Goal: Task Accomplishment & Management: Manage account settings

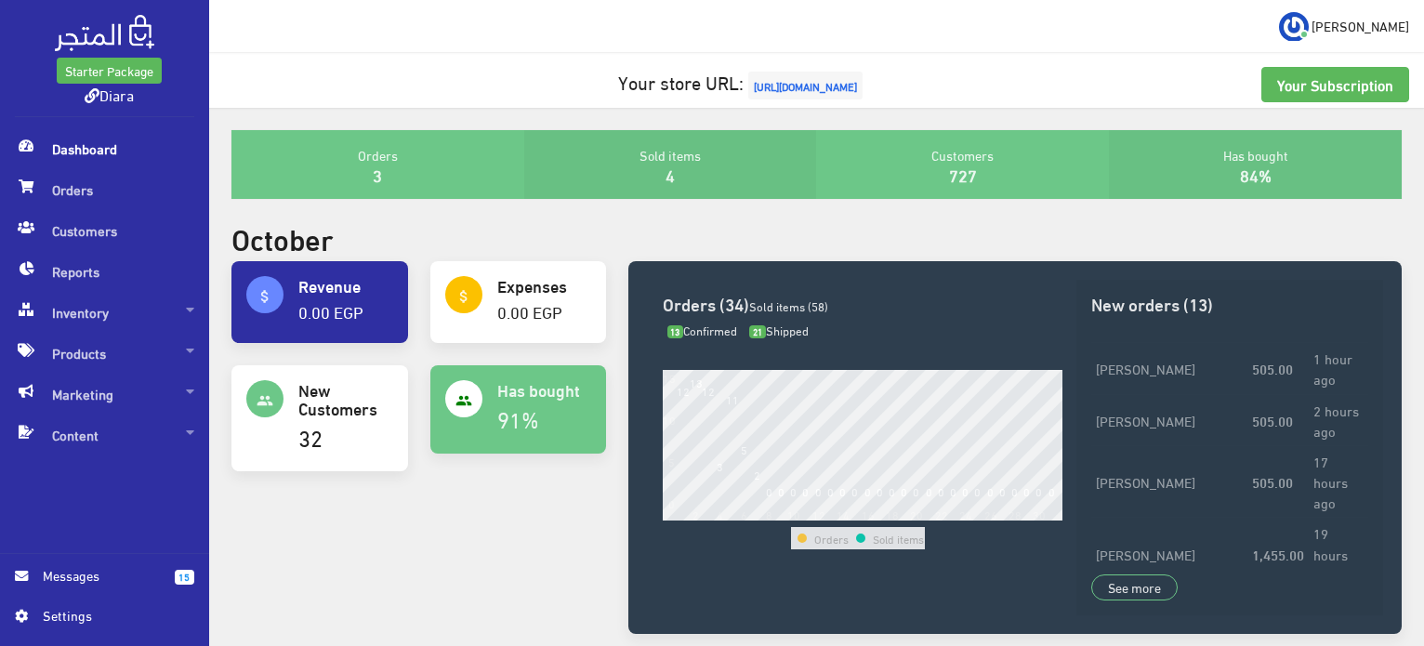
click at [795, 231] on div "October" at bounding box center [816, 241] width 1192 height 40
click at [109, 176] on span "Orders" at bounding box center [104, 189] width 179 height 41
click at [56, 190] on span "Orders" at bounding box center [104, 189] width 179 height 41
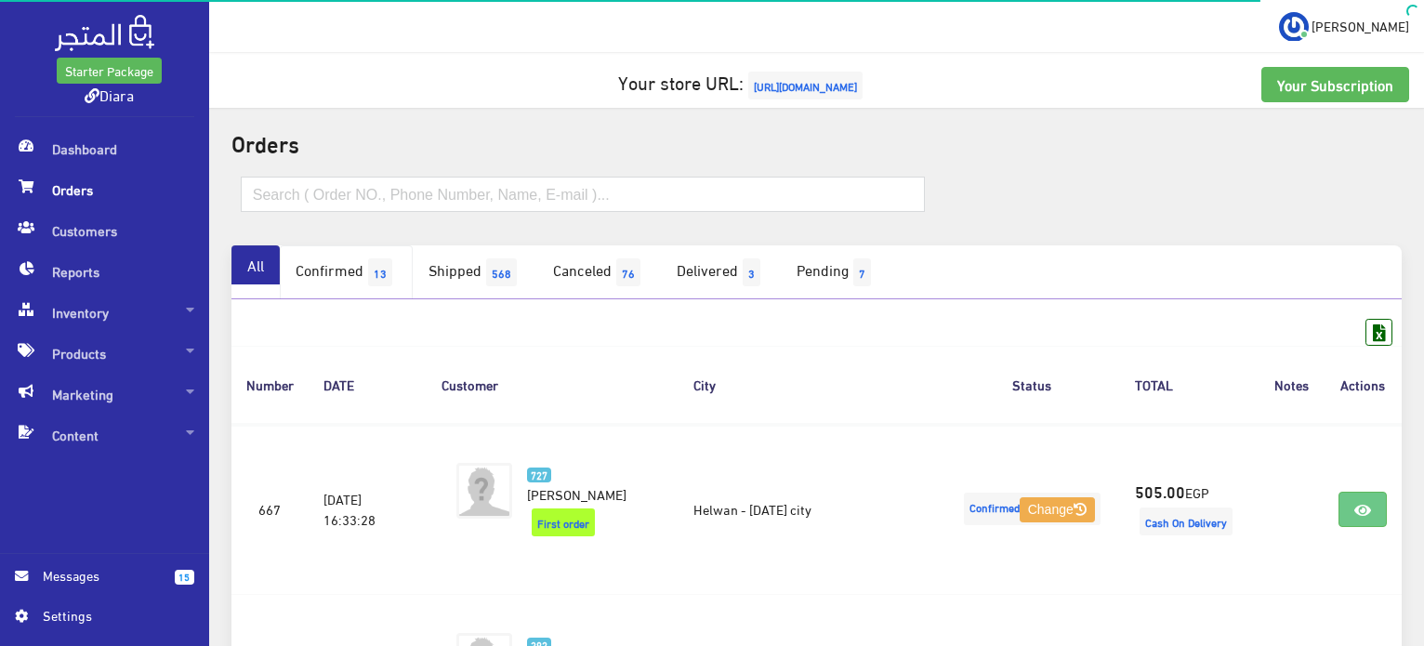
click at [370, 270] on link "Confirmed 13" at bounding box center [346, 272] width 133 height 54
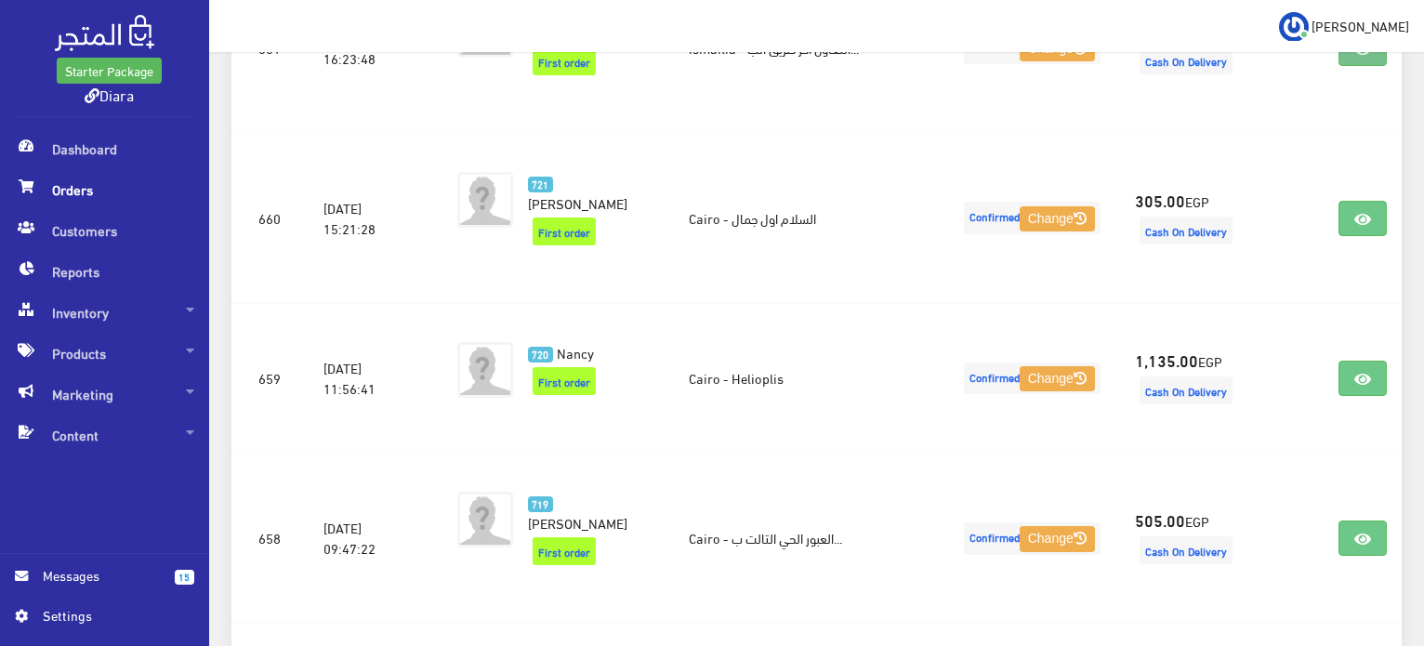
scroll to position [1450, 0]
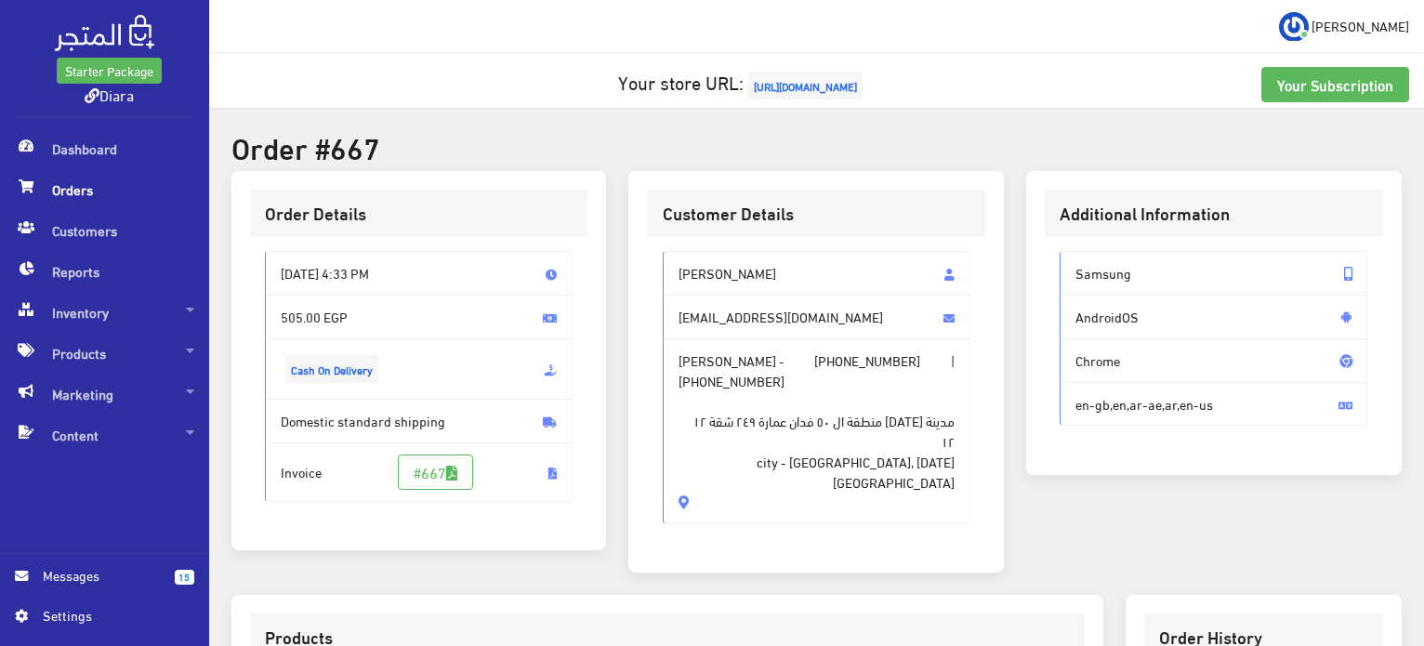
drag, startPoint x: 743, startPoint y: 444, endPoint x: 656, endPoint y: 258, distance: 205.3
click at [656, 258] on div "[PERSON_NAME] [EMAIL_ADDRESS][DOMAIN_NAME] [PERSON_NAME] - [PHONE_NUMBER] | [PH…" at bounding box center [816, 395] width 338 height 318
copy div "Alaa Fathy [EMAIL_ADDRESS][DOMAIN_NAME] Alaa Fathy - [PHONE_NUMBER] | [PHONE_NU…"
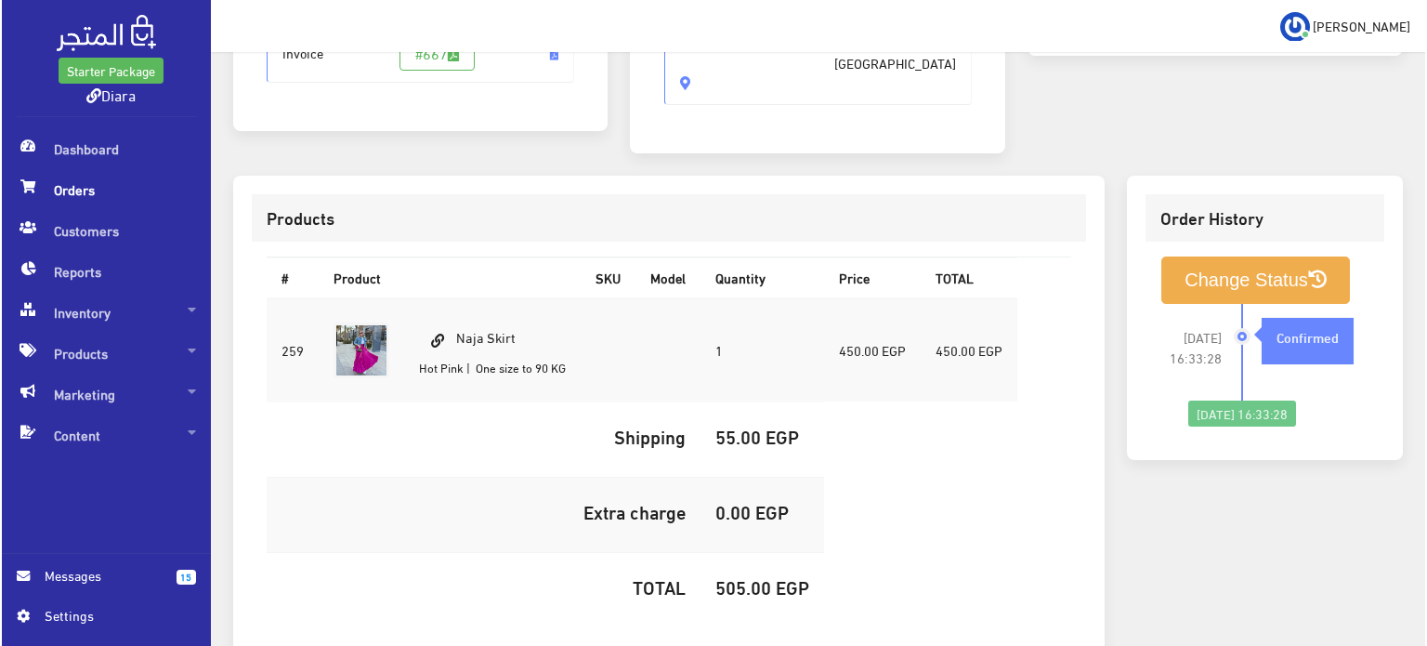
scroll to position [526, 0]
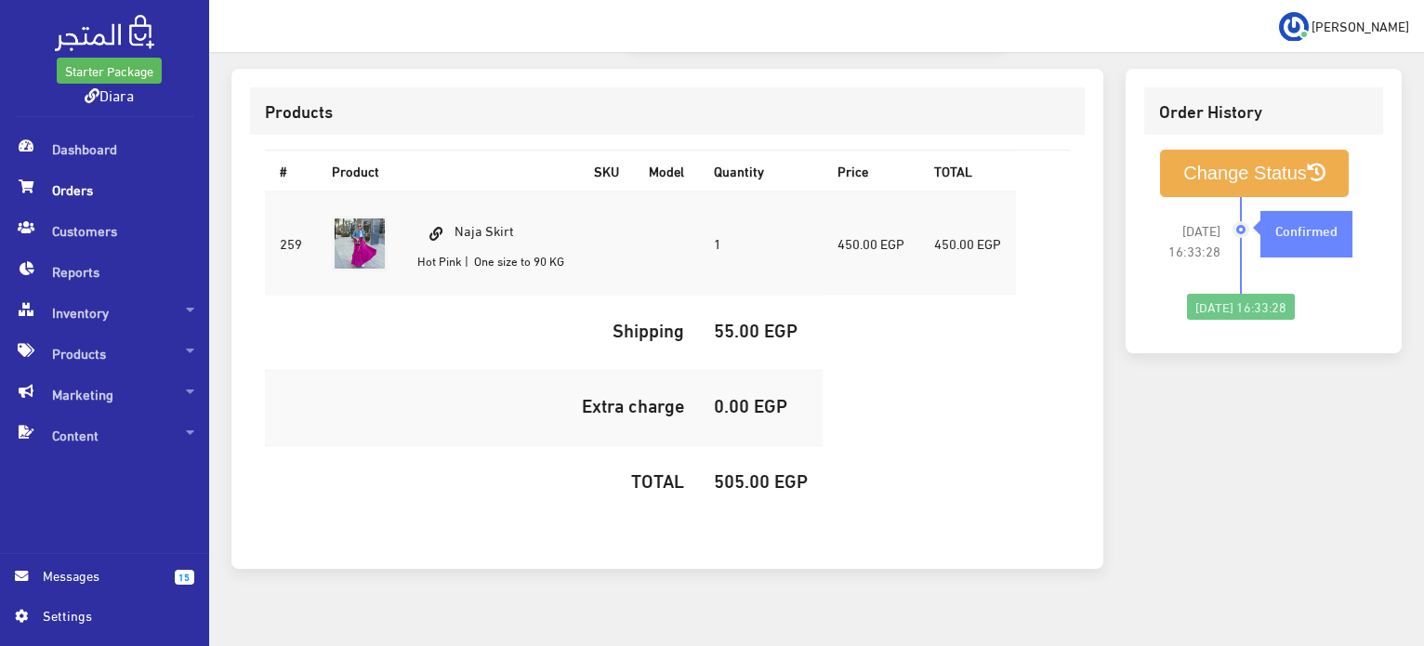
drag, startPoint x: 494, startPoint y: 215, endPoint x: 459, endPoint y: 218, distance: 35.5
click at [459, 218] on td "Naja Skirt Hot Pink | One size to 90 KG" at bounding box center [490, 243] width 177 height 104
copy td "Naja Skirt"
click at [731, 469] on h5 "505.00 EGP" at bounding box center [761, 479] width 94 height 20
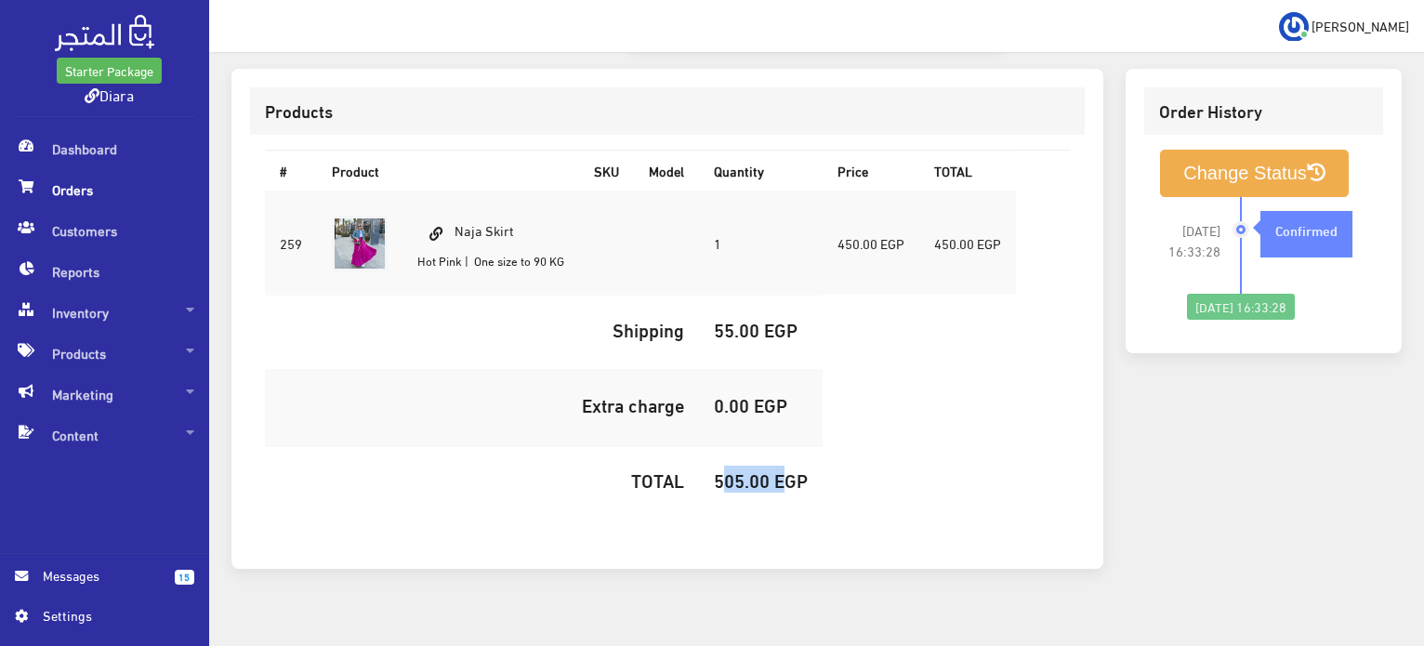
copy h5 "505.00"
click at [1230, 150] on button "Change Status" at bounding box center [1254, 173] width 189 height 47
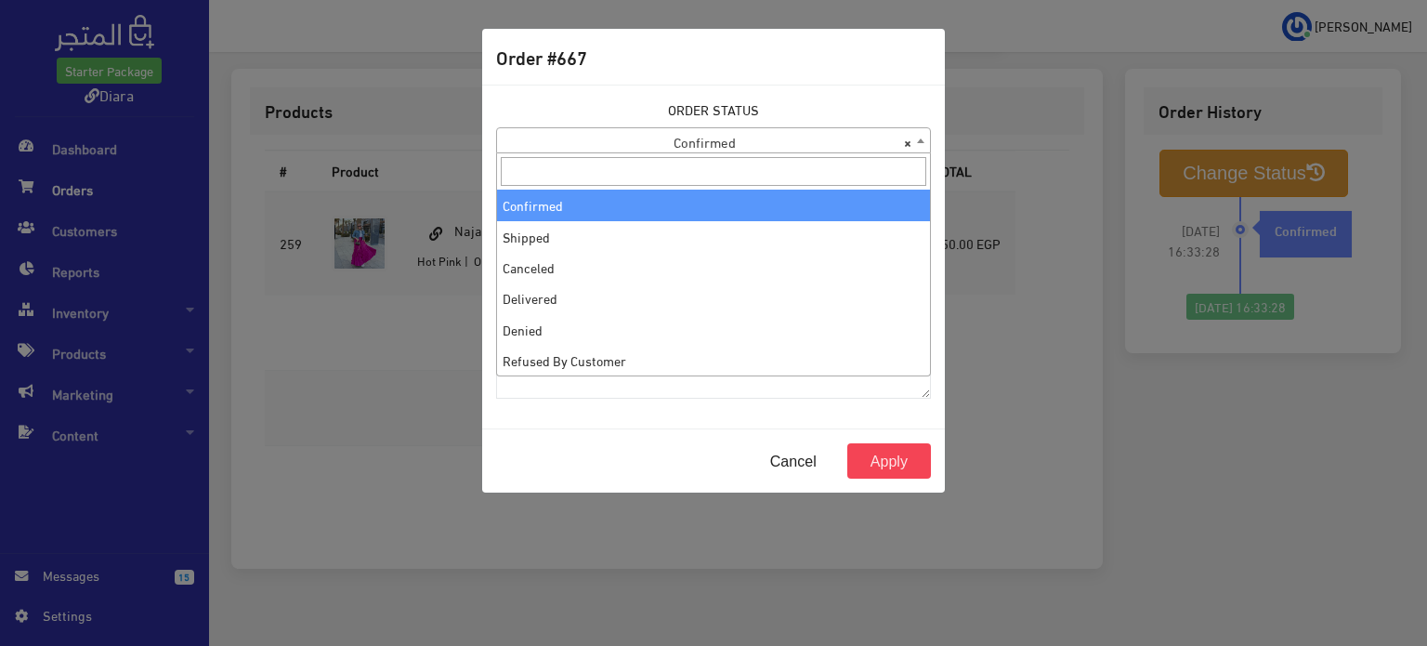
click at [687, 141] on span "× Confirmed" at bounding box center [713, 141] width 433 height 26
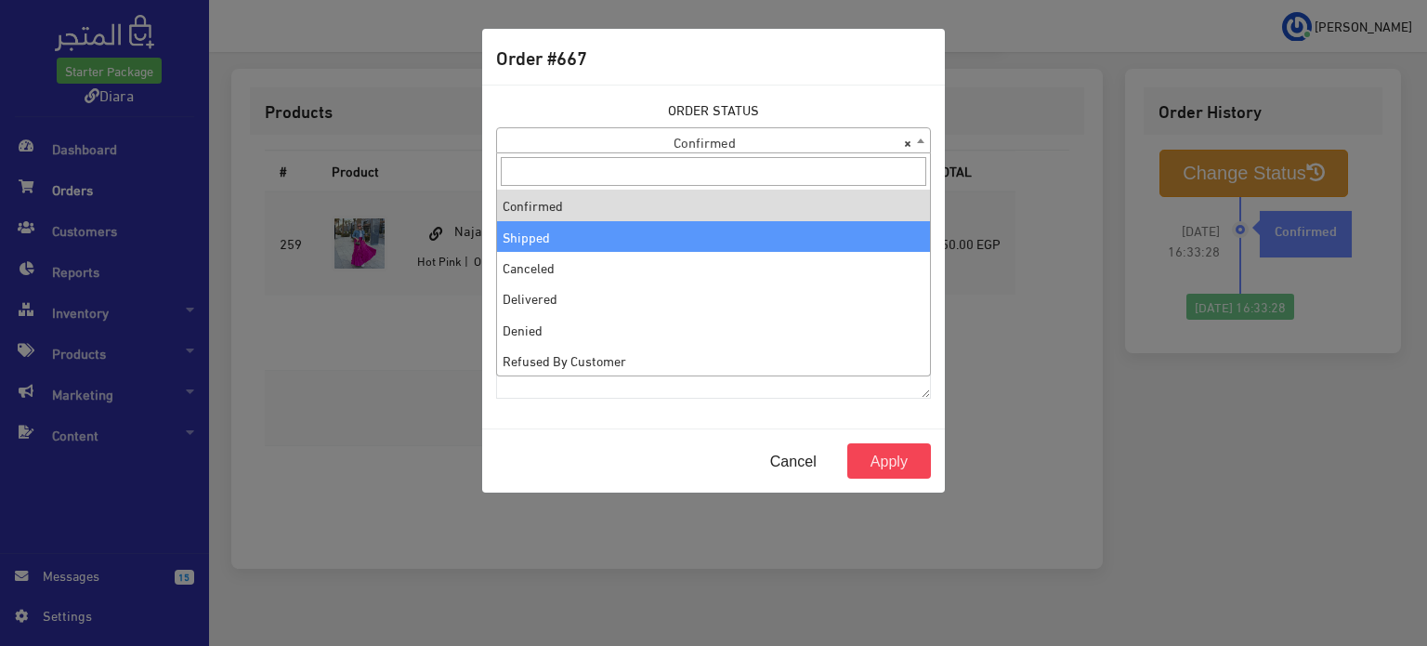
select select "2"
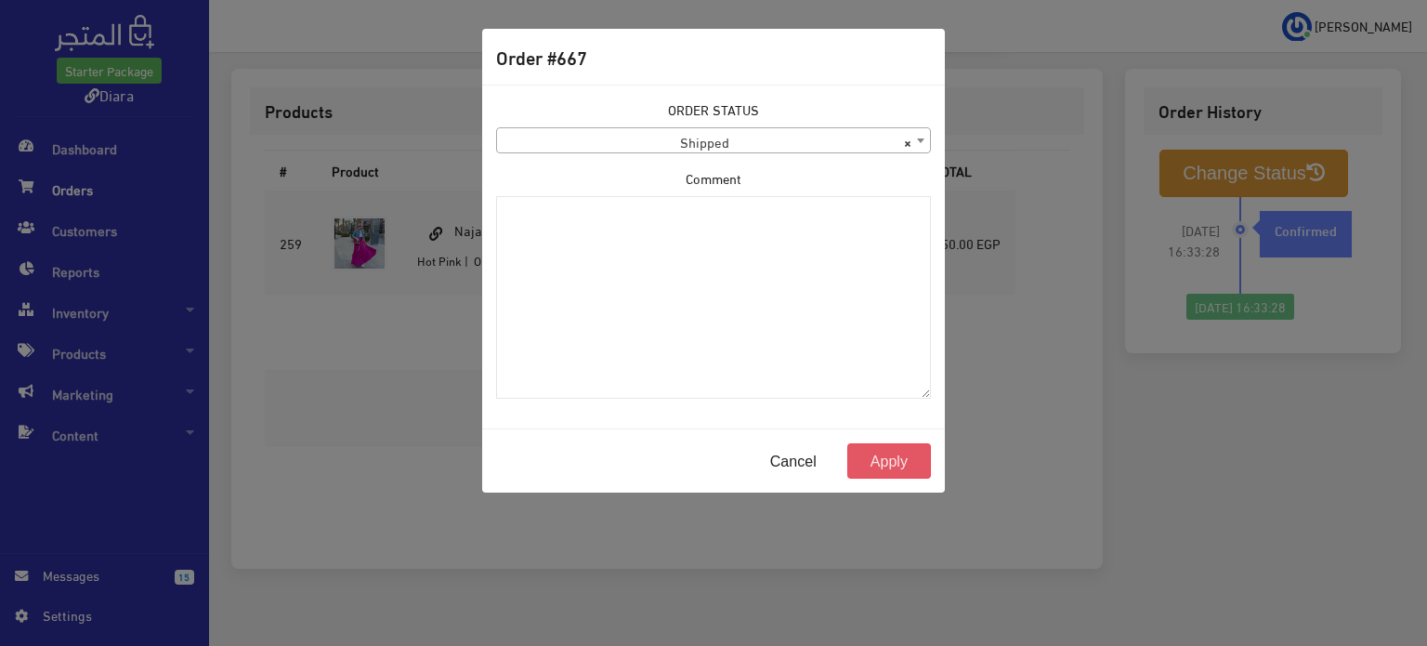
click at [873, 464] on button "Apply" at bounding box center [889, 460] width 84 height 35
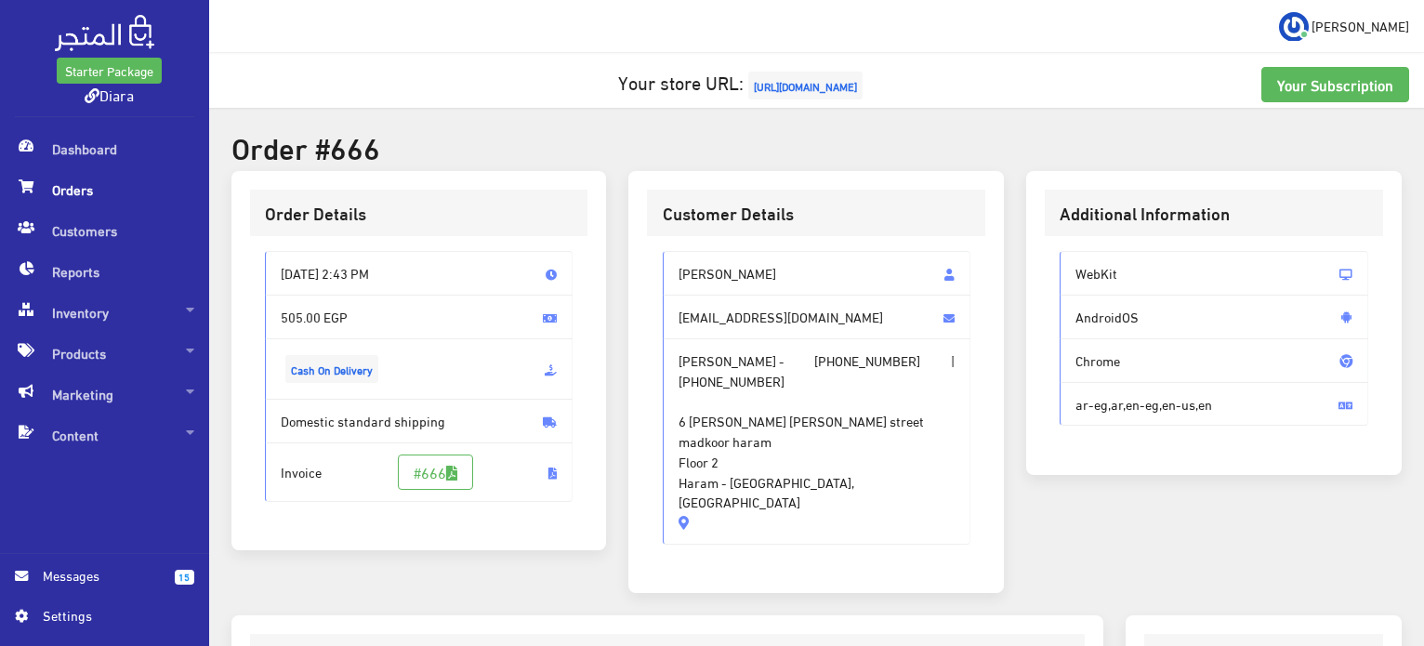
drag, startPoint x: 803, startPoint y: 462, endPoint x: 669, endPoint y: 276, distance: 229.0
click at [669, 276] on div "Nadine Ali nadinealy1097@gmail.com Nadine Ali - +201554909616 | +201554909616 6…" at bounding box center [817, 397] width 308 height 293
copy div "Nadine Ali nadinealy1097@gmail.com Nadine Ali - +201554909616 | +201554909616 6…"
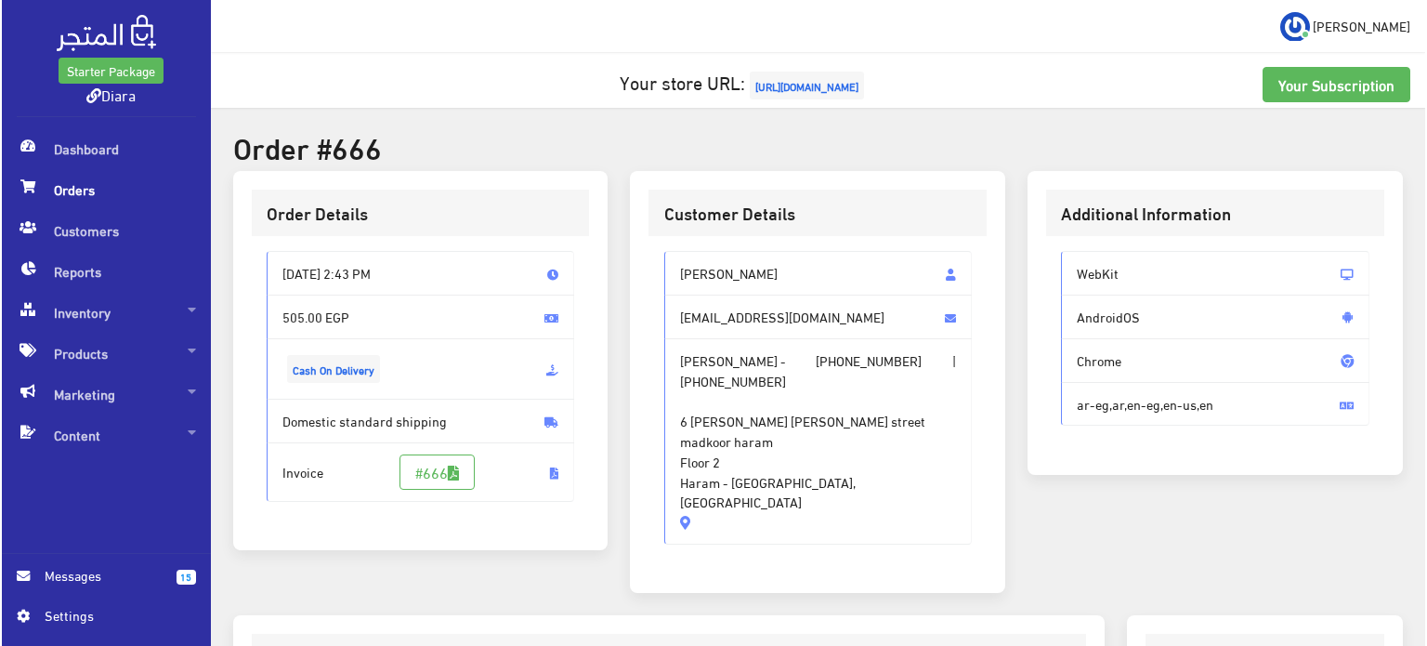
scroll to position [530, 0]
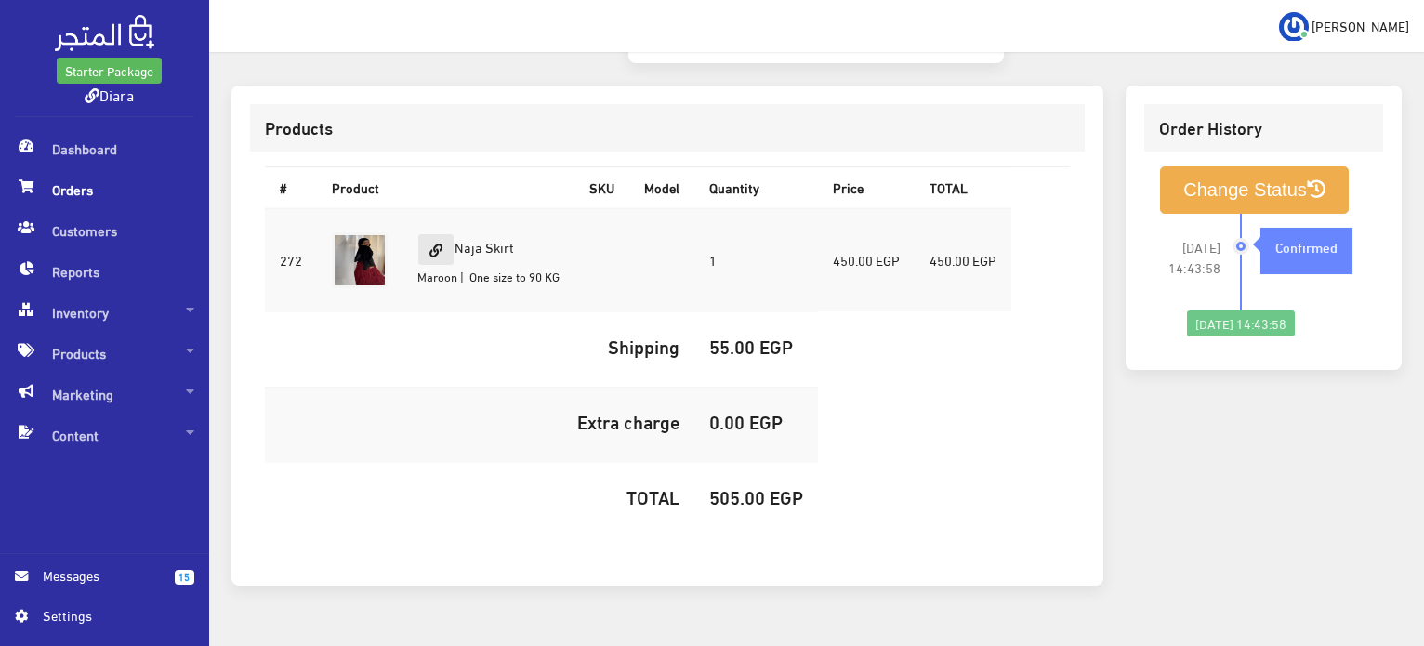
drag, startPoint x: 526, startPoint y: 196, endPoint x: 442, endPoint y: 202, distance: 83.8
click at [442, 208] on td "Naja Skirt Maroon | One size to 90 KG" at bounding box center [488, 260] width 172 height 104
copy td "Naja Skirt"
click at [746, 486] on h5 "505.00 EGP" at bounding box center [756, 496] width 94 height 20
click at [747, 486] on h5 "505.00 EGP" at bounding box center [756, 496] width 94 height 20
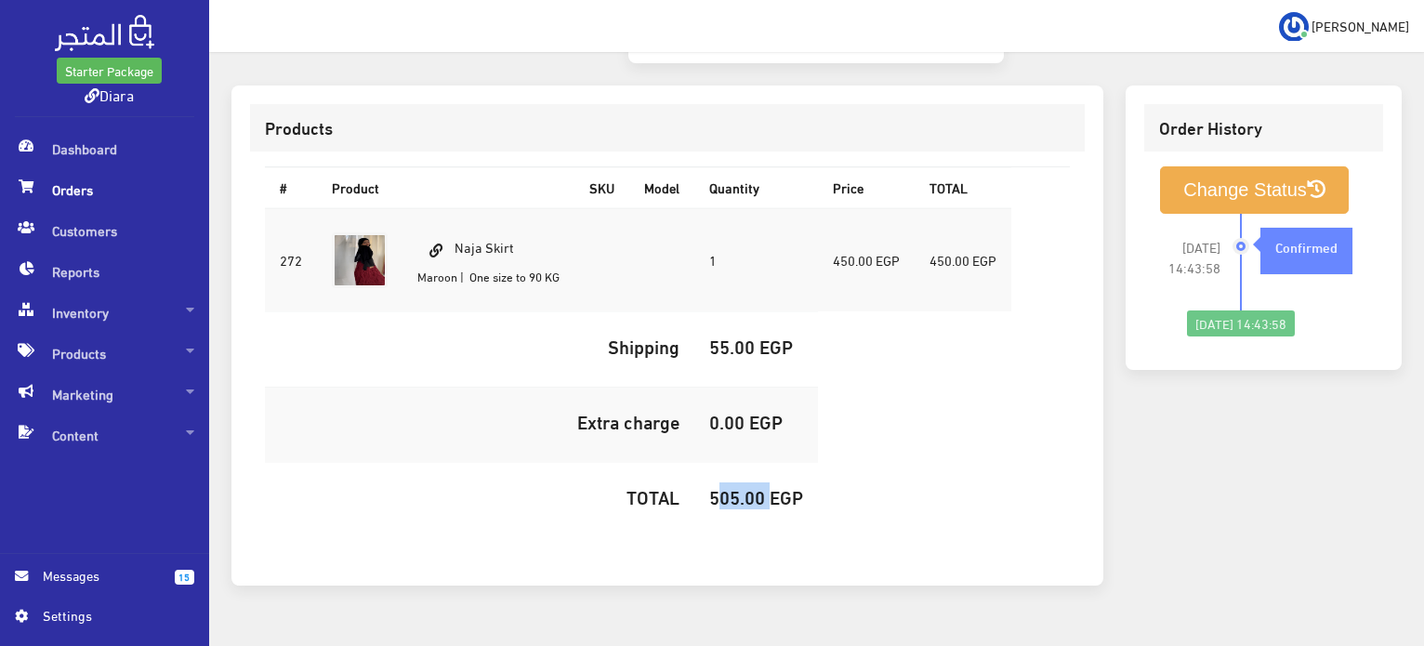
copy h5 "505.00"
click at [1180, 166] on button "Change Status" at bounding box center [1254, 189] width 189 height 47
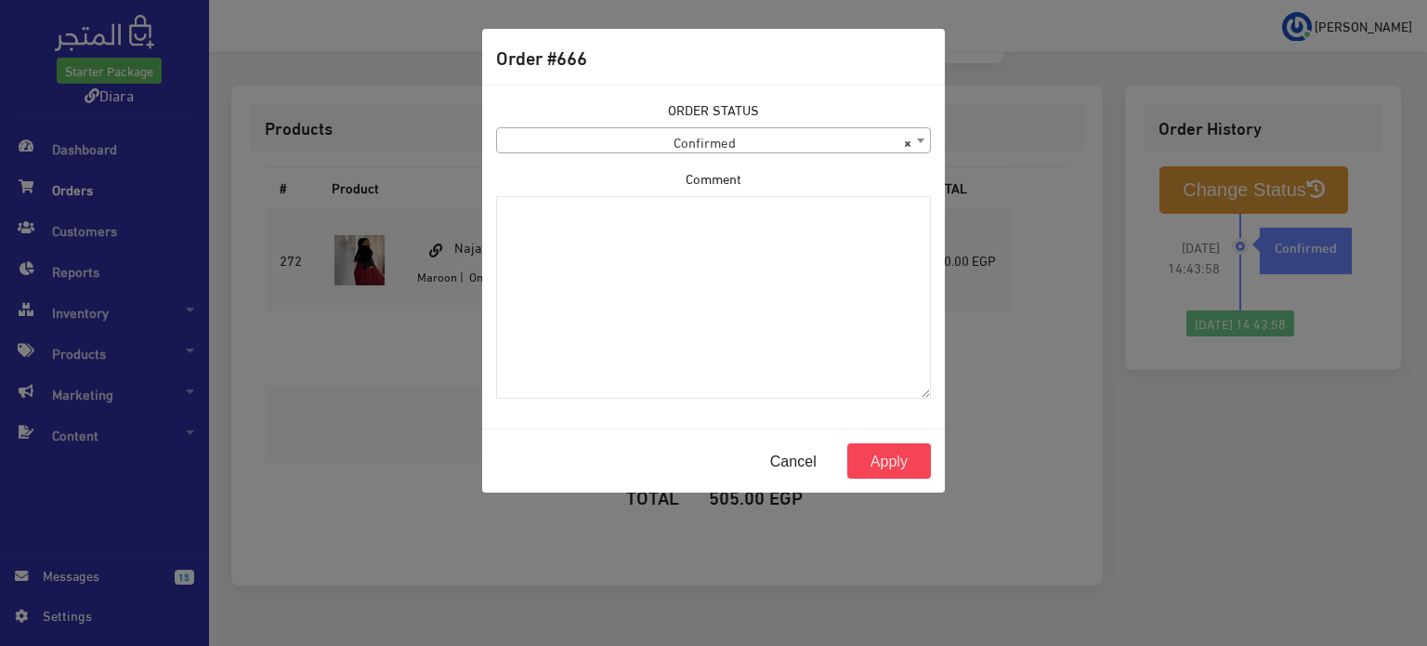
click at [629, 133] on span "× Confirmed" at bounding box center [713, 141] width 433 height 26
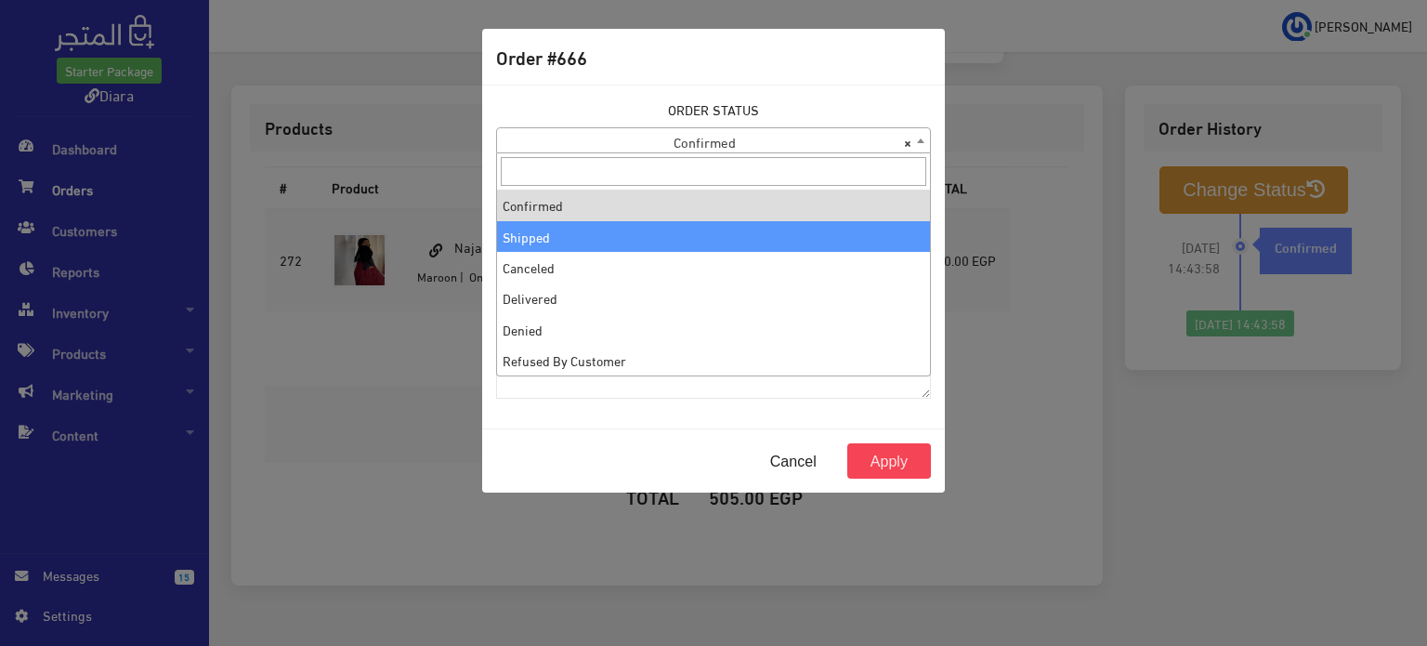
select select "2"
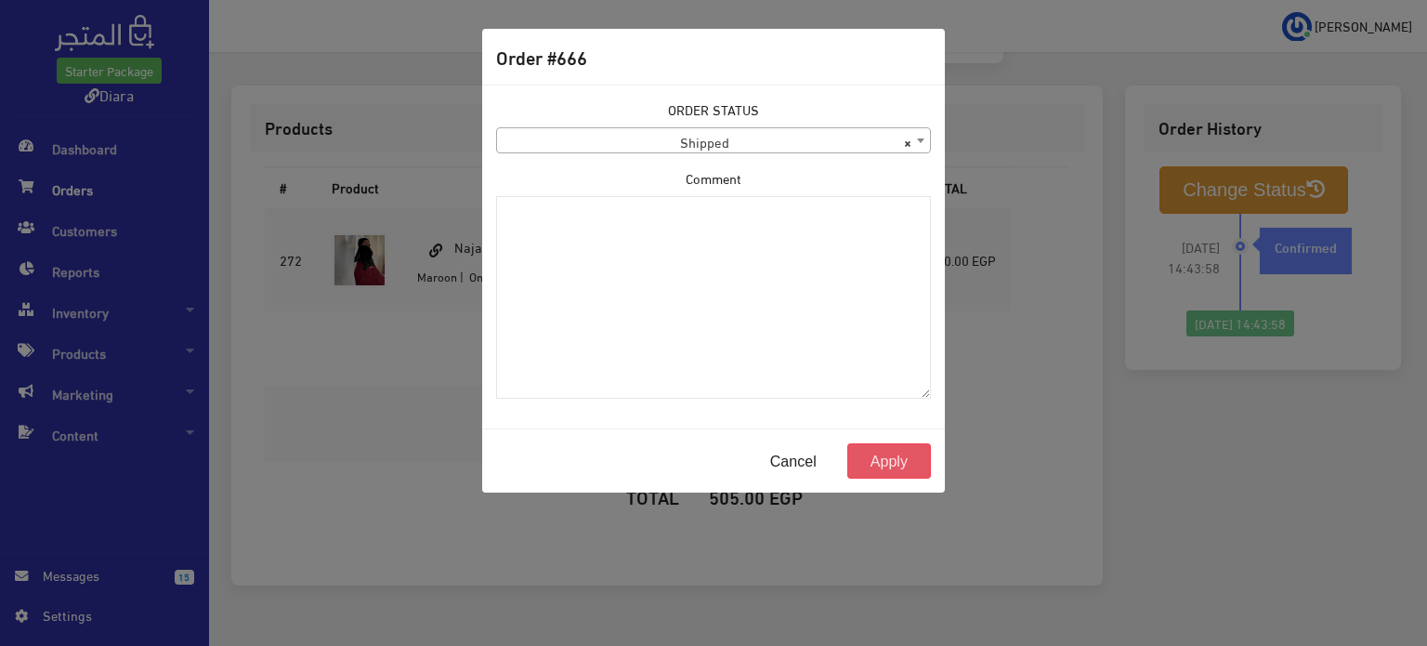
click at [859, 455] on button "Apply" at bounding box center [889, 460] width 84 height 35
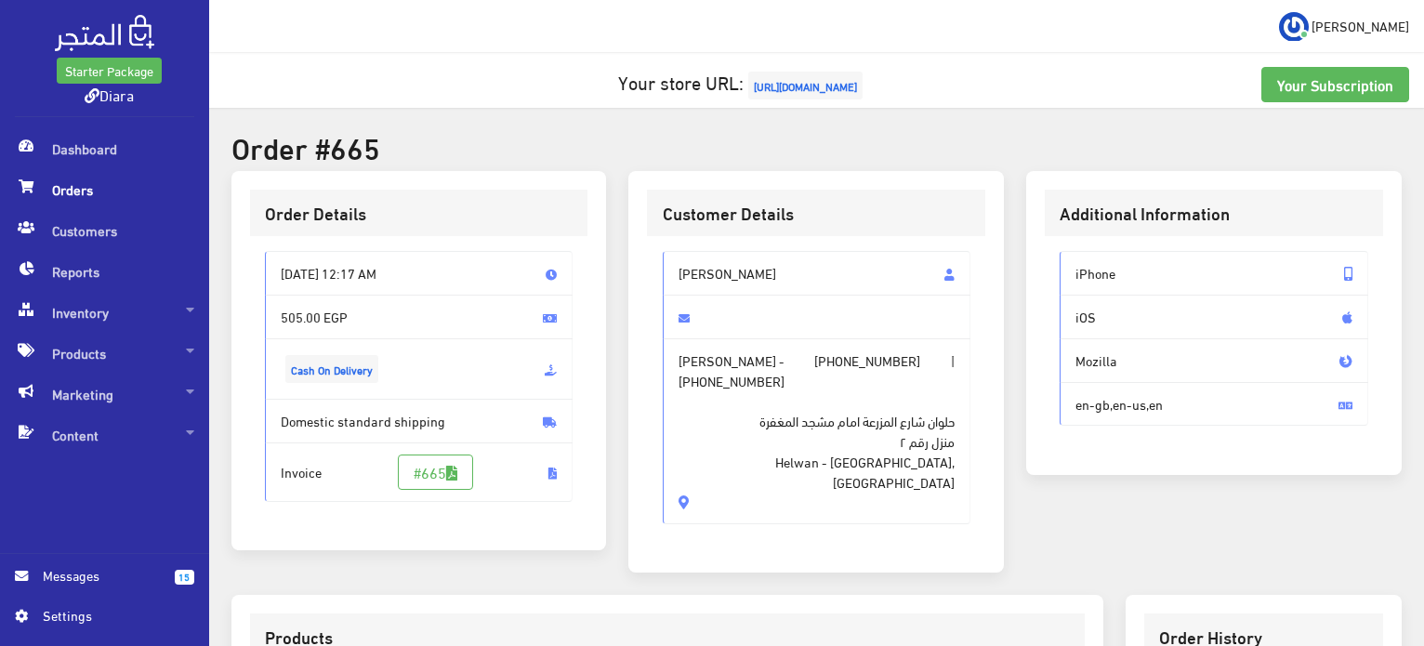
drag, startPoint x: 740, startPoint y: 439, endPoint x: 674, endPoint y: 259, distance: 191.1
click at [674, 259] on div "[PERSON_NAME] [PERSON_NAME] - [PHONE_NUMBER] | [PHONE_NUMBER] [GEOGRAPHIC_DATA]…" at bounding box center [817, 387] width 308 height 273
copy div "[PERSON_NAME] - [PHONE_NUMBER] | [PHONE_NUMBER] حلوان شارع المزرعة [GEOGRAPHIC_…"
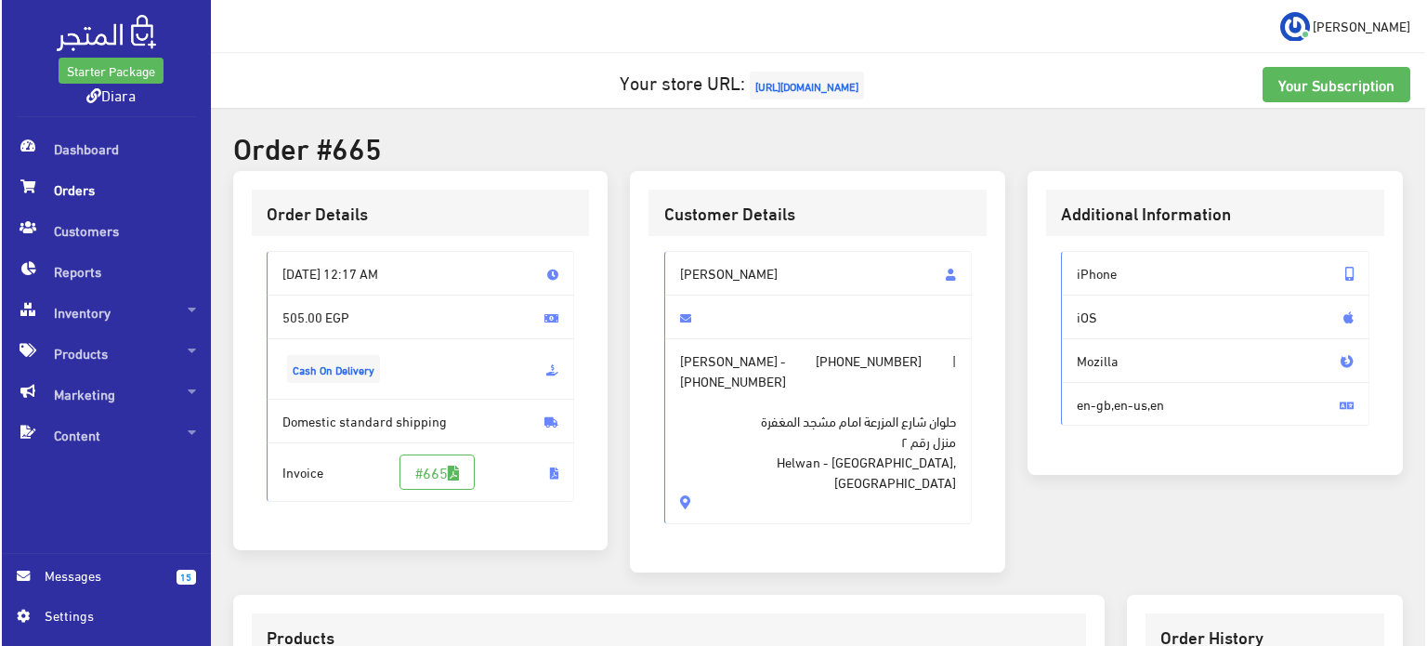
scroll to position [526, 0]
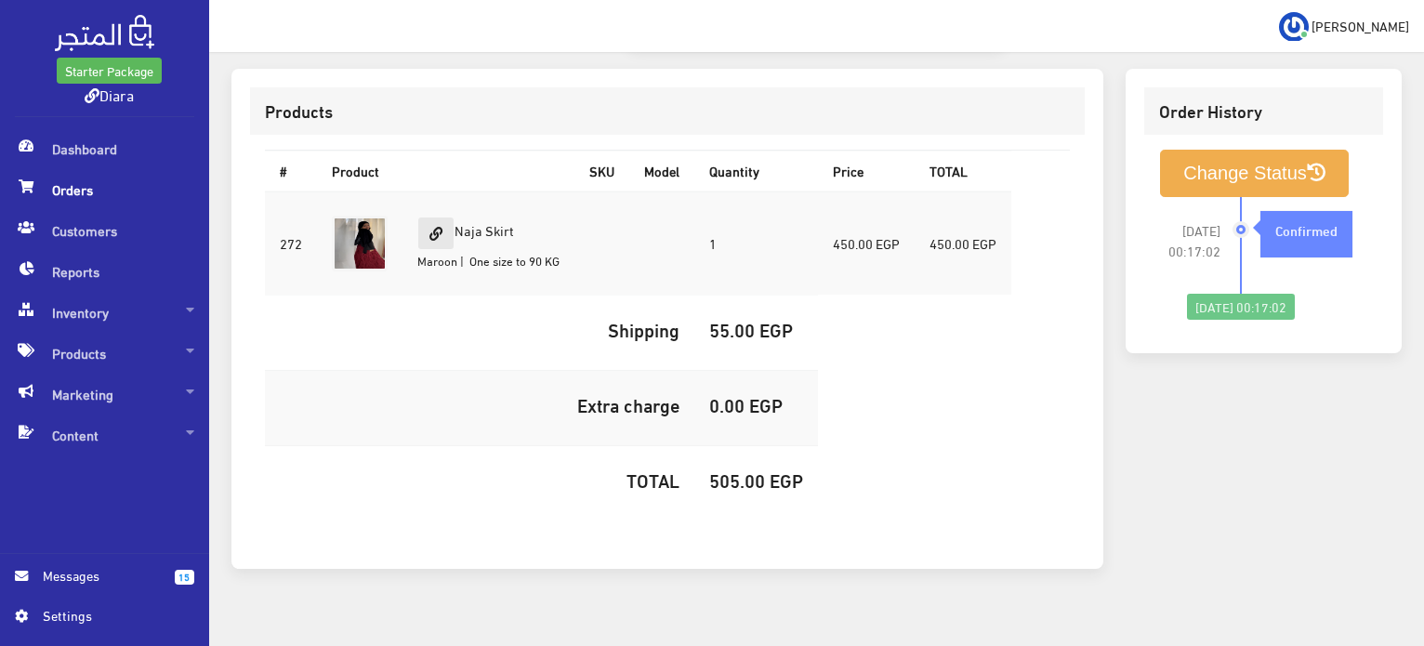
drag, startPoint x: 531, startPoint y: 197, endPoint x: 453, endPoint y: 197, distance: 77.1
click at [453, 197] on td "Naja Skirt Maroon | One size to 90 KG" at bounding box center [488, 243] width 172 height 104
copy td "Naja Skirt"
click at [754, 469] on h5 "505.00 EGP" at bounding box center [756, 479] width 94 height 20
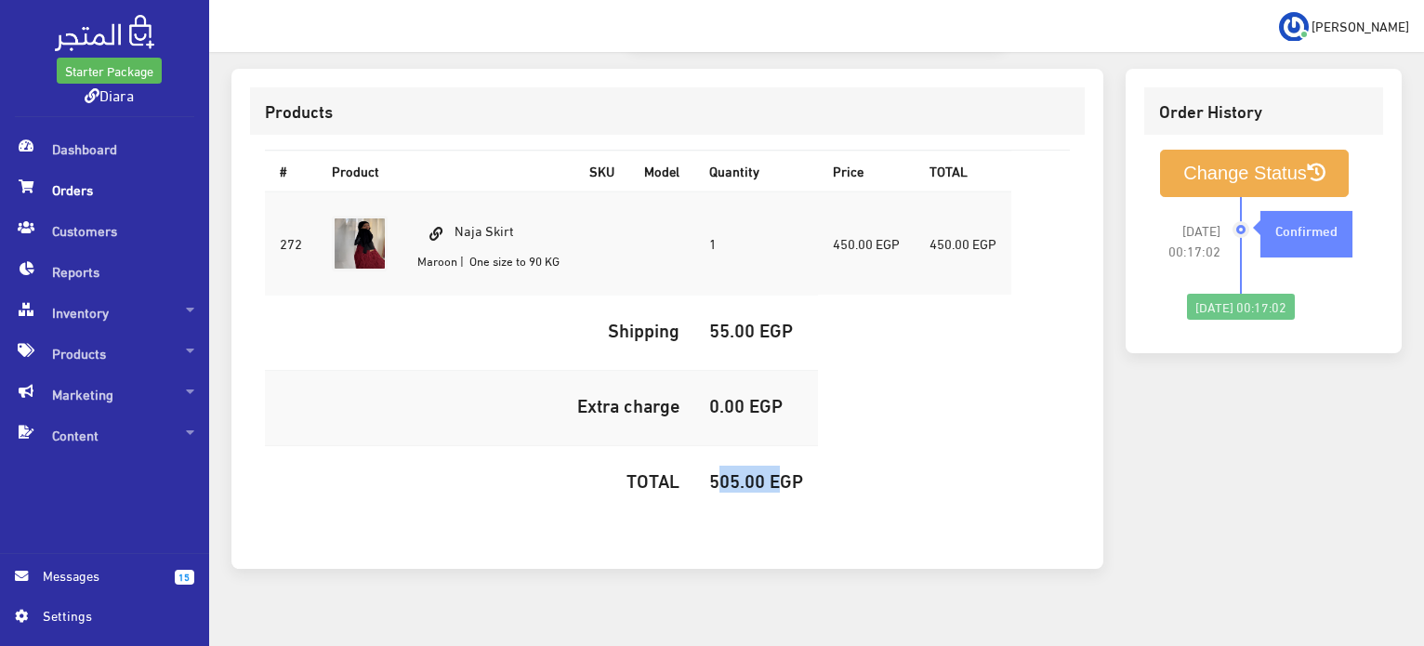
copy h5 "505.00"
click at [1193, 150] on button "Change Status" at bounding box center [1254, 173] width 189 height 47
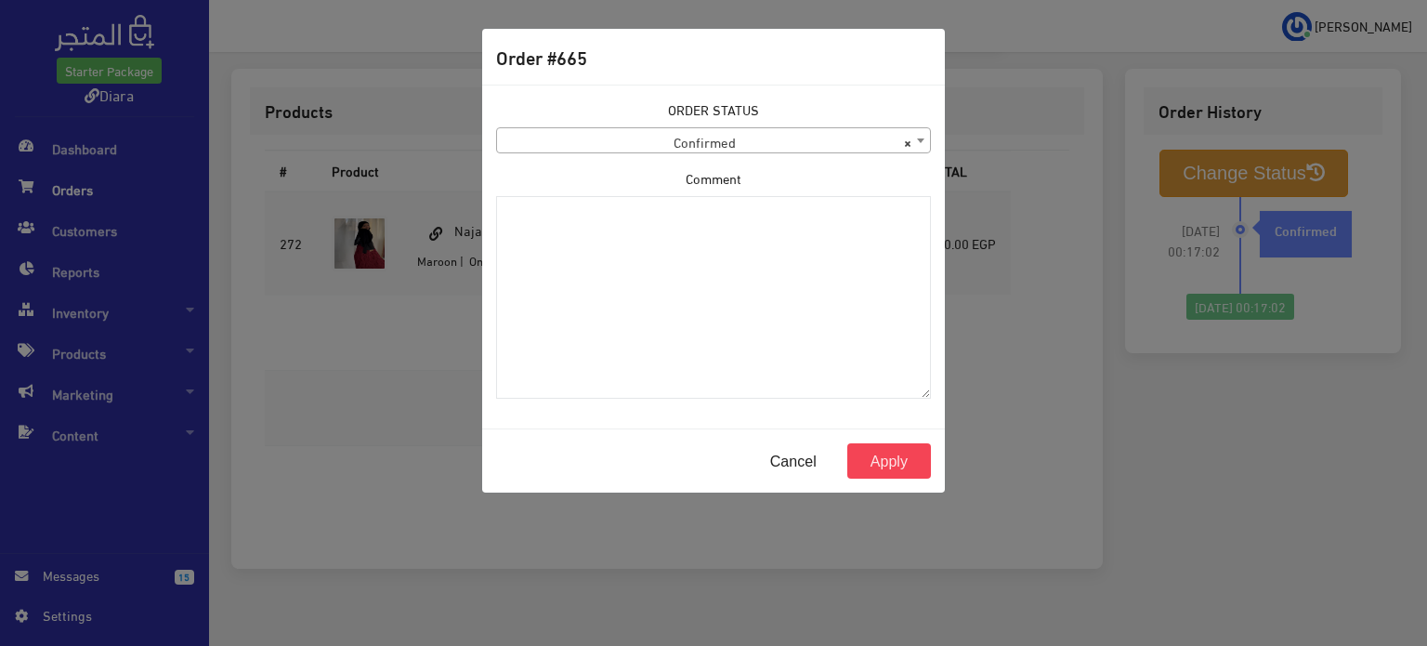
click at [740, 136] on span "× Confirmed" at bounding box center [713, 141] width 433 height 26
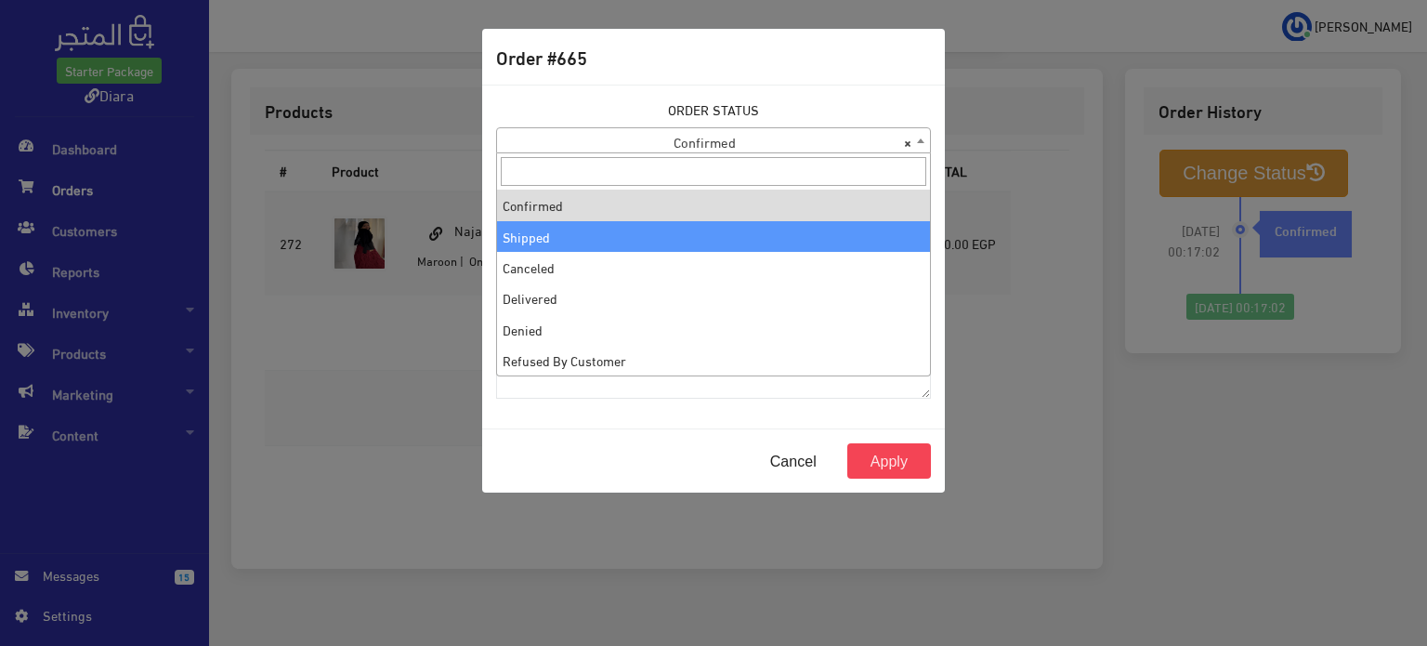
select select "2"
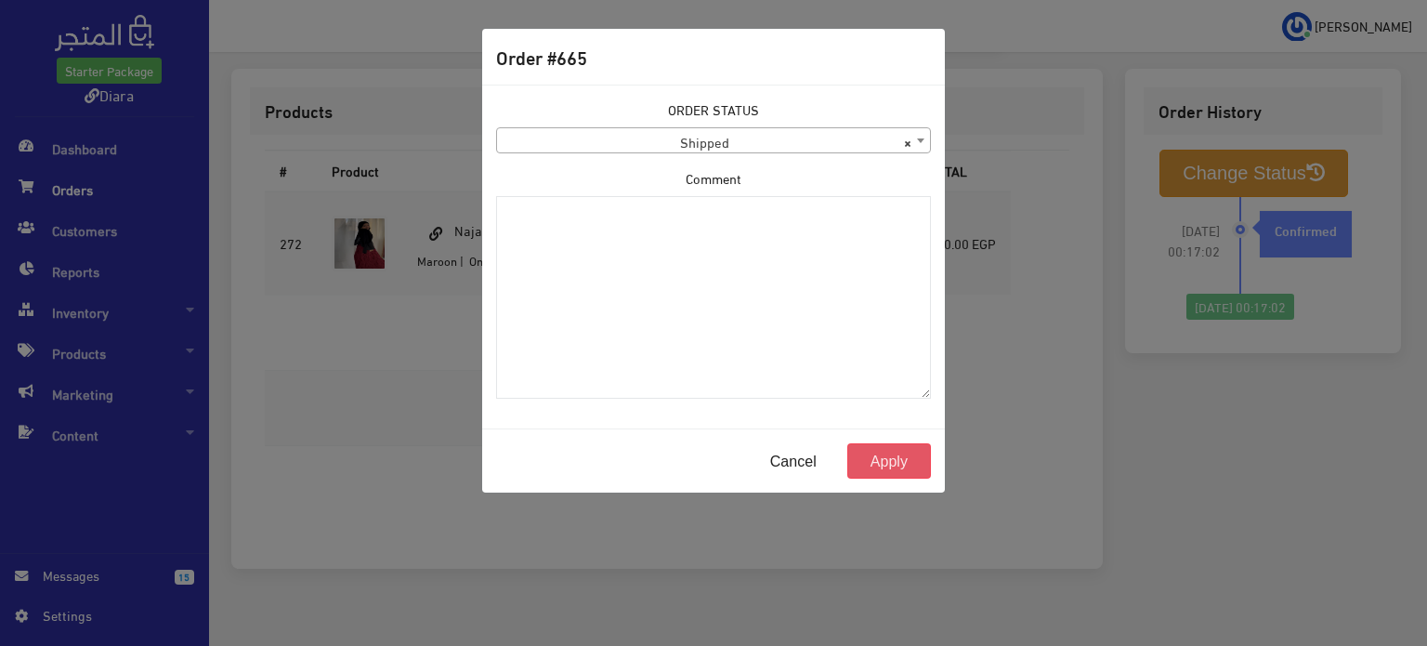
click at [862, 467] on button "Apply" at bounding box center [889, 460] width 84 height 35
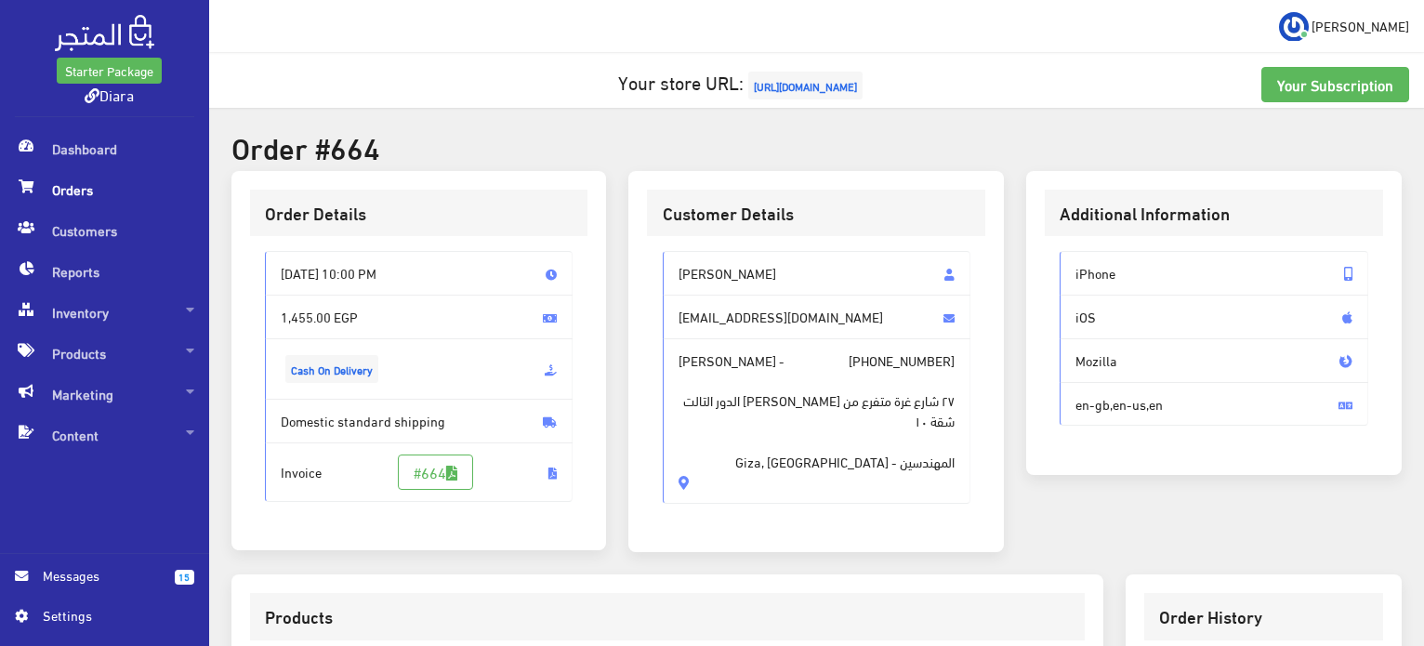
drag, startPoint x: 790, startPoint y: 453, endPoint x: 679, endPoint y: 271, distance: 212.3
click at [679, 271] on div "[PERSON_NAME] [EMAIL_ADDRESS][DOMAIN_NAME] [PERSON_NAME] - [PHONE_NUMBER] ٢٧ شا…" at bounding box center [817, 377] width 308 height 253
copy div "[PERSON_NAME] [EMAIL_ADDRESS][DOMAIN_NAME] [PERSON_NAME] - [PHONE_NUMBER] ٢٧ شا…"
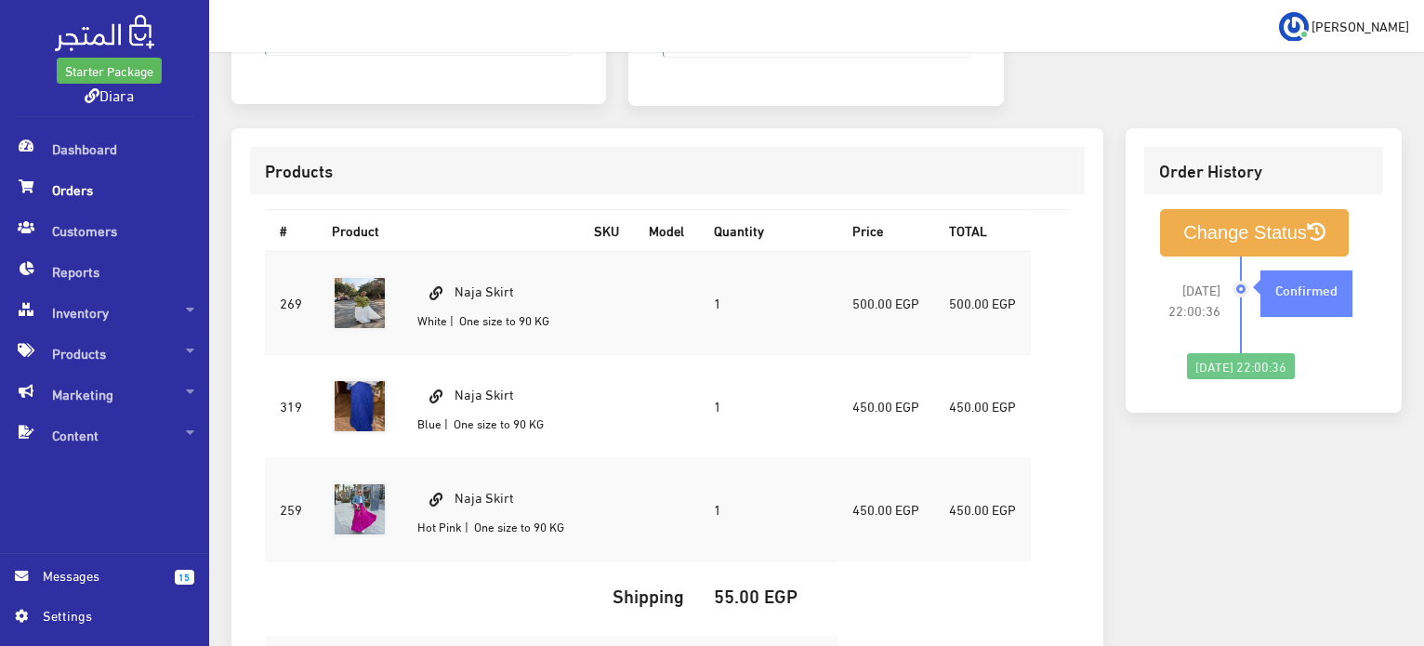
scroll to position [732, 0]
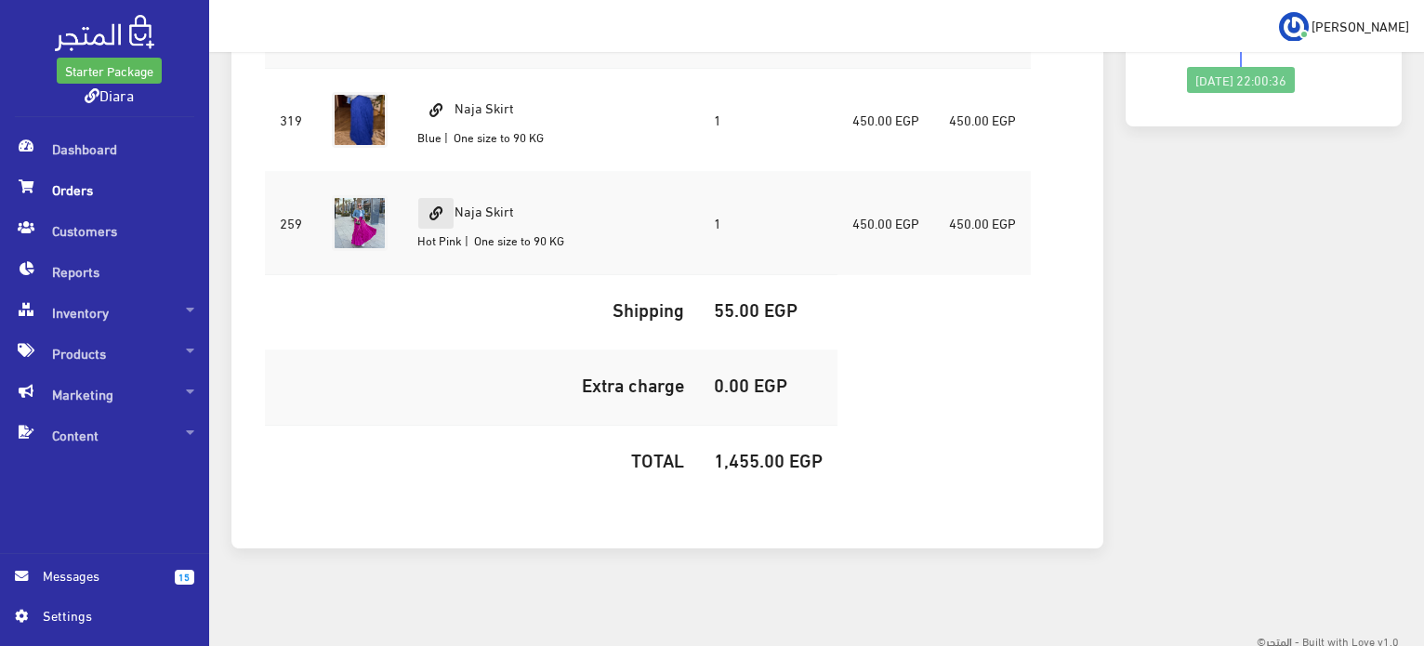
click at [446, 192] on td "Naja Skirt Hot Pink | One size to 90 KG" at bounding box center [490, 223] width 177 height 103
copy td "Naja Skirt"
click at [756, 460] on h5 "1,455.00 EGP" at bounding box center [768, 459] width 109 height 20
copy h5 "1,455.00"
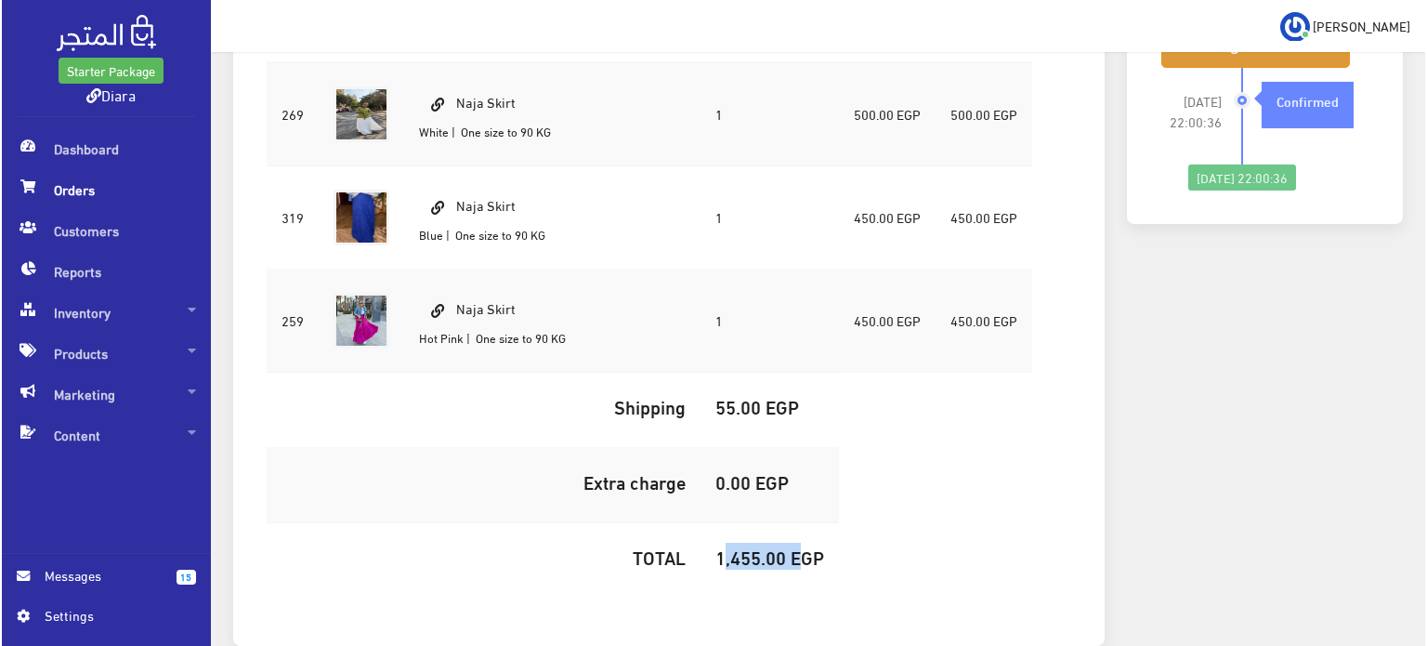
scroll to position [453, 0]
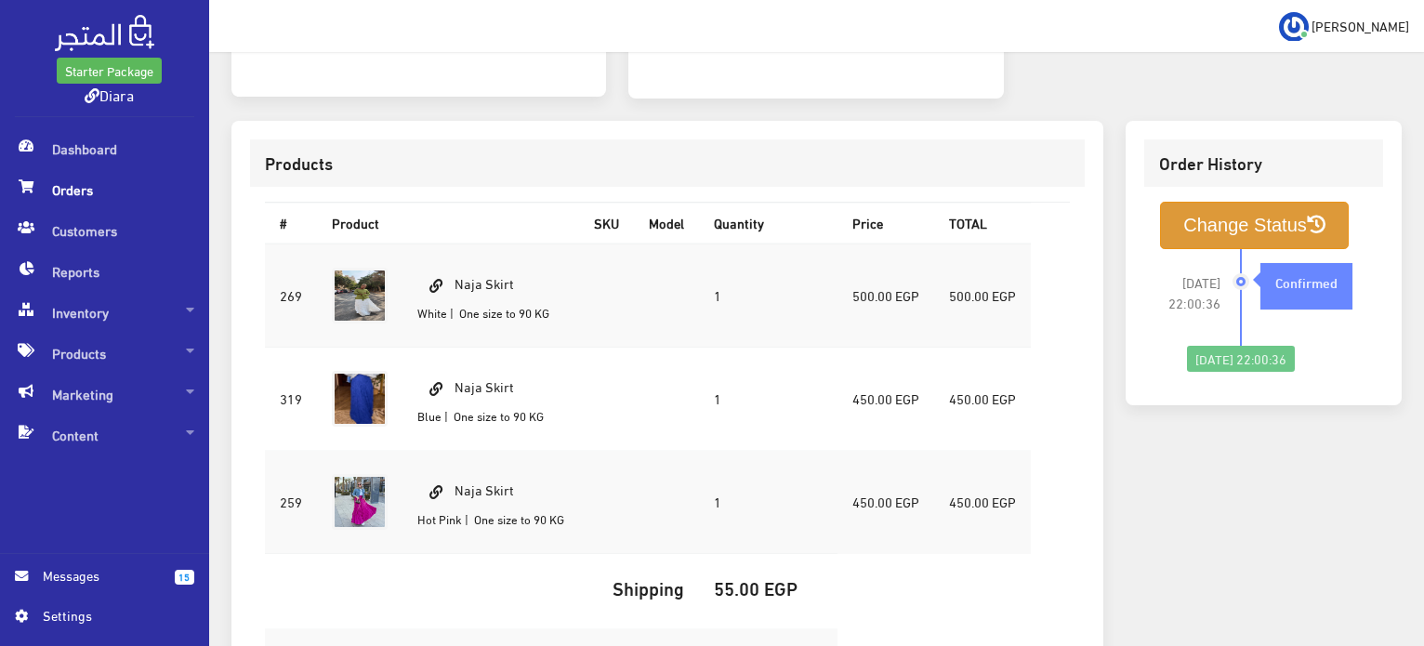
click at [1244, 241] on button "Change Status" at bounding box center [1254, 225] width 189 height 47
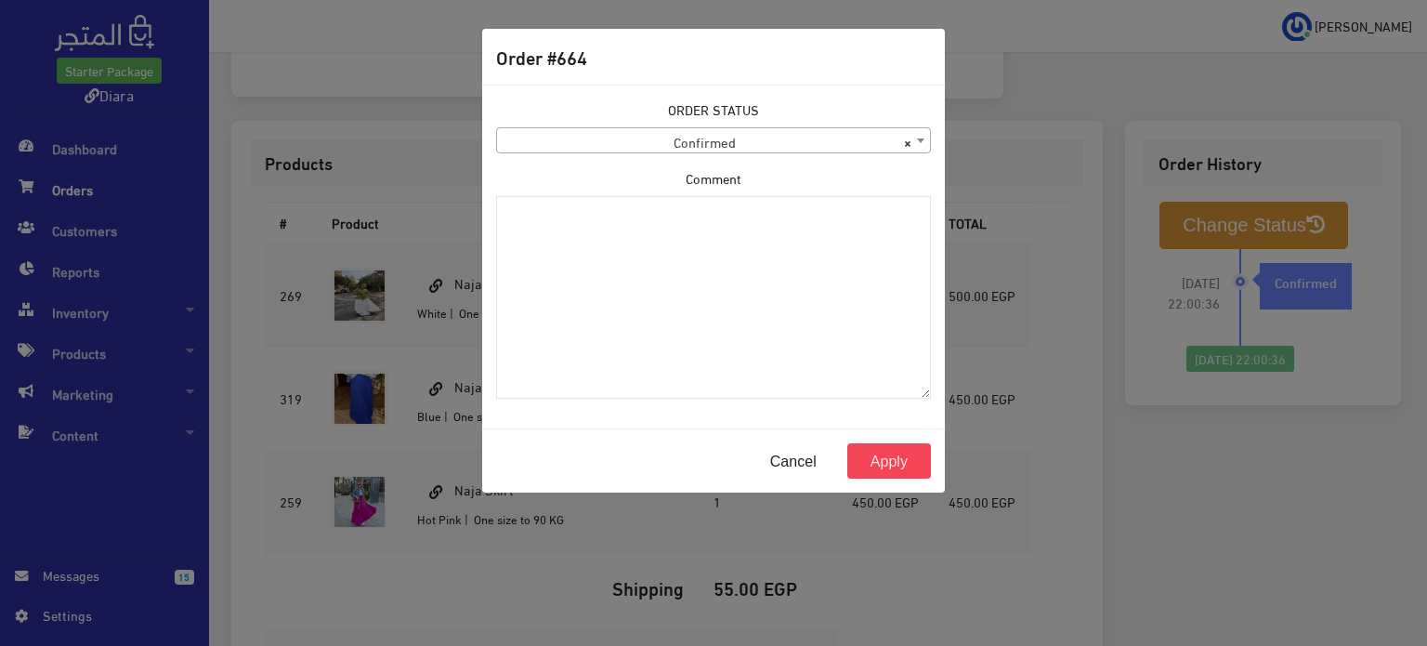
click at [676, 138] on span "× Confirmed" at bounding box center [713, 141] width 433 height 26
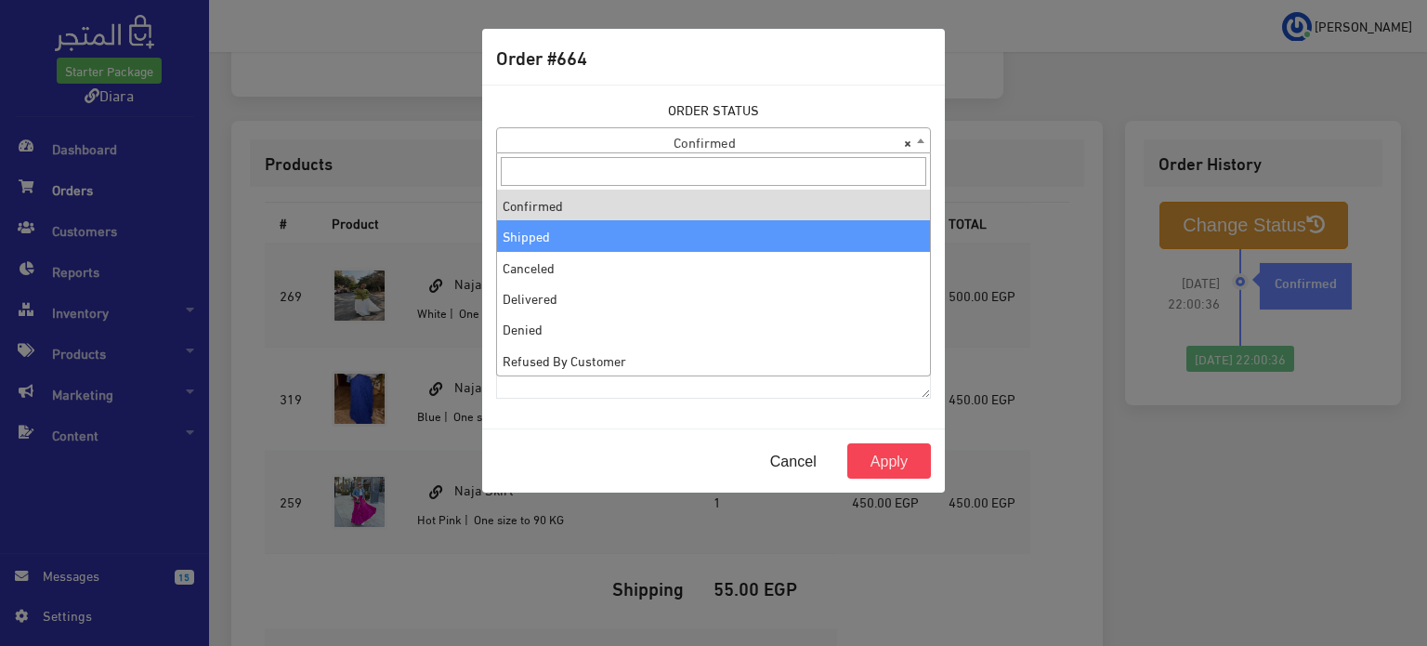
select select "2"
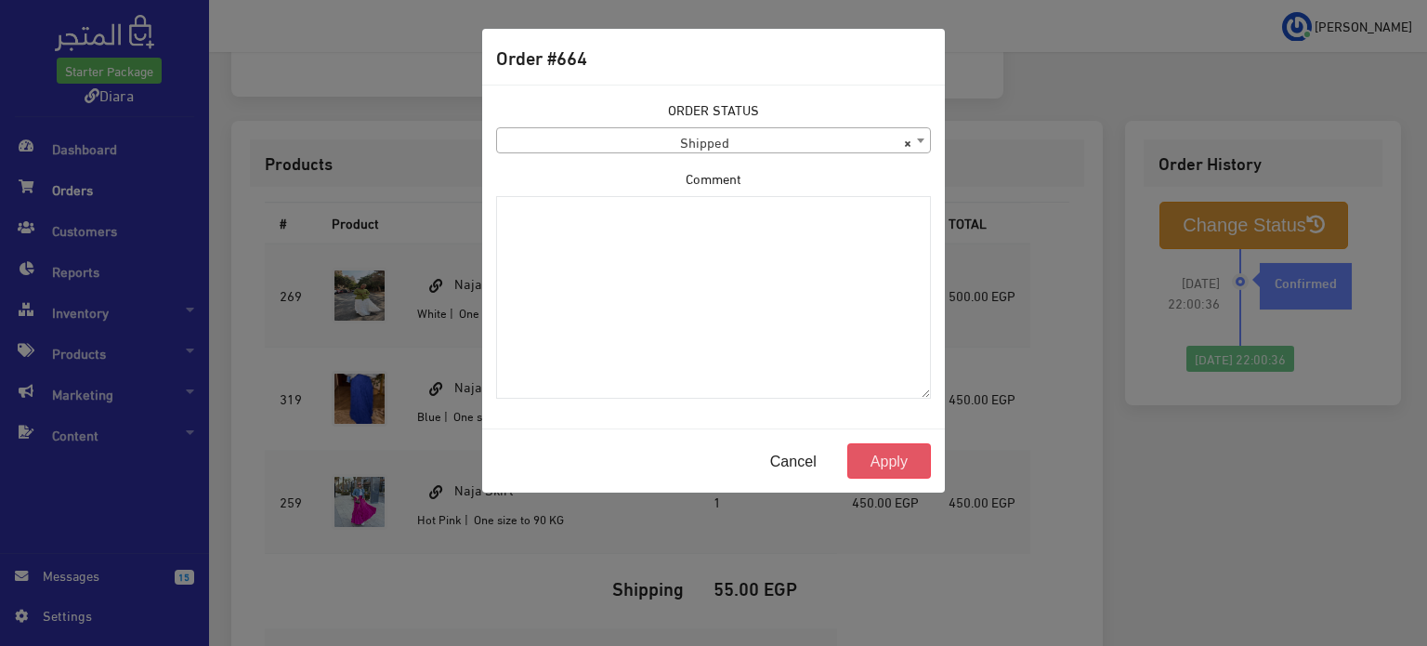
click at [889, 466] on button "Apply" at bounding box center [889, 460] width 84 height 35
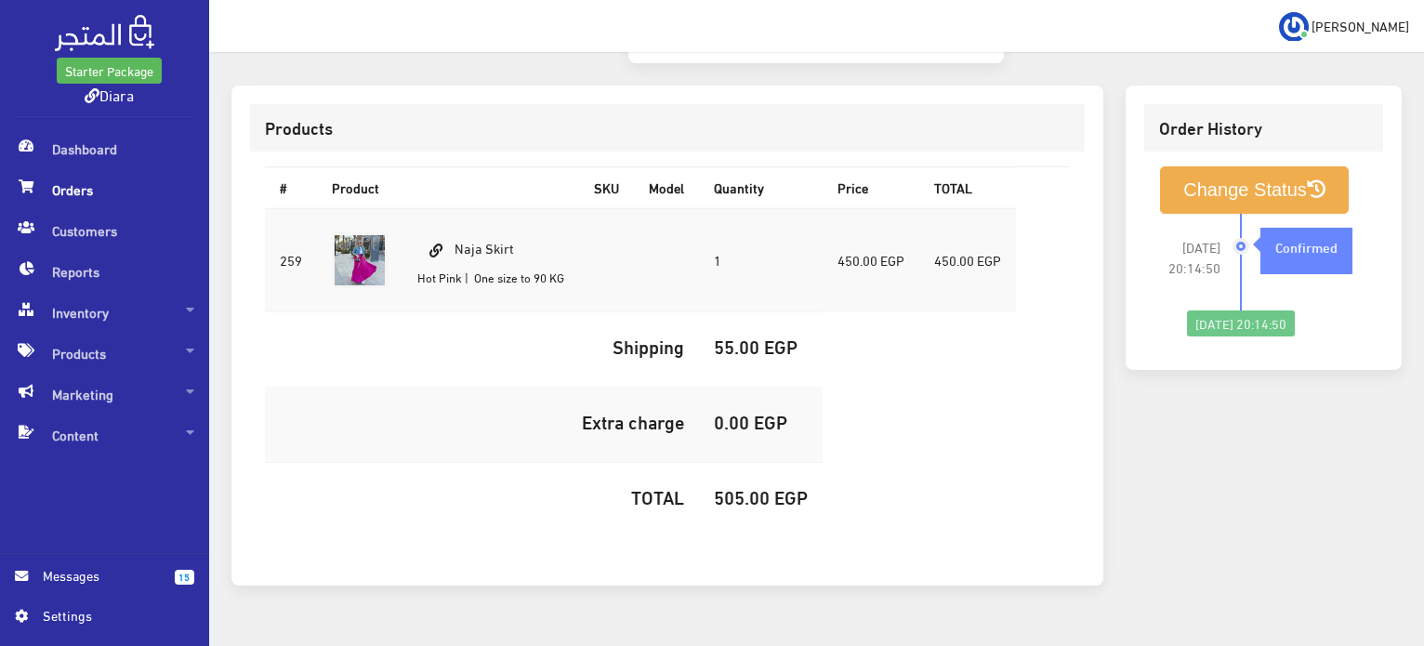
scroll to position [105, 0]
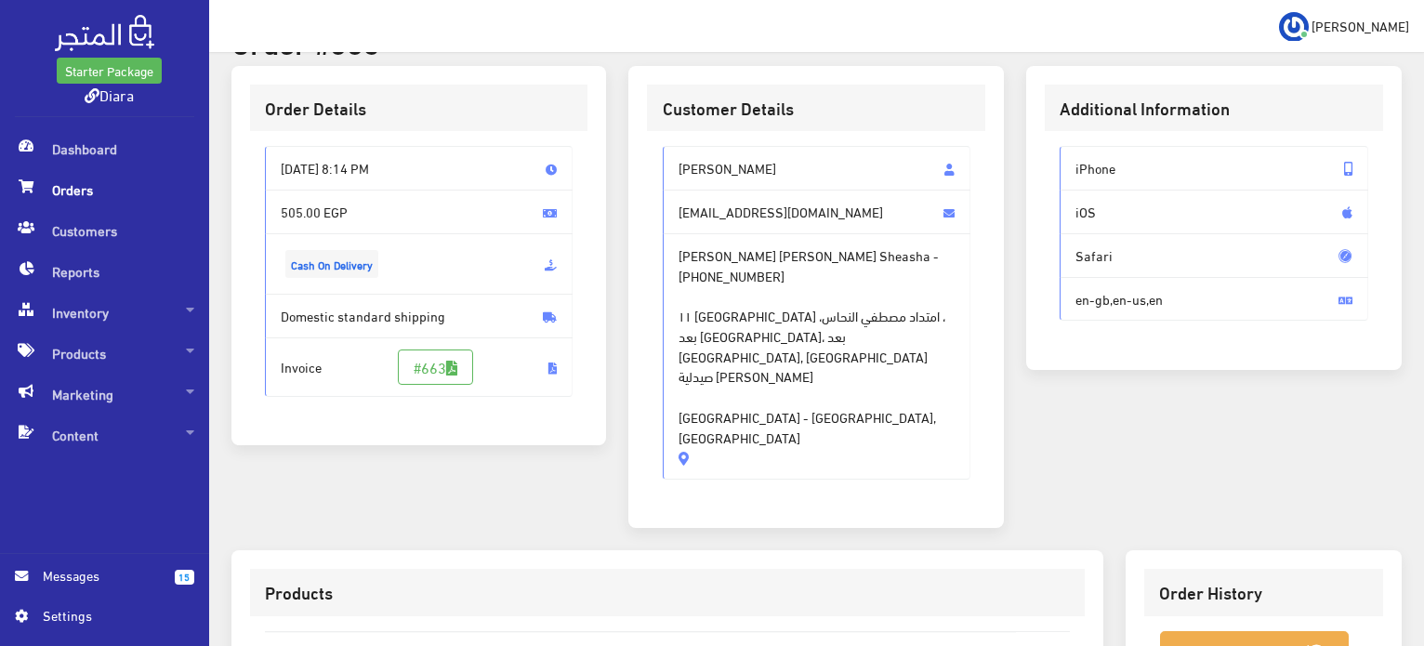
drag, startPoint x: 738, startPoint y: 345, endPoint x: 633, endPoint y: 148, distance: 223.2
click at [633, 148] on div "Customer Details Lina Ashraf Linaashraf69@gmail.com Lina Ashraf Mohamed Ahmed S…" at bounding box center [815, 297] width 375 height 463
copy div "Lina Ashraf Linaashraf69@gmail.com Lina Ashraf Mohamed Ahmed Sheasha - +2011253…"
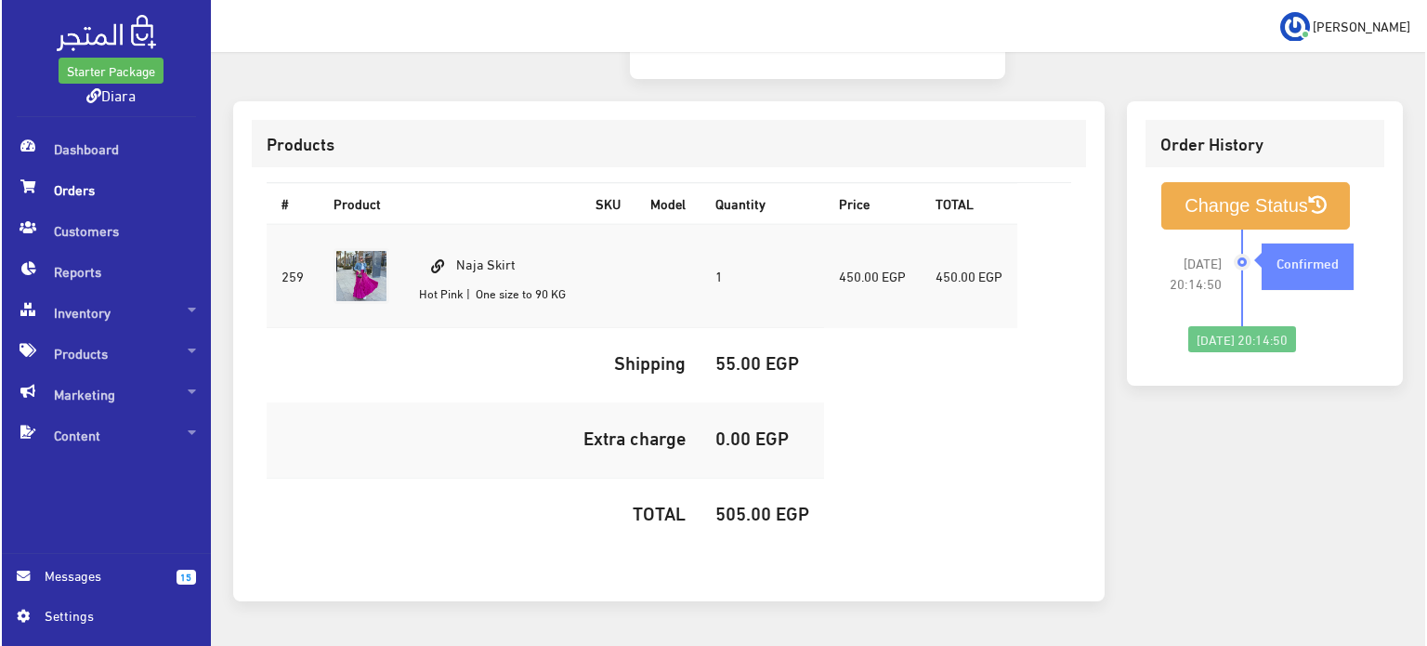
scroll to position [570, 0]
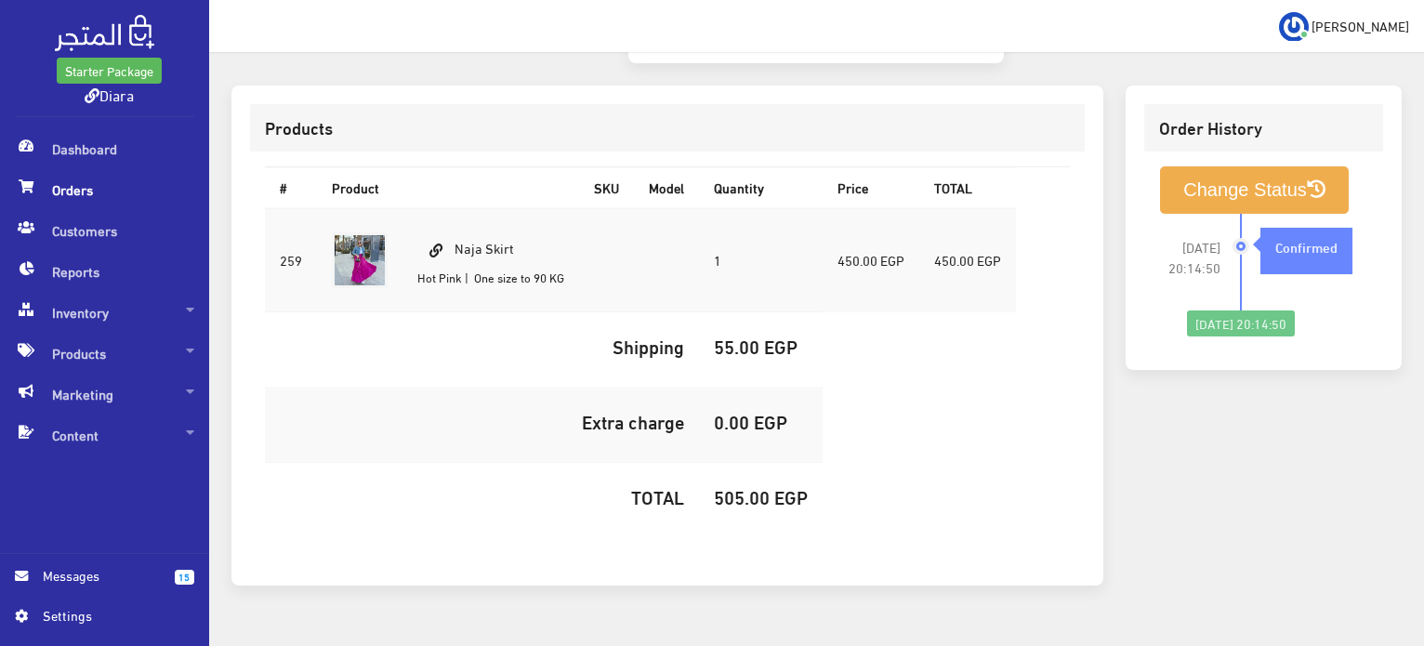
drag, startPoint x: 531, startPoint y: 183, endPoint x: 453, endPoint y: 183, distance: 79.0
click at [455, 208] on td "Naja Skirt Hot Pink | One size to 90 KG" at bounding box center [490, 260] width 177 height 104
copy td "Naja Skirt"
click at [737, 463] on td "505.00 EGP" at bounding box center [761, 500] width 124 height 75
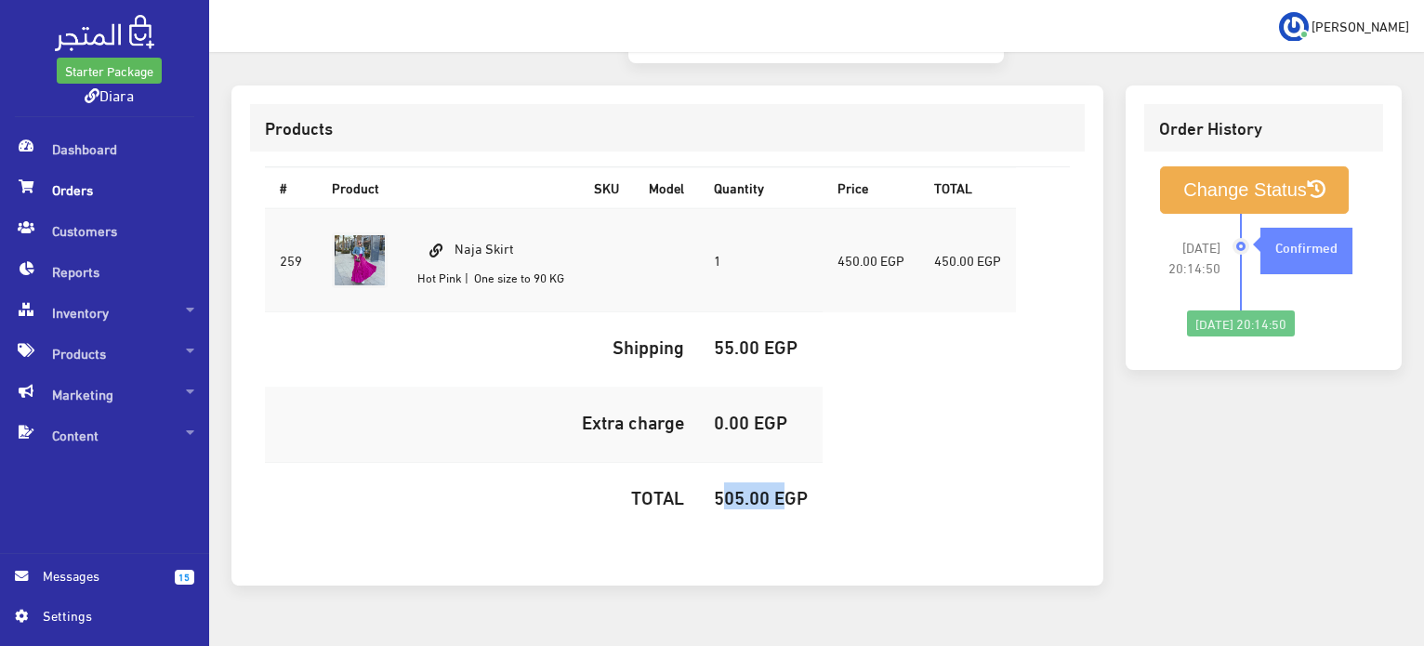
copy h5 "505.00"
click at [1272, 166] on button "Change Status" at bounding box center [1254, 189] width 189 height 47
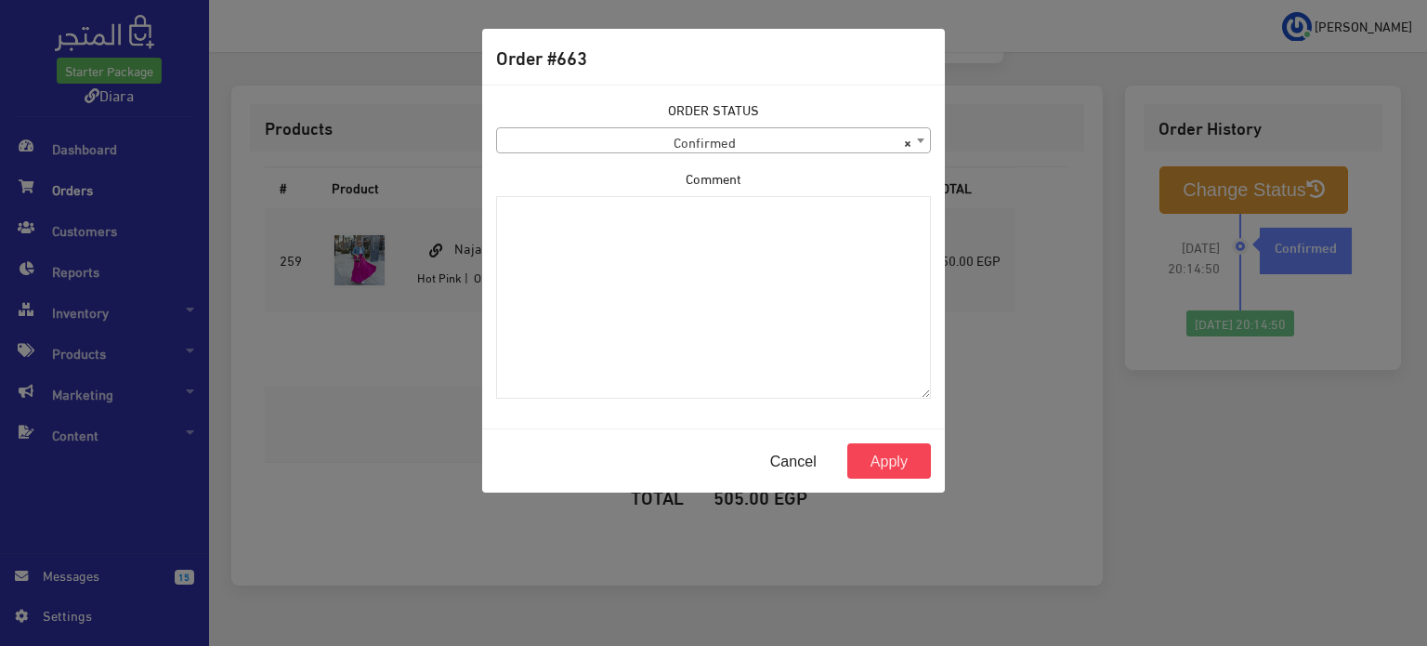
click at [693, 144] on span "× Confirmed" at bounding box center [713, 141] width 433 height 26
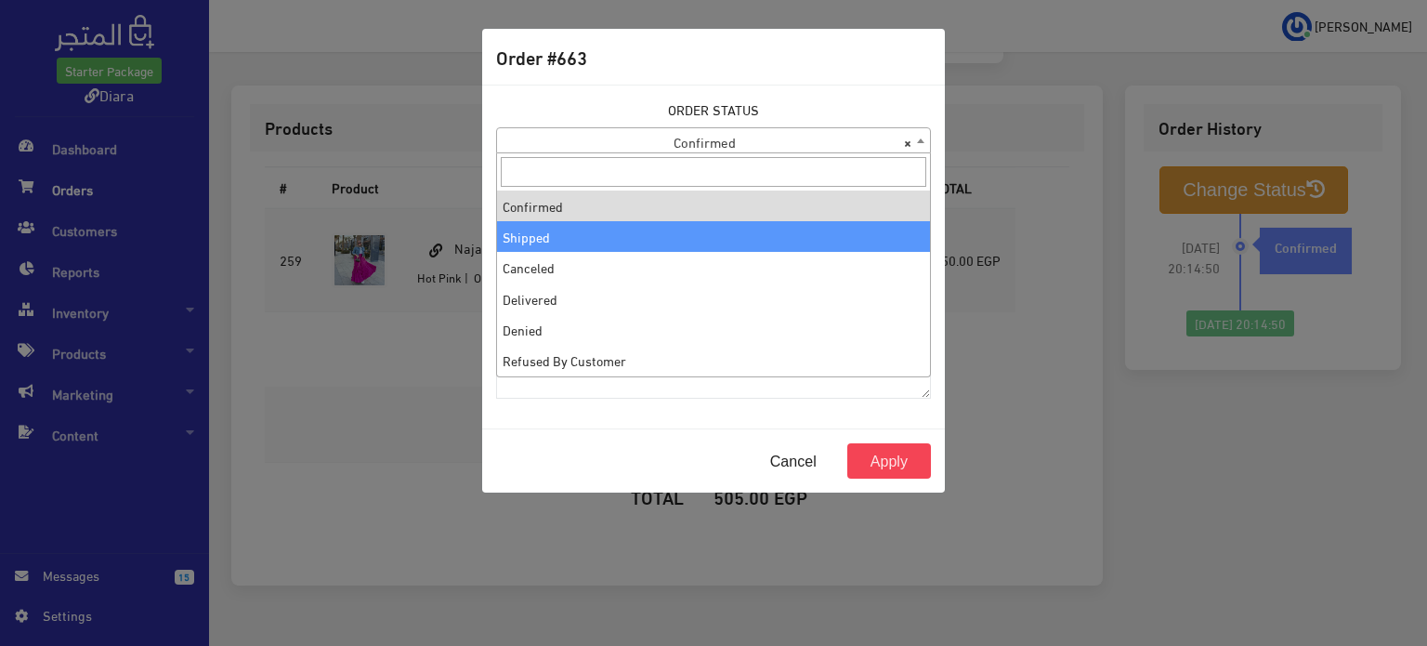
select select "2"
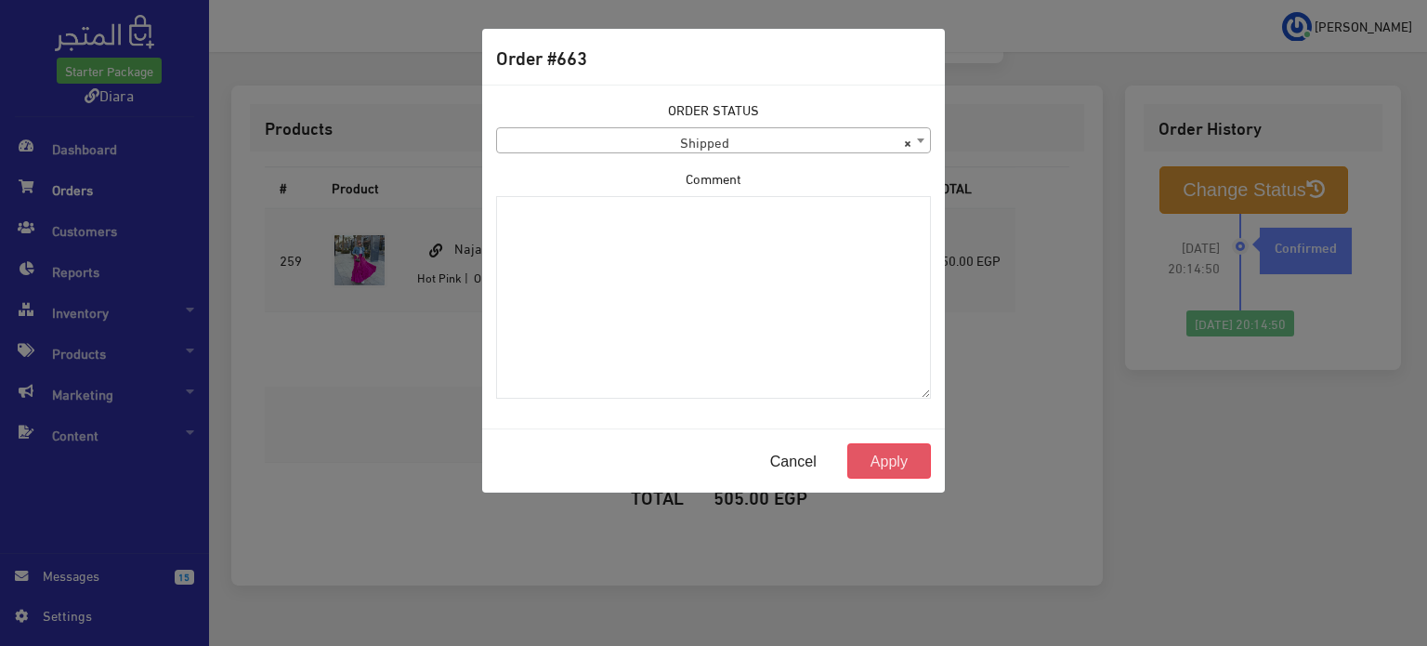
drag, startPoint x: 882, startPoint y: 460, endPoint x: 606, endPoint y: 98, distance: 455.5
click at [881, 459] on button "Apply" at bounding box center [889, 460] width 84 height 35
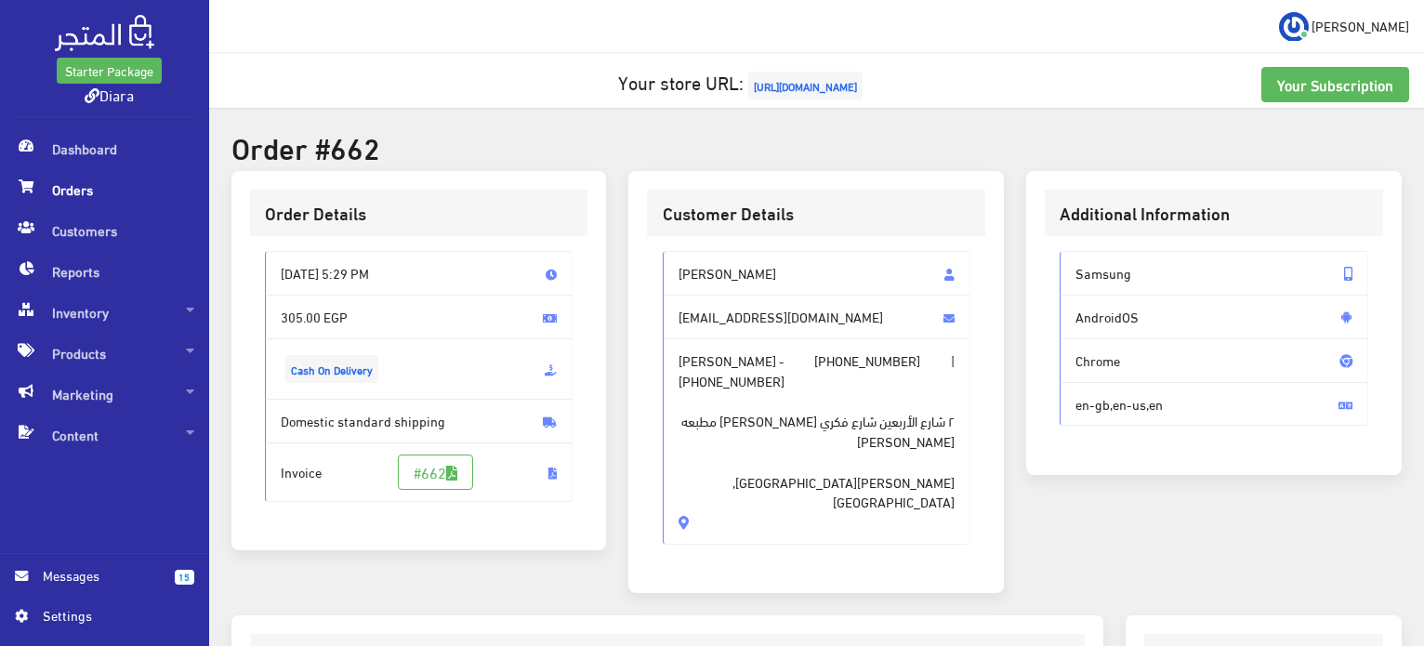
drag, startPoint x: 781, startPoint y: 443, endPoint x: 639, endPoint y: 258, distance: 233.2
click at [639, 258] on div "Customer Details [PERSON_NAME] [EMAIL_ADDRESS][DOMAIN_NAME] [PERSON_NAME] - [PH…" at bounding box center [815, 382] width 375 height 422
copy div "menna asaad [EMAIL_ADDRESS][DOMAIN_NAME] [PERSON_NAME] - [PHONE_NUMBER] | [PHON…"
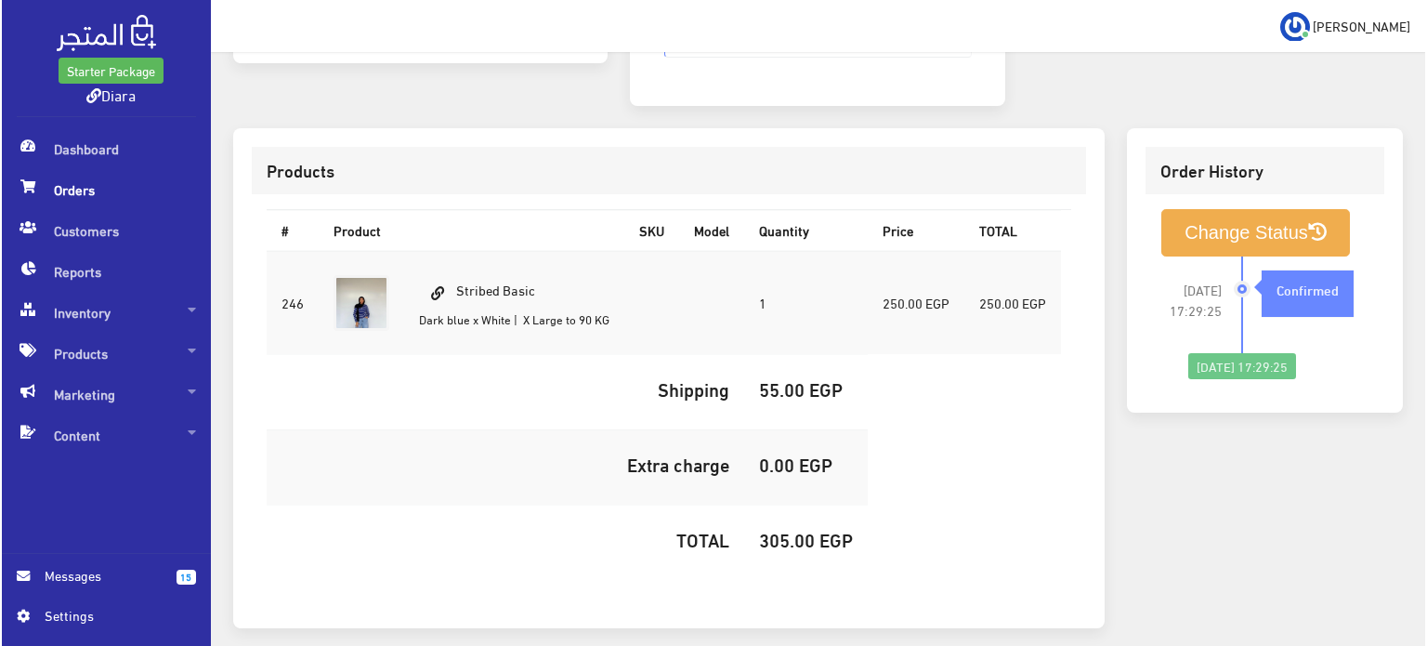
scroll to position [526, 0]
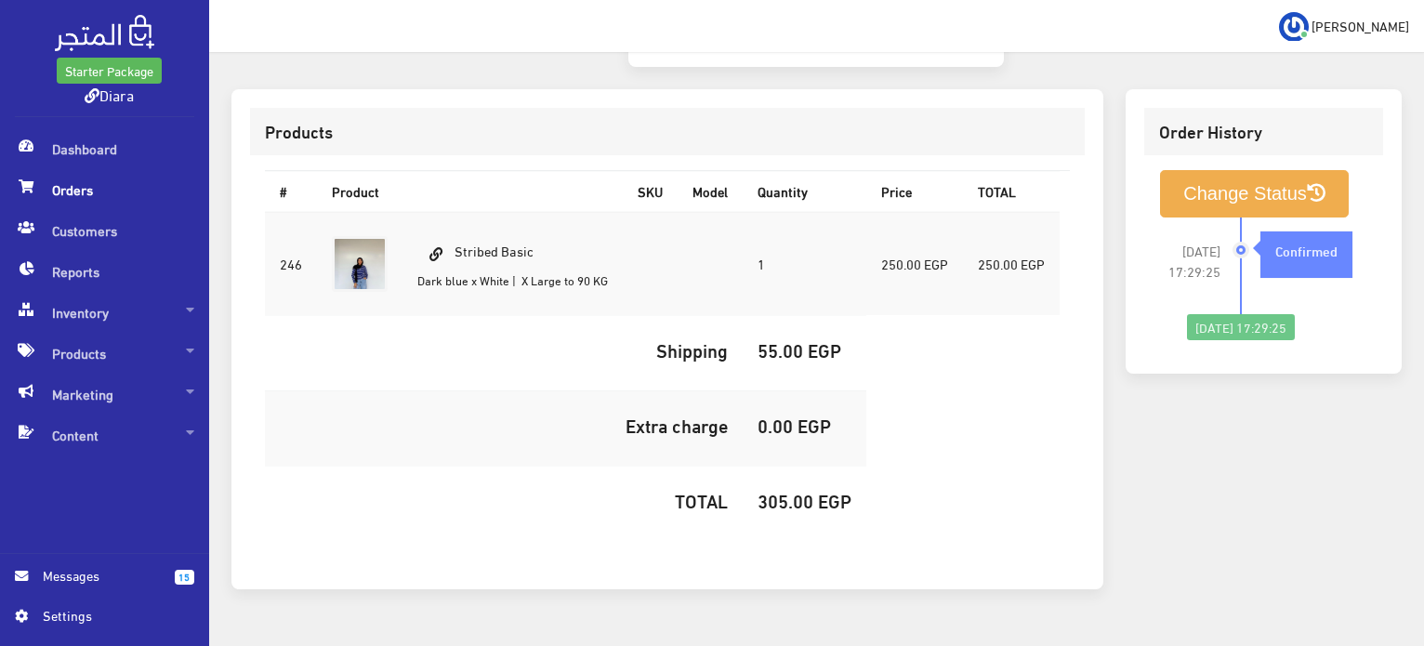
drag, startPoint x: 543, startPoint y: 205, endPoint x: 459, endPoint y: 206, distance: 83.6
click at [459, 212] on td "Stribed Basic Dark blue x White | X Large to 90 KG" at bounding box center [512, 264] width 220 height 104
copy td "Stribed Basic"
click at [830, 471] on td "305.00 EGP" at bounding box center [804, 503] width 124 height 75
click at [811, 490] on h5 "305.00 EGP" at bounding box center [804, 500] width 94 height 20
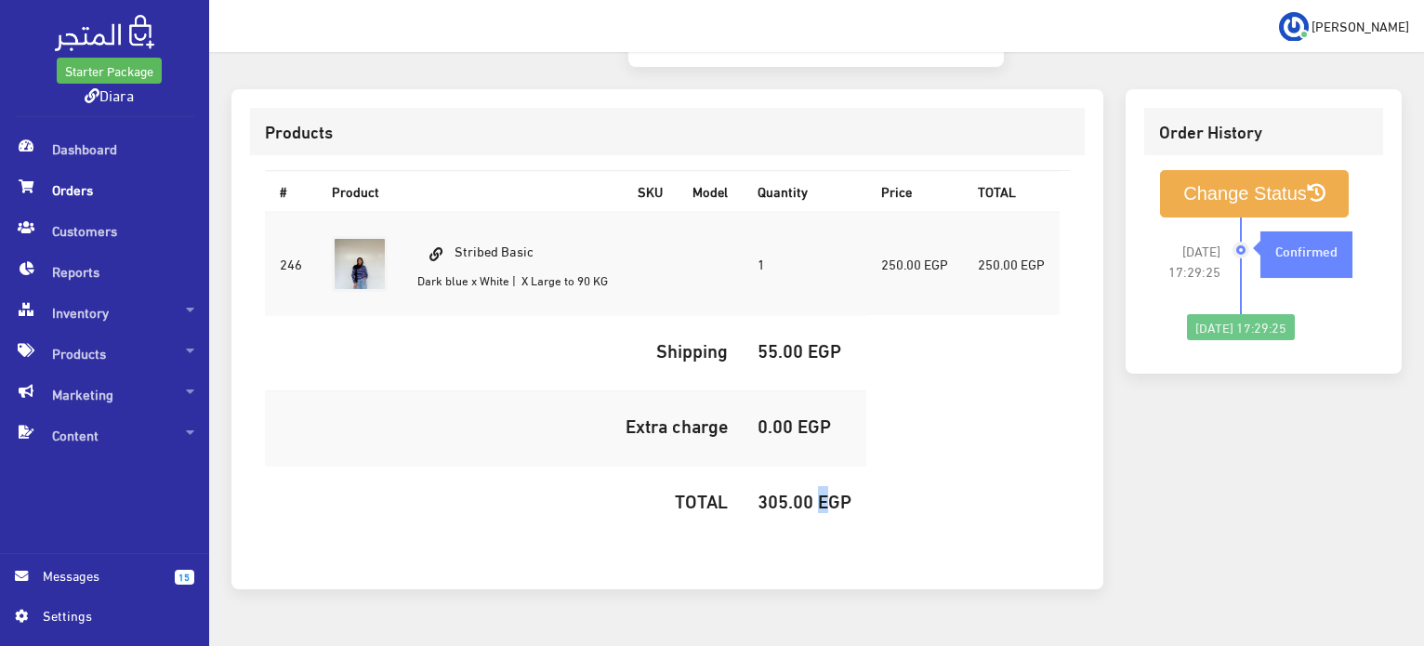
click at [811, 490] on h5 "305.00 EGP" at bounding box center [804, 500] width 94 height 20
click at [810, 490] on h5 "305.00 EGP" at bounding box center [804, 500] width 94 height 20
click at [800, 490] on h5 "305.00 EGP" at bounding box center [804, 500] width 94 height 20
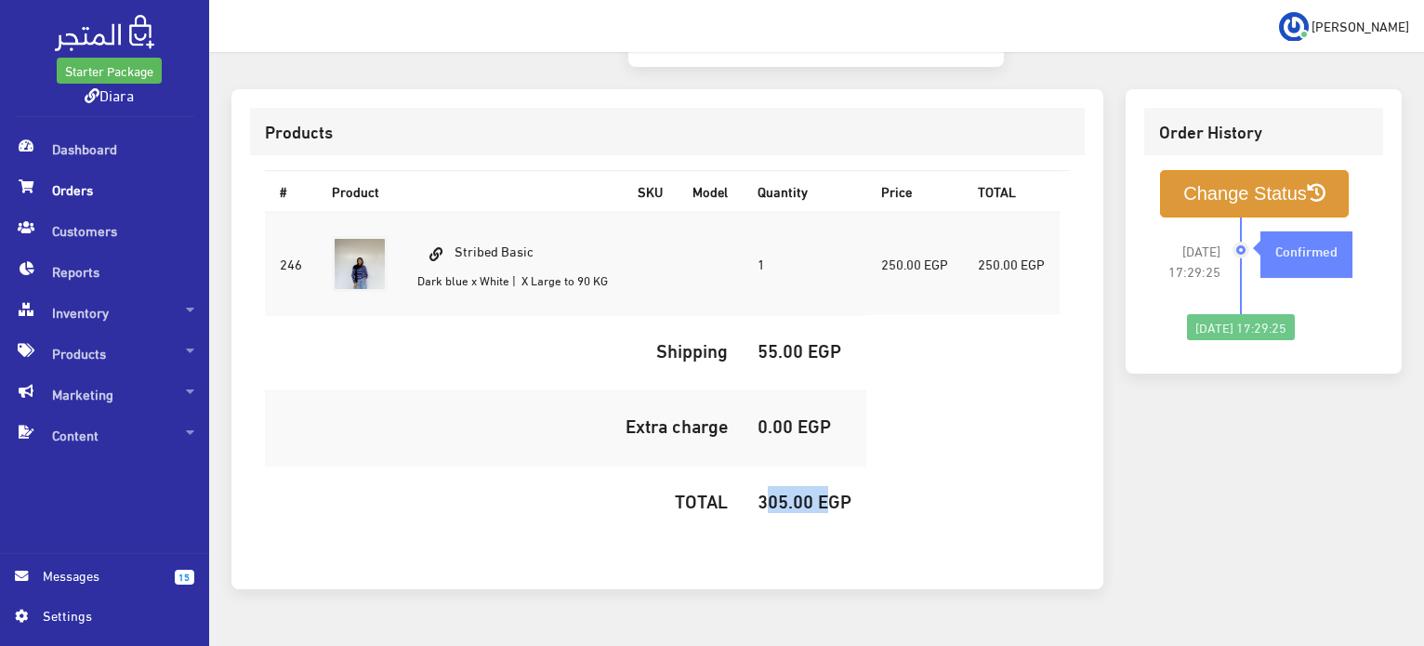
click at [1177, 170] on button "Change Status" at bounding box center [1254, 193] width 189 height 47
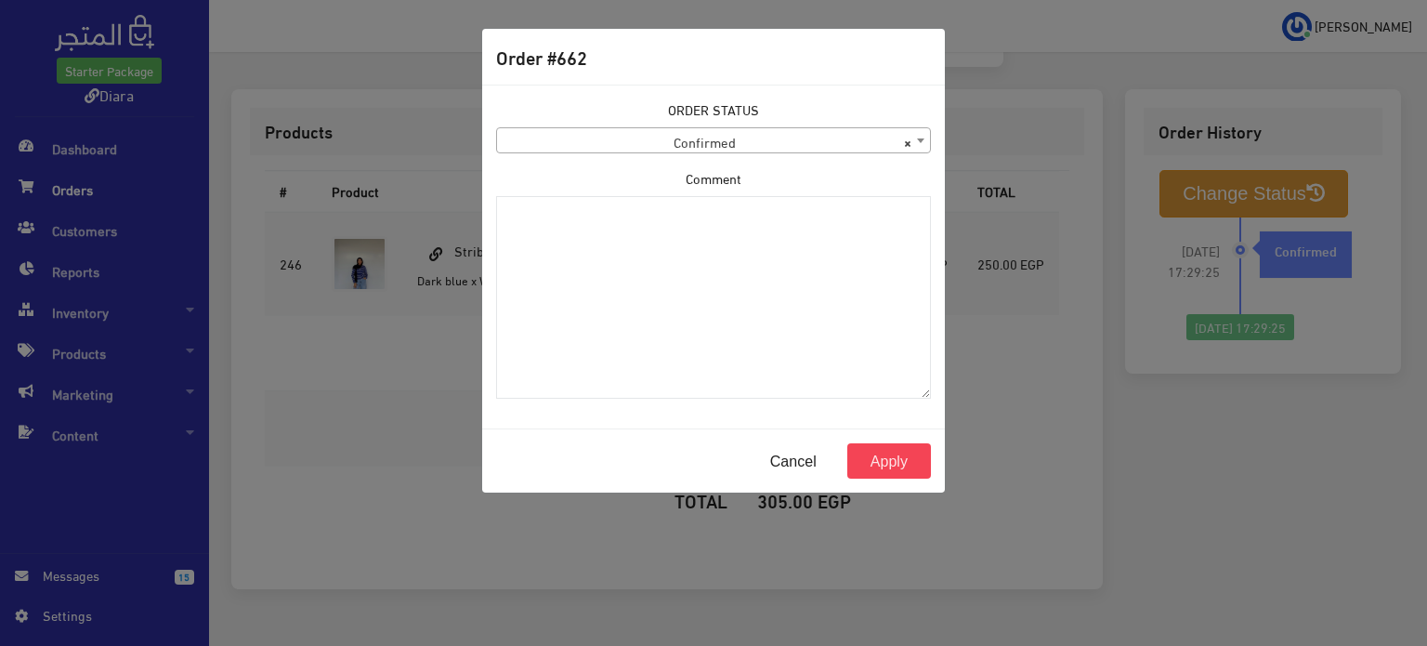
click at [691, 140] on span "× Confirmed" at bounding box center [713, 141] width 433 height 26
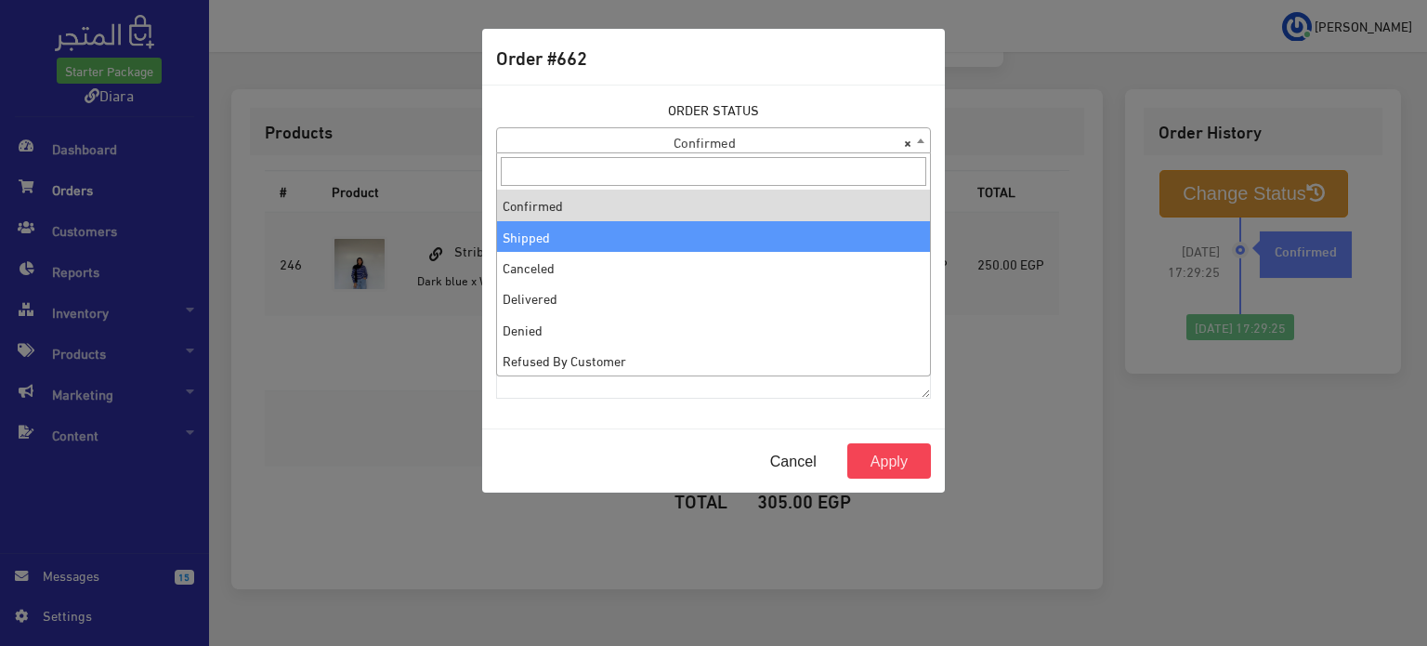
select select "2"
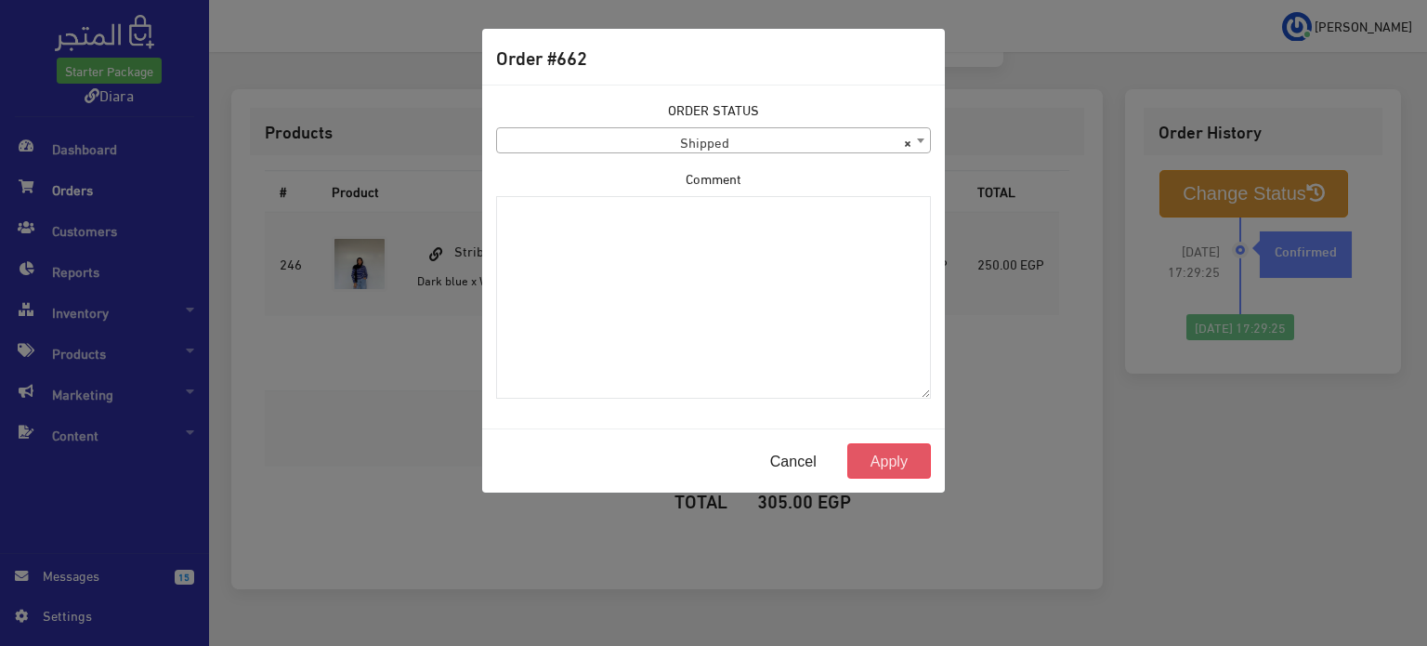
click at [891, 464] on button "Apply" at bounding box center [889, 460] width 84 height 35
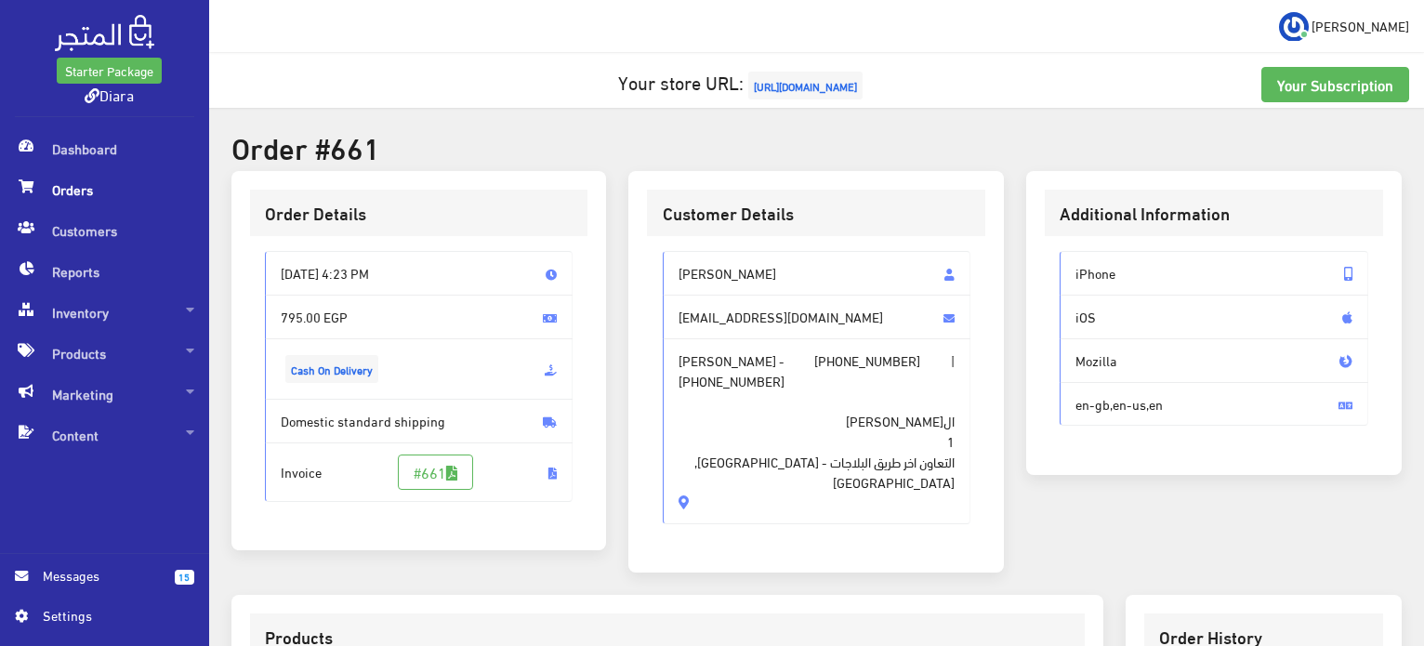
drag, startPoint x: 679, startPoint y: 467, endPoint x: 655, endPoint y: 255, distance: 214.2
click at [655, 255] on div "Sama mohamed samahoof412@gmail.com Sama mohamed - +201017991229 | +201068406819…" at bounding box center [816, 395] width 338 height 318
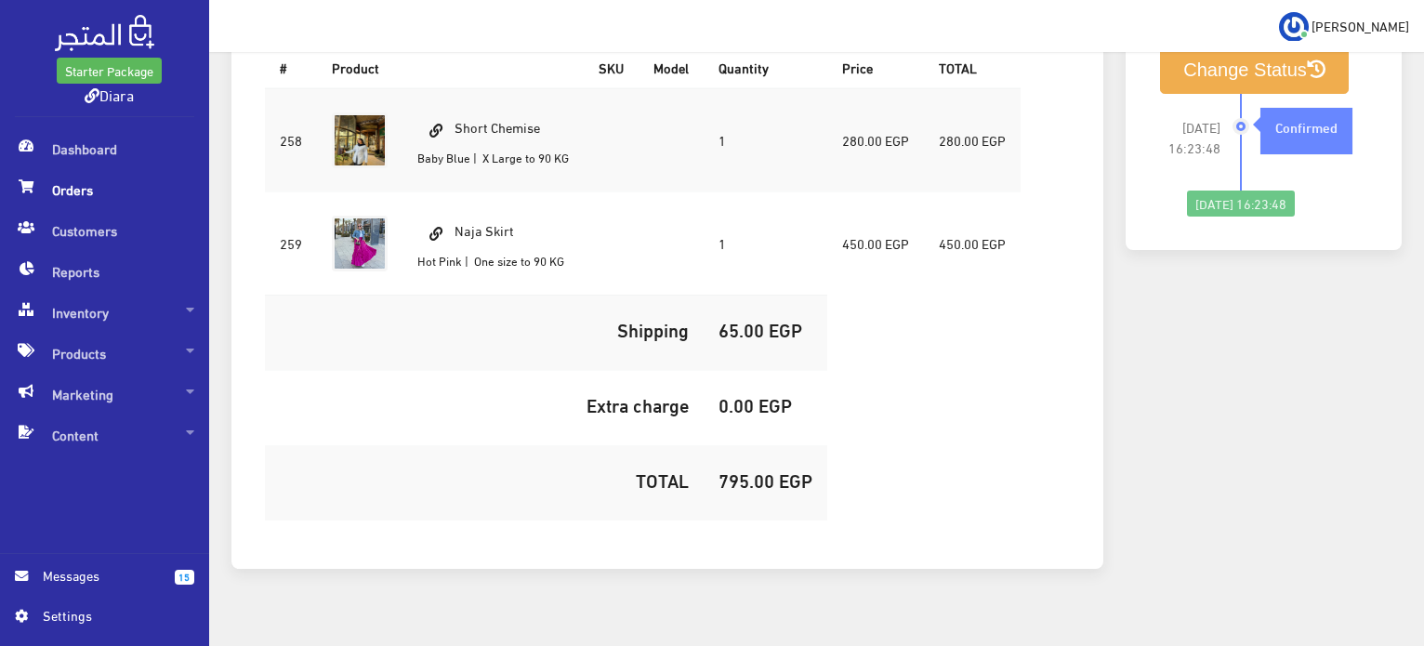
drag, startPoint x: 550, startPoint y: 108, endPoint x: 460, endPoint y: 100, distance: 90.4
click at [460, 100] on td "Short Chemise Baby Blue | X Large to 90 KG" at bounding box center [492, 140] width 181 height 104
copy td "Short Chemise"
click at [728, 469] on h5 "795.00 EGP" at bounding box center [765, 479] width 94 height 20
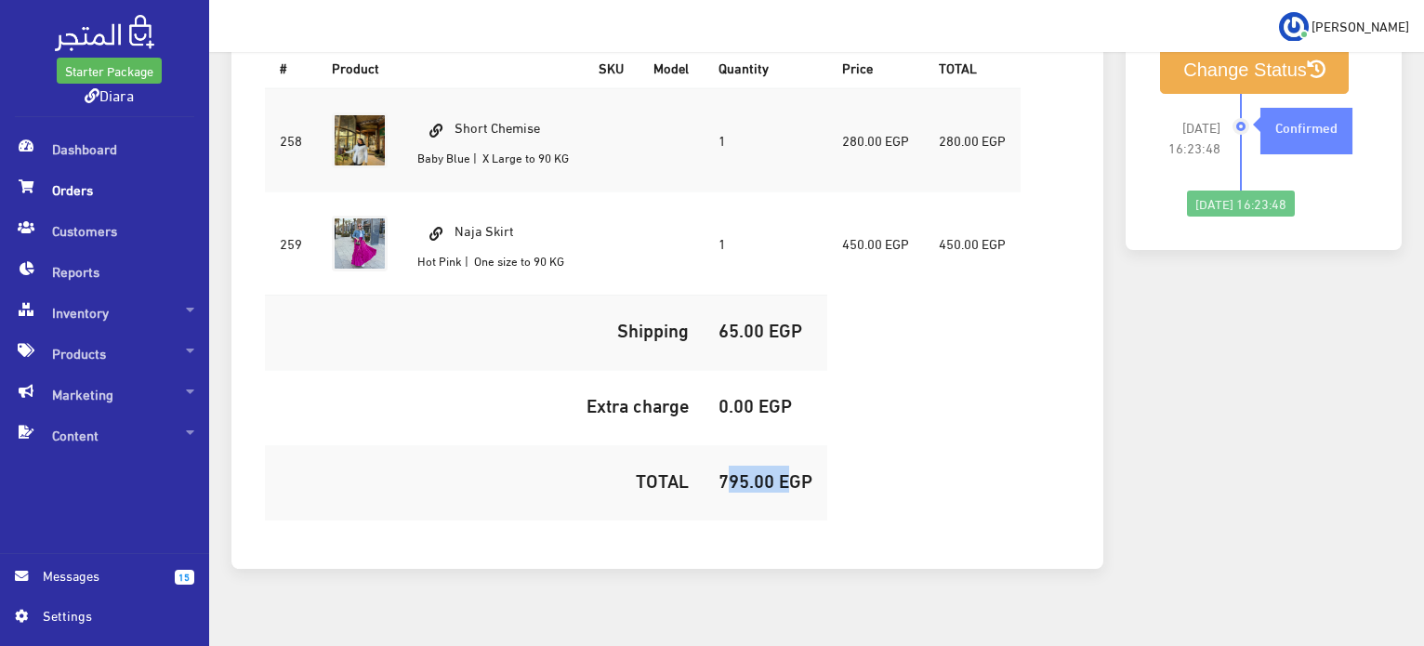
copy h5 "795.00"
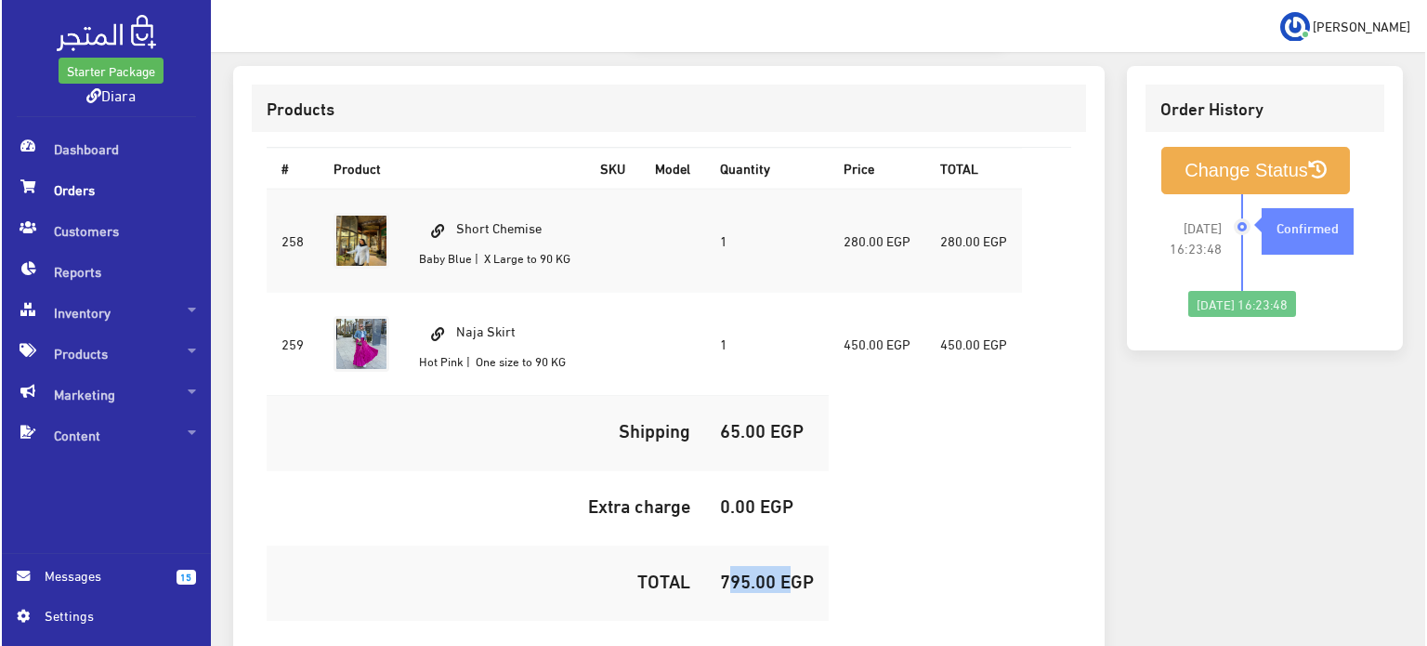
scroll to position [558, 0]
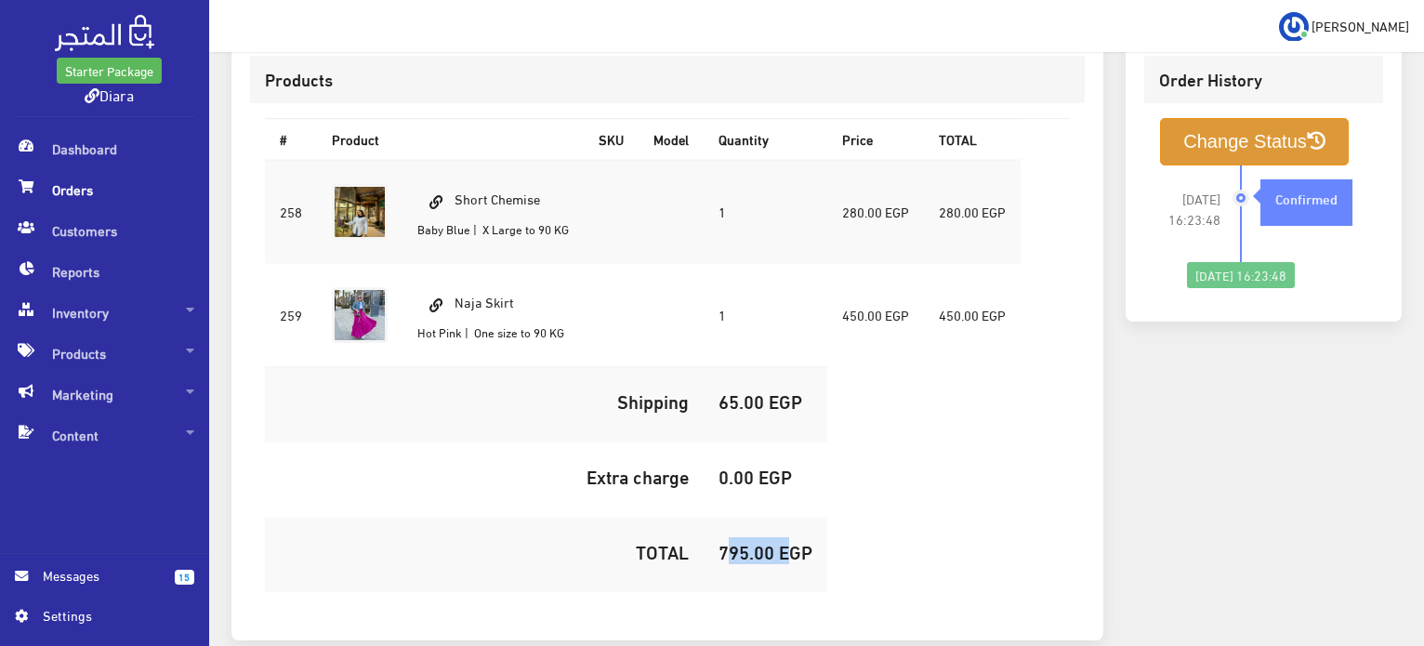
click at [1208, 118] on button "Change Status" at bounding box center [1254, 141] width 189 height 47
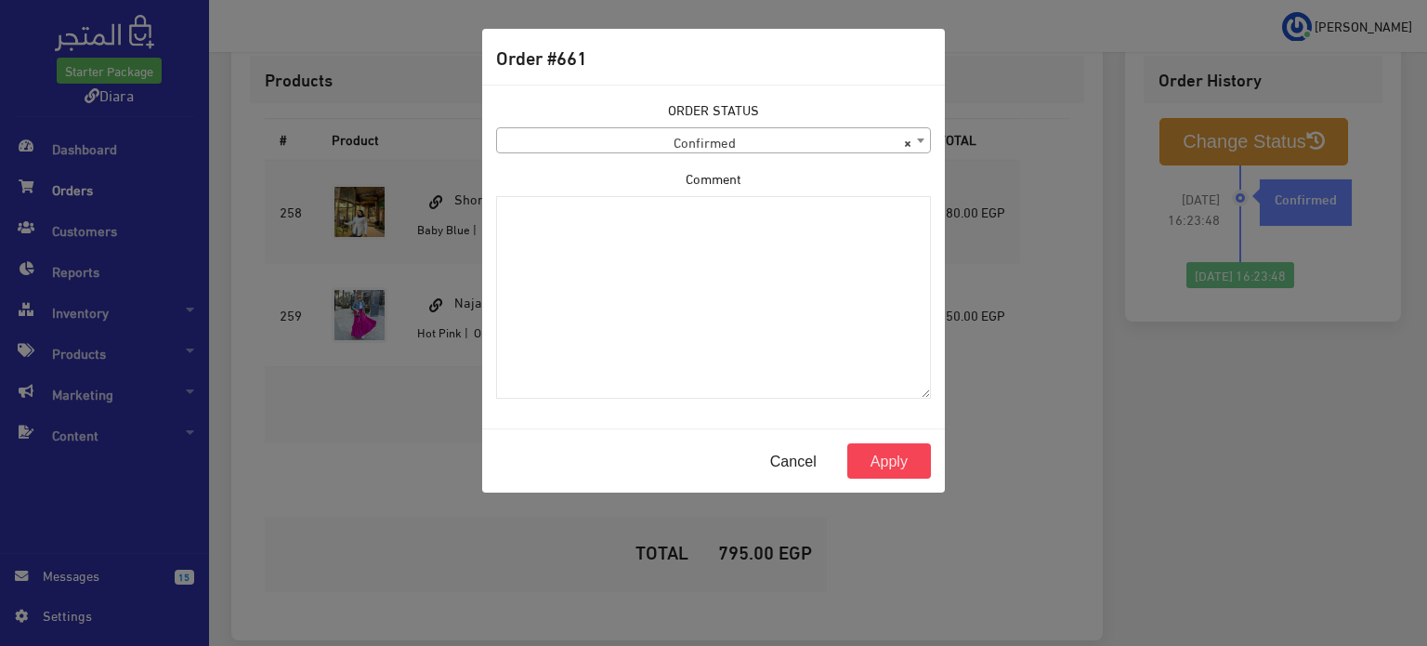
click at [742, 152] on body "Starter Package Diara Dashboard Orders 15" at bounding box center [713, 93] width 1427 height 1302
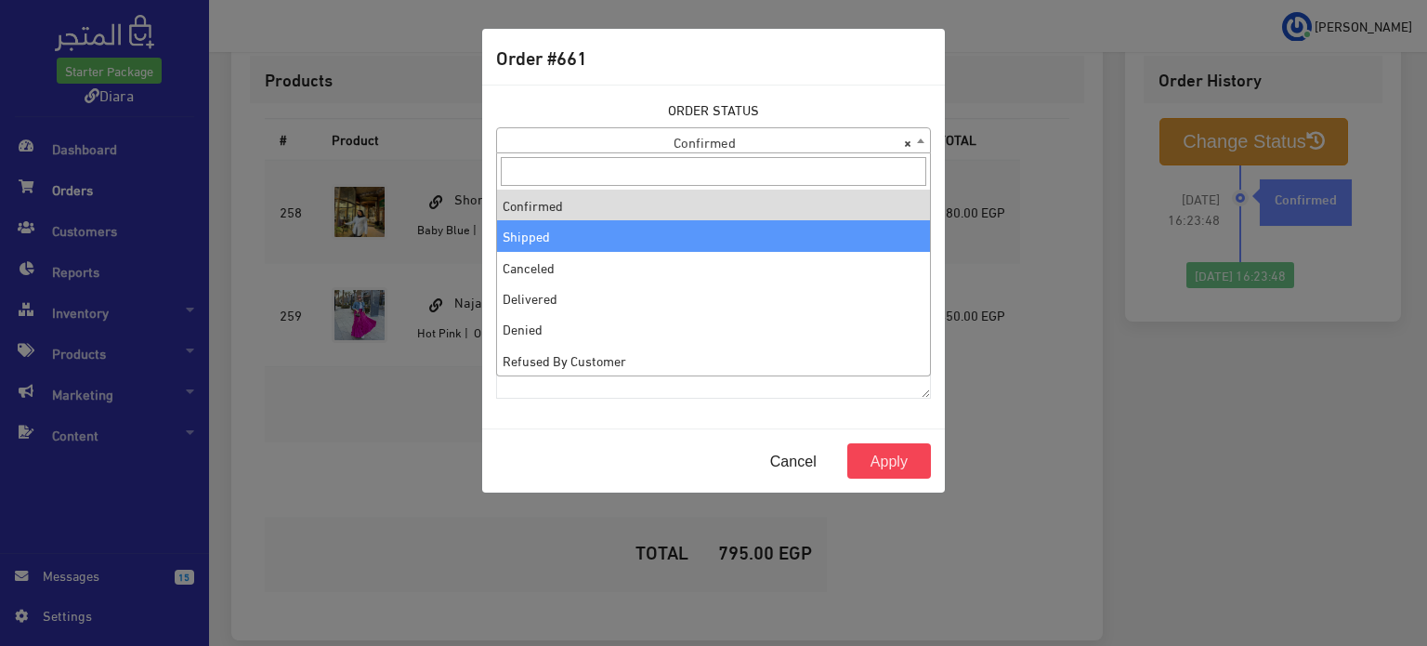
select select "2"
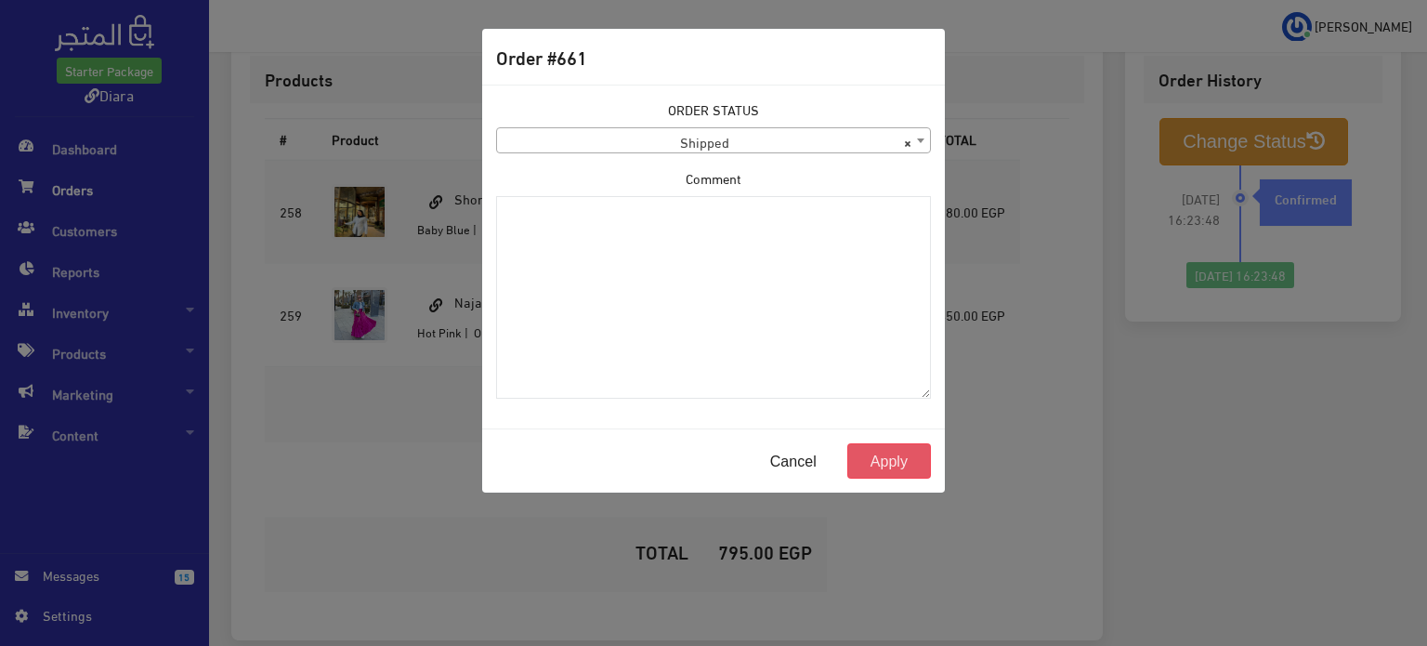
click at [889, 464] on button "Apply" at bounding box center [889, 460] width 84 height 35
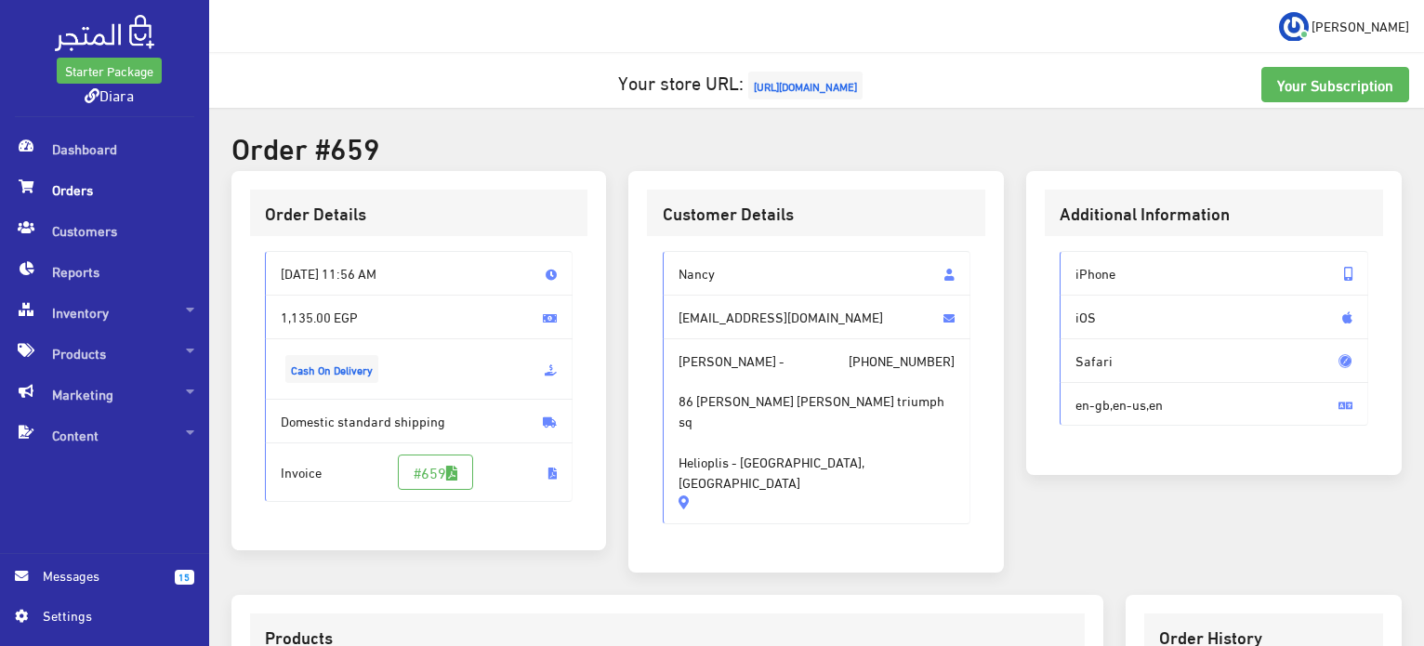
drag, startPoint x: 755, startPoint y: 431, endPoint x: 675, endPoint y: 264, distance: 185.4
click at [675, 264] on div "Nancy Nangabr@gmail.com Nancy - +201022600930 86 othman ibn affan triumph sq He…" at bounding box center [817, 387] width 308 height 273
copy div "Nancy Nangabr@gmail.com Nancy - +201022600930 86 othman ibn affan triumph sq He…"
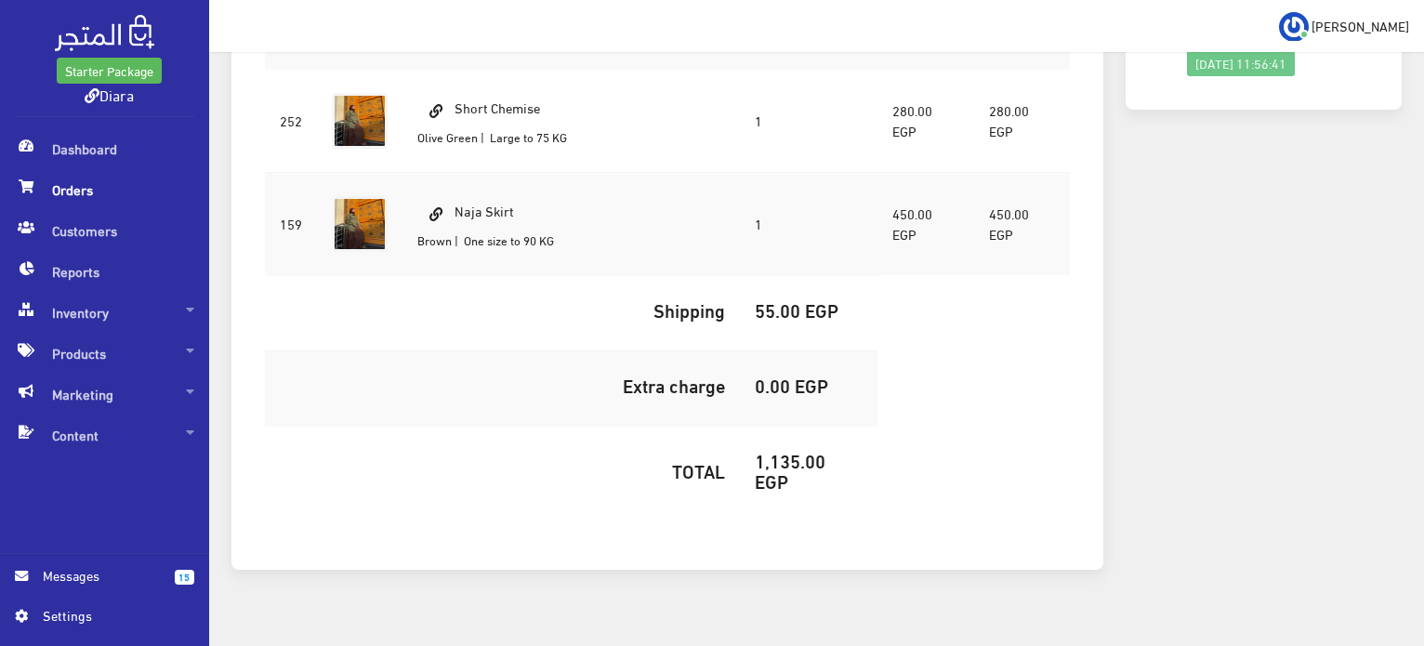
scroll to position [491, 0]
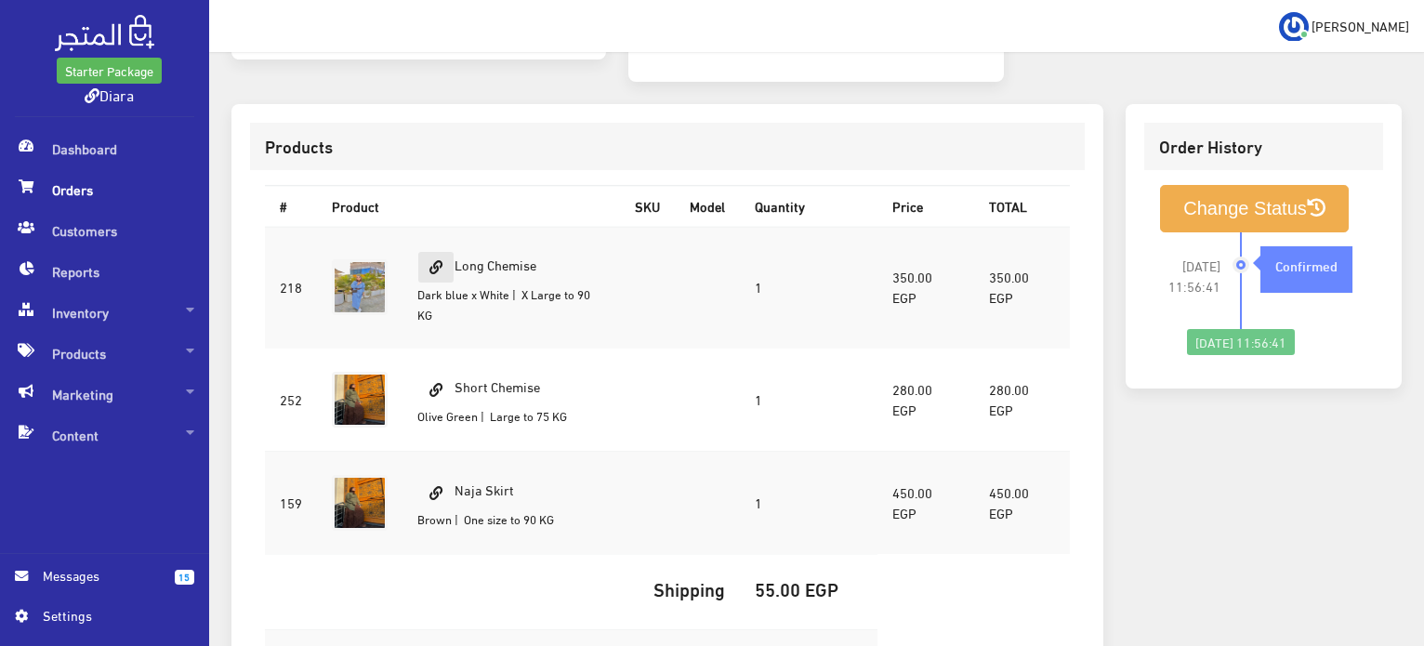
drag, startPoint x: 549, startPoint y: 237, endPoint x: 453, endPoint y: 241, distance: 95.8
click at [453, 241] on td "Long Chemise Dark blue x White | X Large to 90 KG" at bounding box center [510, 287] width 217 height 121
copy td "Long Chemise"
drag, startPoint x: 558, startPoint y: 365, endPoint x: 457, endPoint y: 343, distance: 103.7
click at [457, 348] on td "Short Chemise Olive Green | Large to 75 KG" at bounding box center [510, 399] width 217 height 103
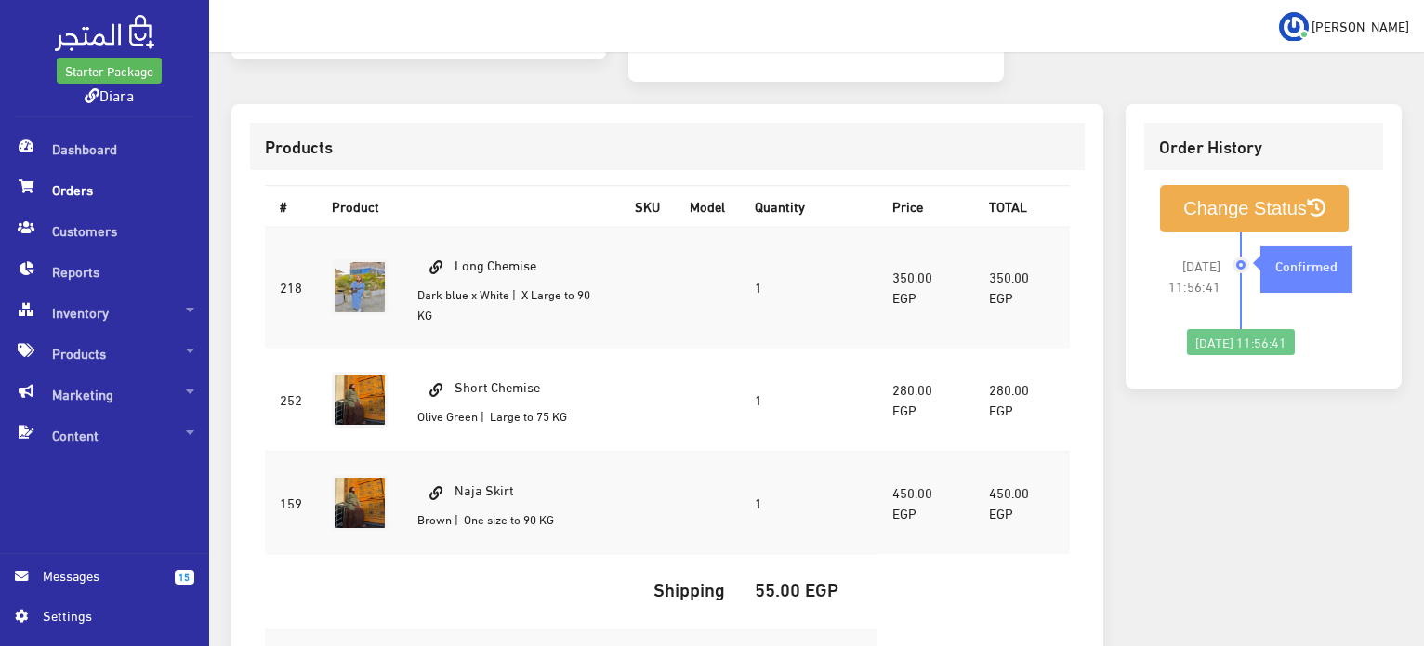
copy td "Short Chemise"
drag, startPoint x: 515, startPoint y: 475, endPoint x: 455, endPoint y: 479, distance: 59.6
click at [455, 479] on td "Naja Skirt Brown | One size to 90 KG" at bounding box center [510, 502] width 217 height 103
copy td "Naja Skirt"
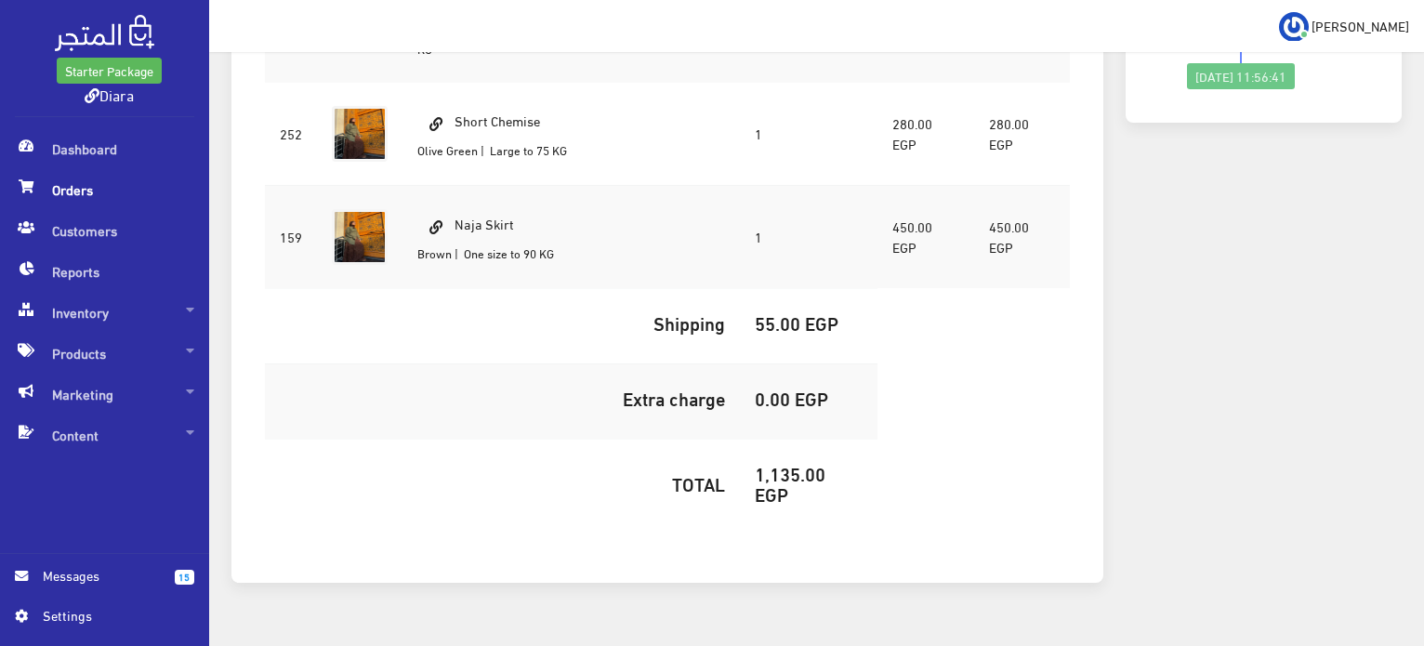
scroll to position [769, 0]
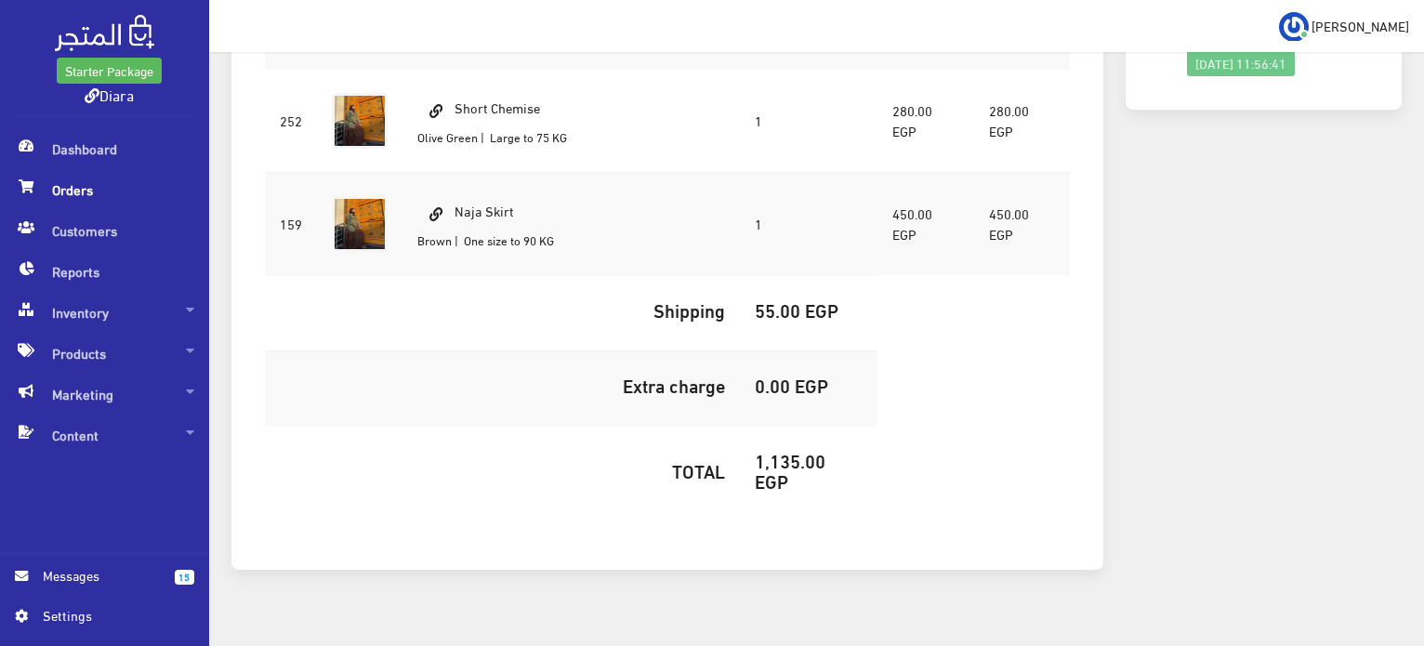
click at [791, 450] on h5 "1,135.00 EGP" at bounding box center [809, 470] width 108 height 41
copy h5 "1,135.00"
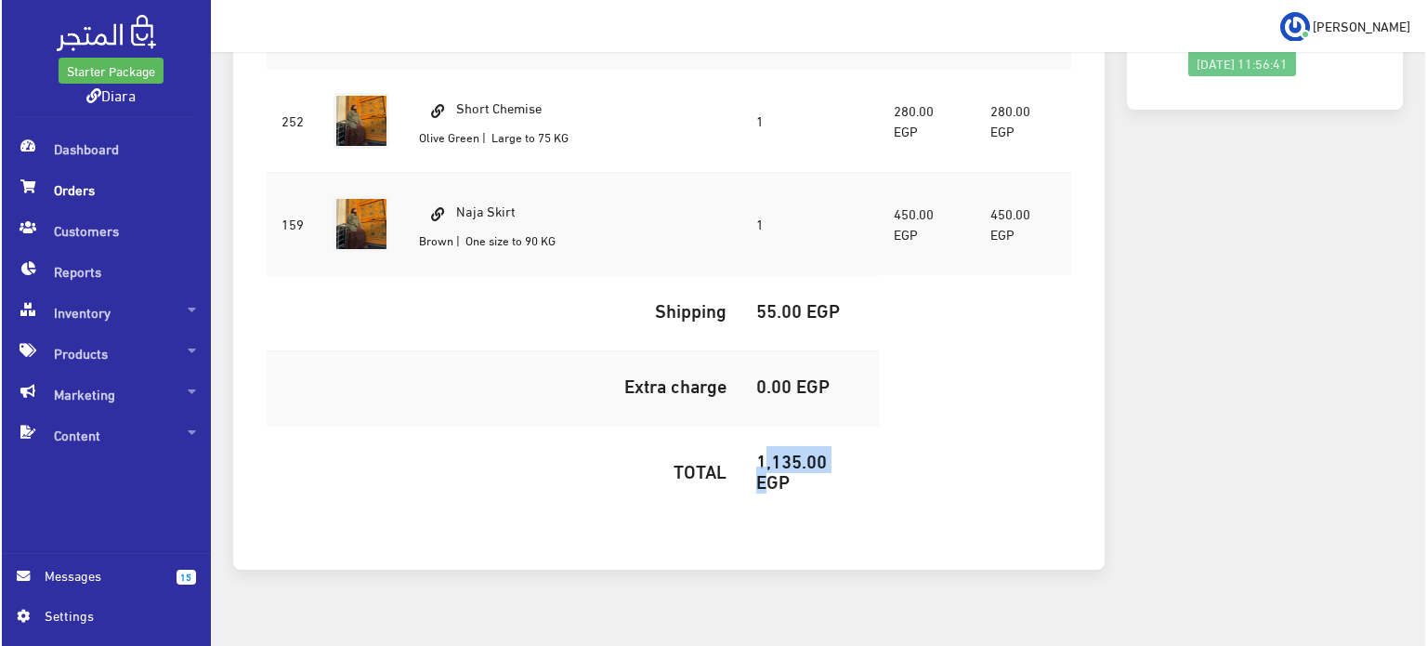
scroll to position [398, 0]
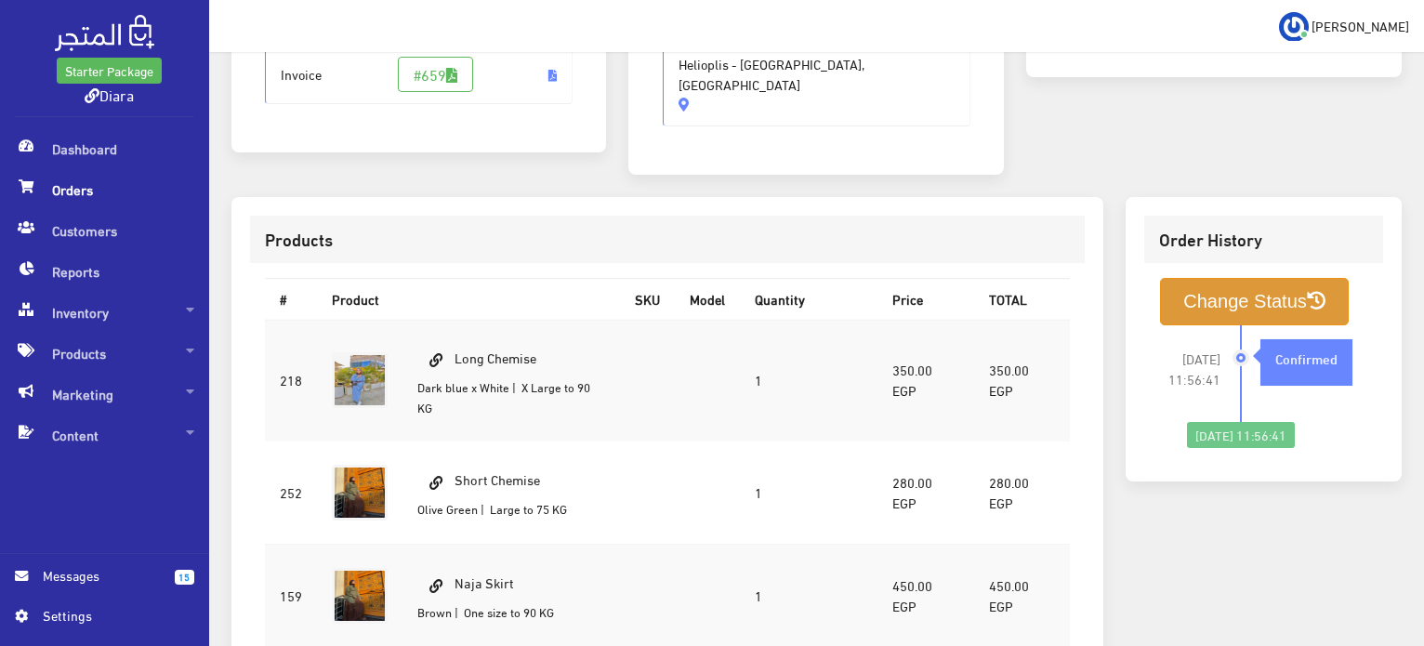
click at [1173, 282] on button "Change Status" at bounding box center [1254, 301] width 189 height 47
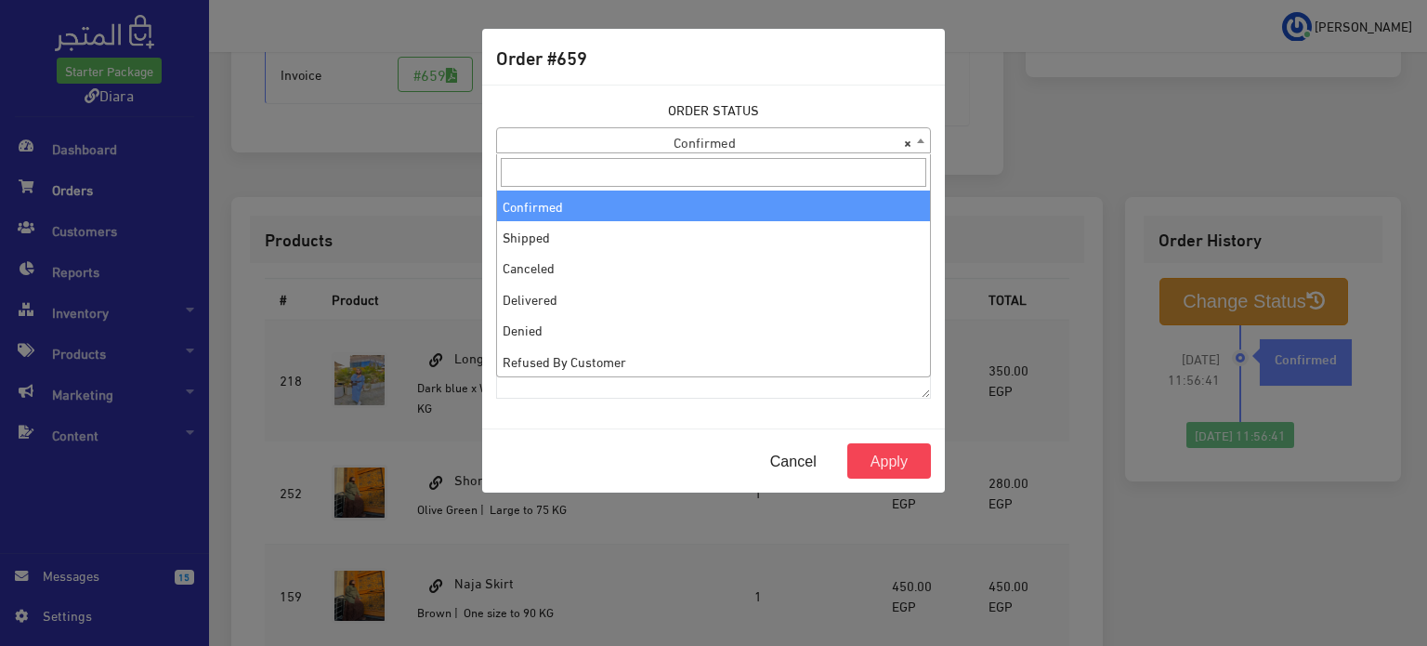
click at [642, 131] on span "× Confirmed" at bounding box center [713, 141] width 433 height 26
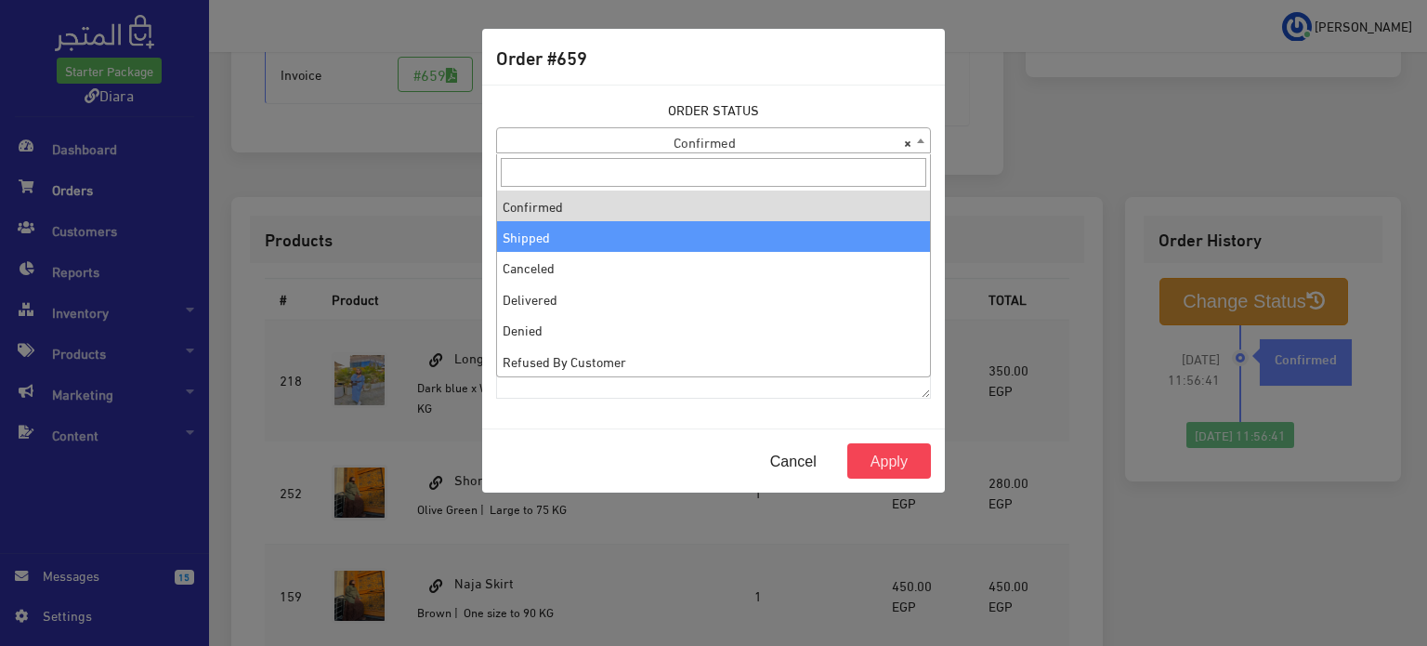
select select "2"
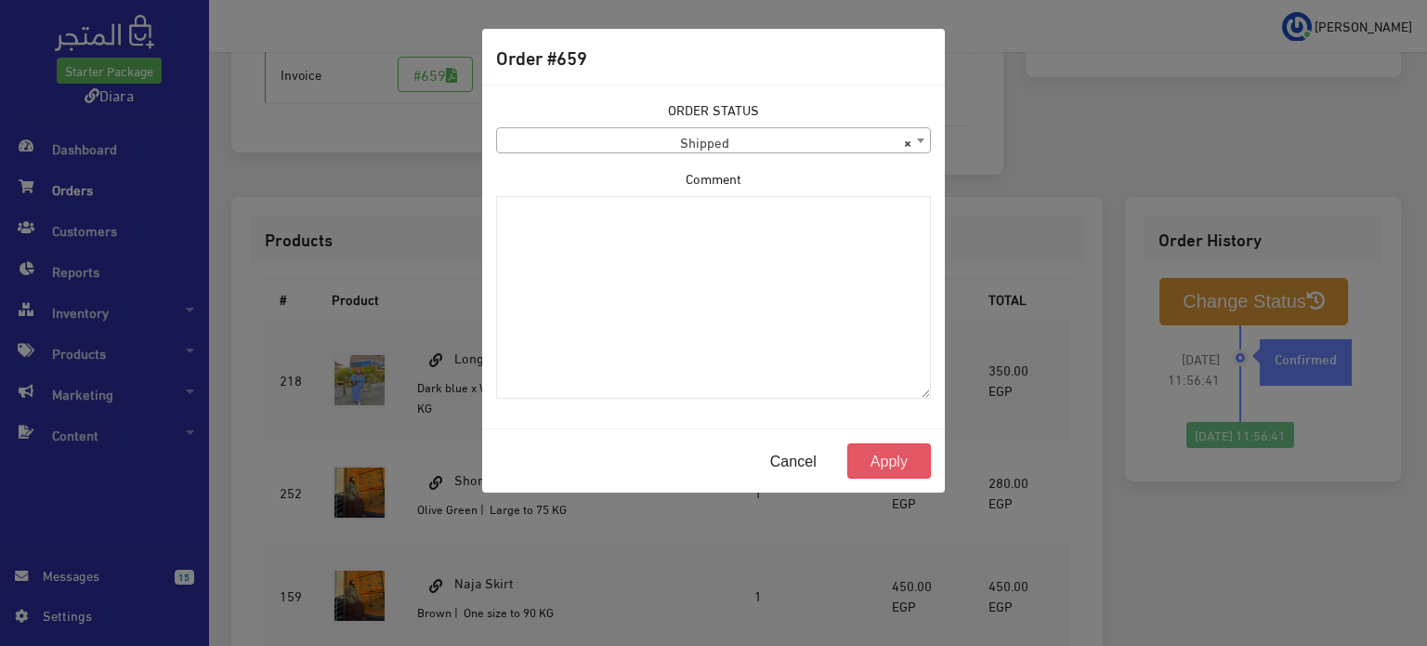
click at [879, 449] on button "Apply" at bounding box center [889, 460] width 84 height 35
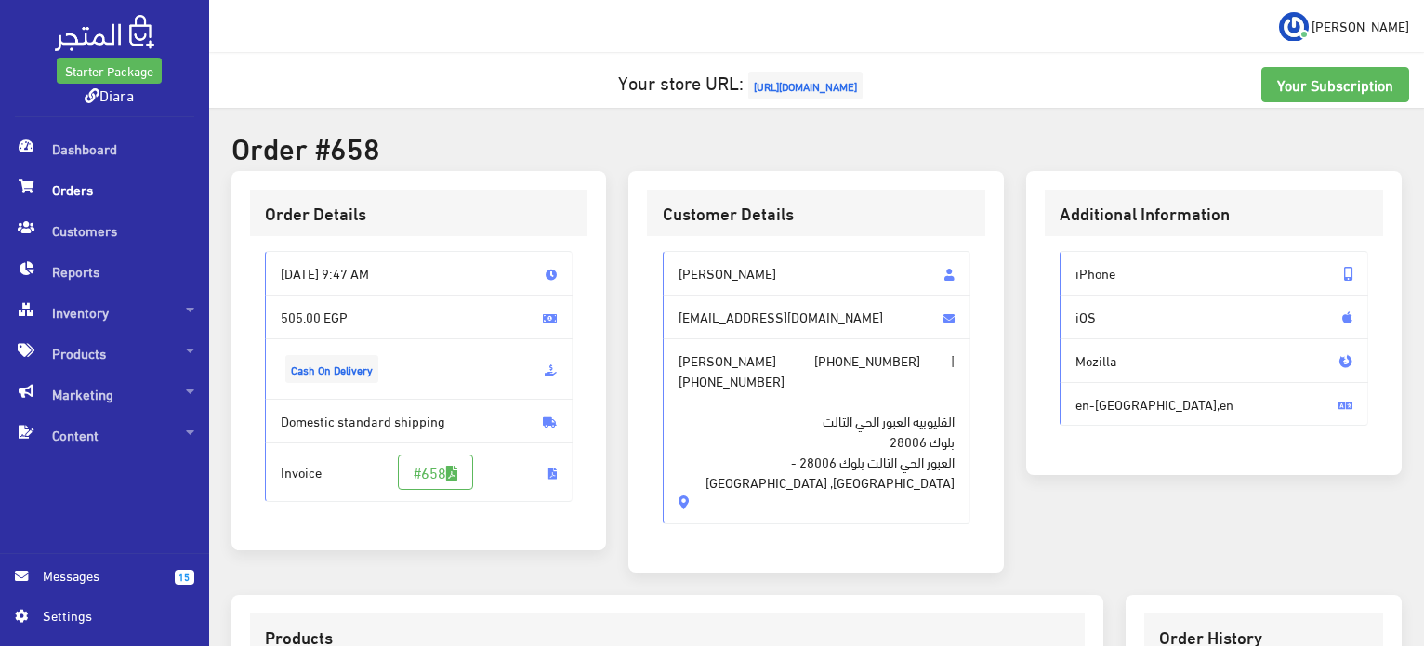
drag, startPoint x: 676, startPoint y: 467, endPoint x: 669, endPoint y: 256, distance: 211.1
click at [669, 256] on div "[PERSON_NAME] [EMAIL_ADDRESS][DOMAIN_NAME] [PERSON_NAME] - [PHONE_NUMBER] | [PH…" at bounding box center [817, 387] width 308 height 273
copy div "[PERSON_NAME] [EMAIL_ADDRESS][DOMAIN_NAME] [PERSON_NAME] - [PHONE_NUMBER] | [PH…"
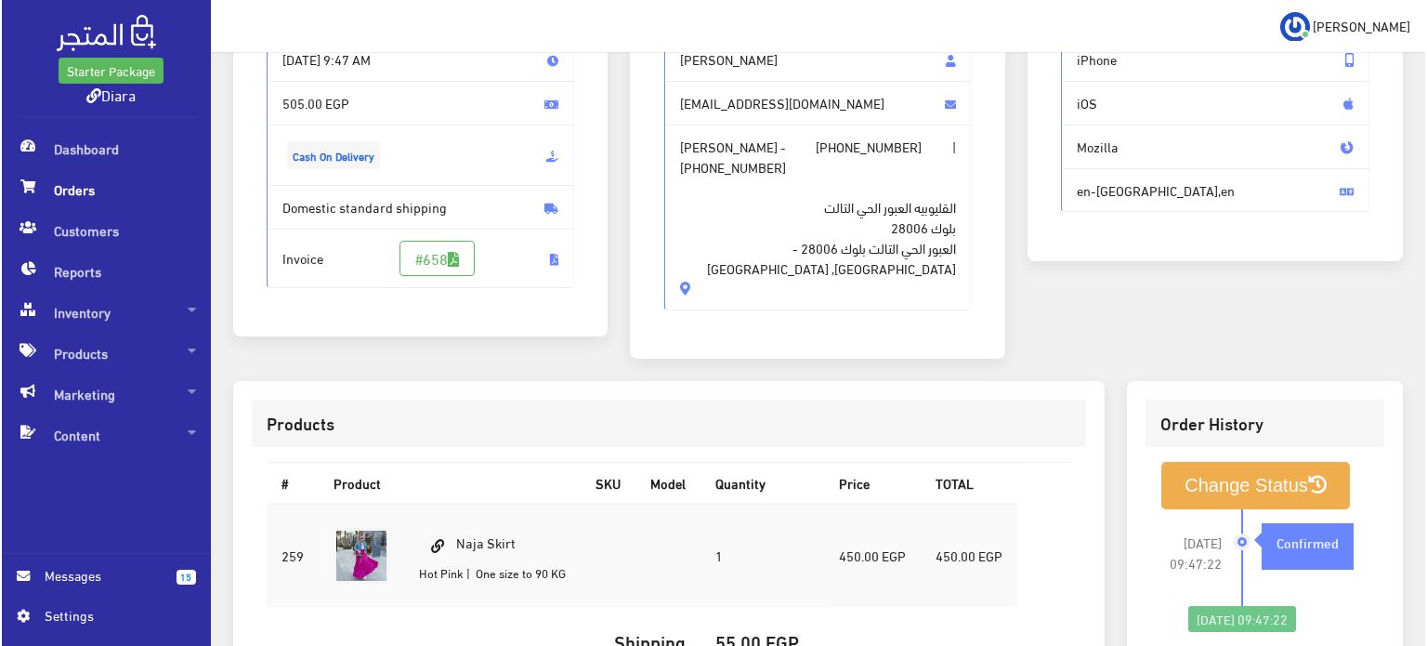
scroll to position [465, 0]
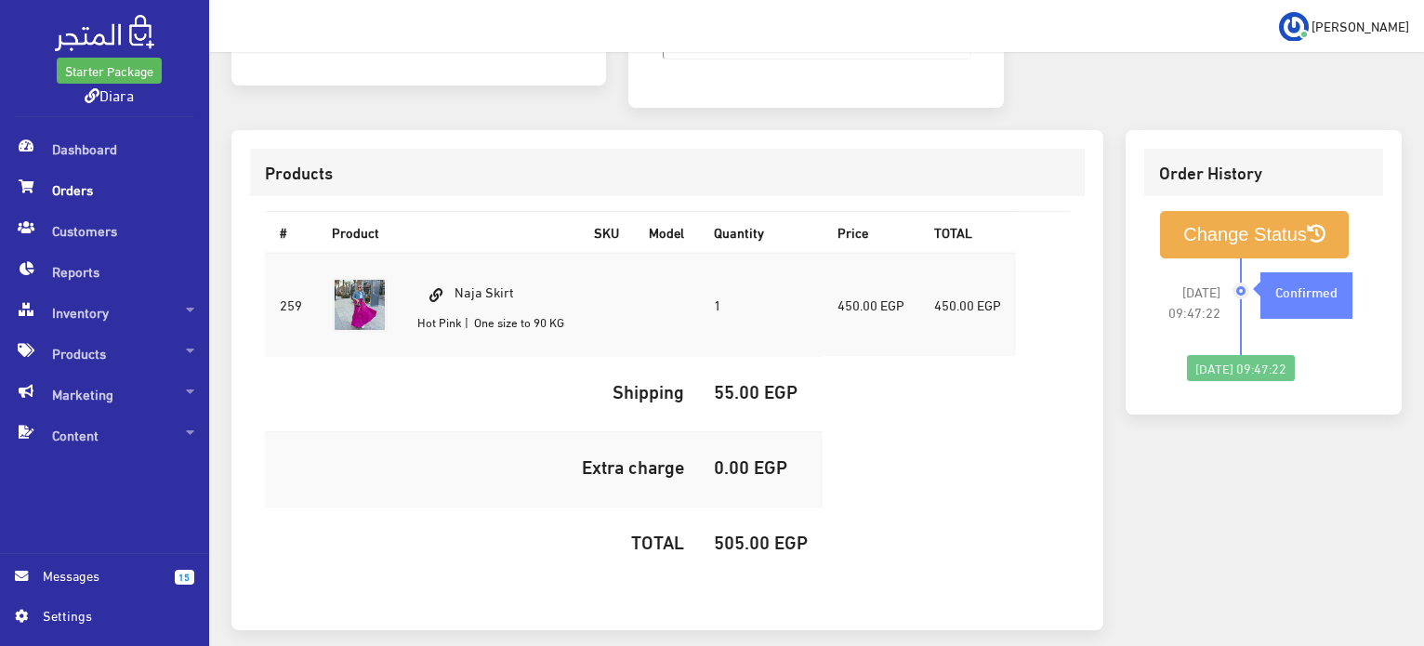
drag, startPoint x: 507, startPoint y: 264, endPoint x: 488, endPoint y: 273, distance: 21.6
click at [488, 273] on td "Naja Skirt Hot Pink | One size to 90 KG" at bounding box center [490, 305] width 177 height 104
drag, startPoint x: 519, startPoint y: 271, endPoint x: 457, endPoint y: 274, distance: 62.3
click at [457, 274] on td "Naja Skirt Hot Pink | One size to 90 KG" at bounding box center [490, 305] width 177 height 104
copy td "Naja Skirt"
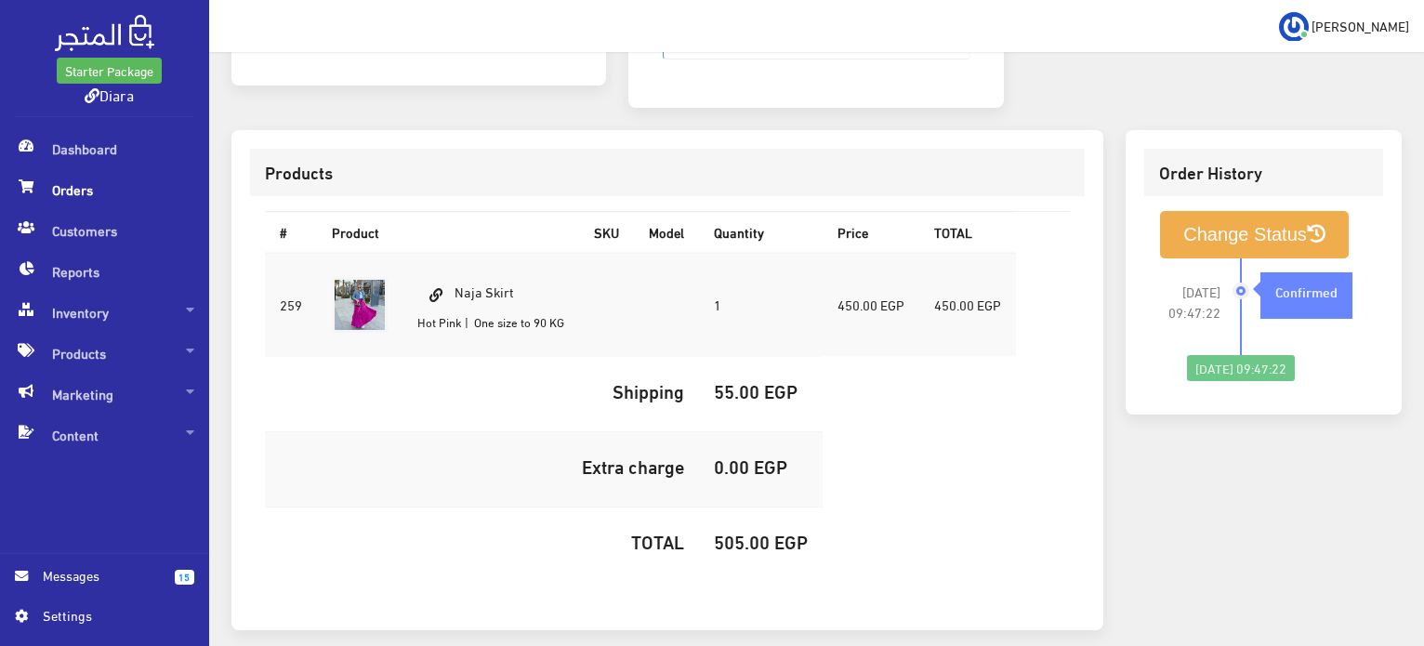
click at [749, 531] on h5 "505.00 EGP" at bounding box center [761, 541] width 94 height 20
copy h5 "505.00"
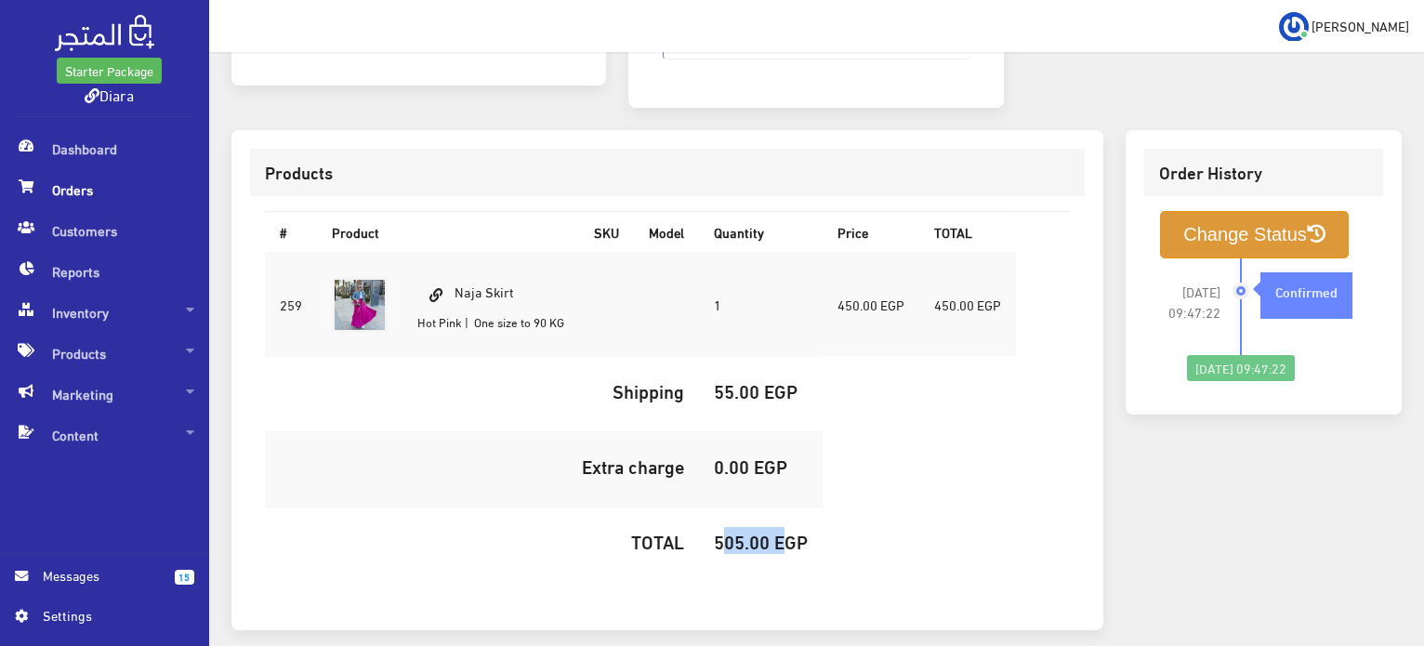
click at [1265, 211] on button "Change Status" at bounding box center [1254, 234] width 189 height 47
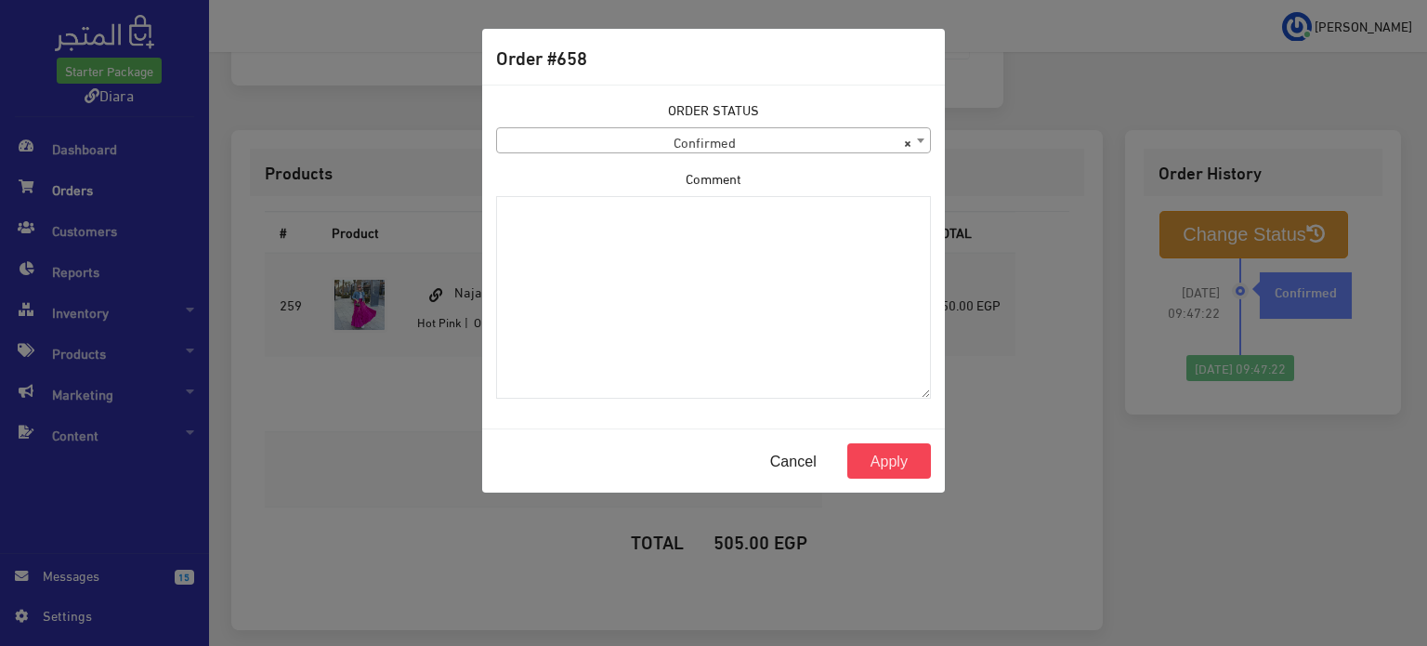
click at [613, 148] on span "× Confirmed" at bounding box center [713, 141] width 433 height 26
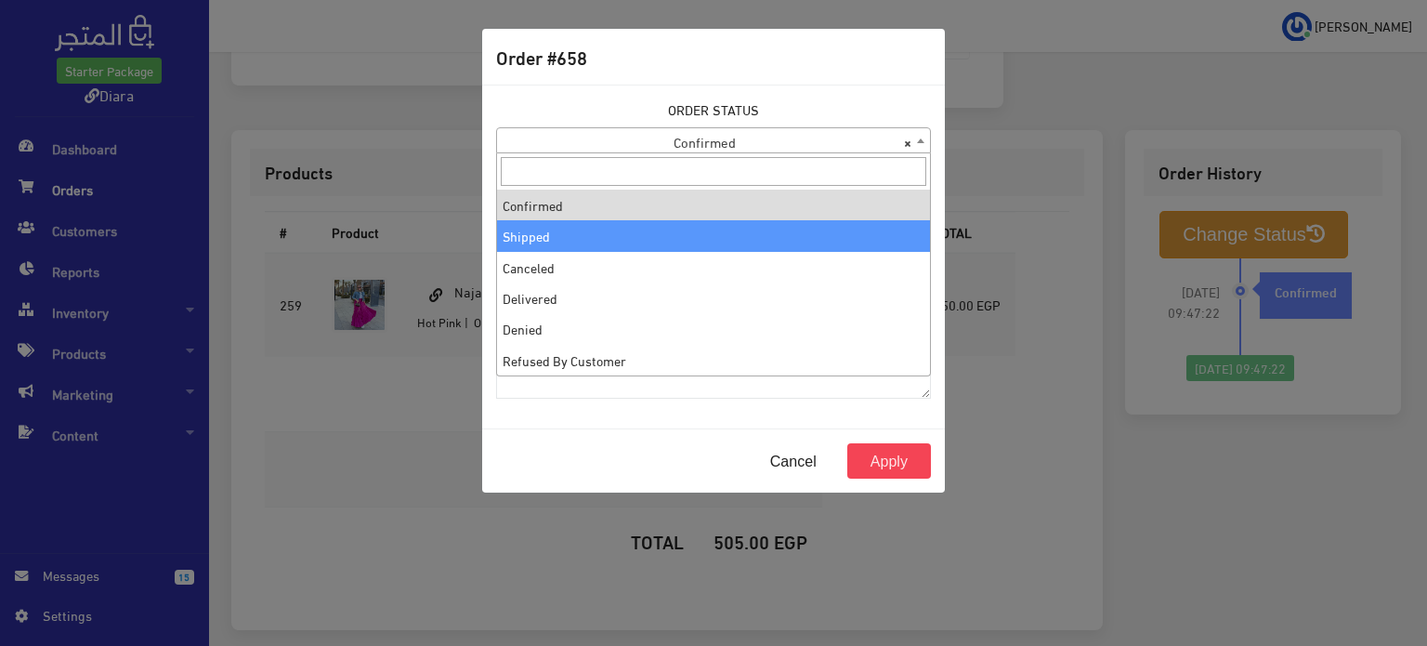
drag, startPoint x: 584, startPoint y: 218, endPoint x: 587, endPoint y: 239, distance: 20.8
select select "2"
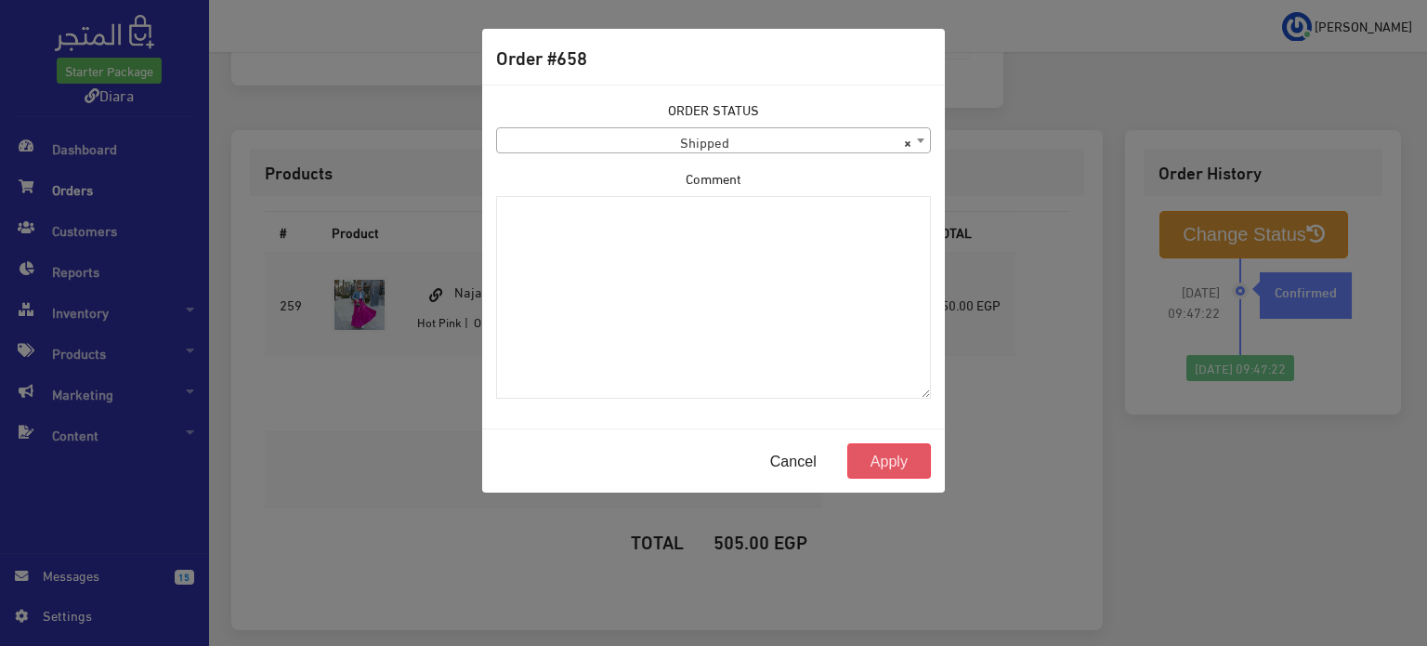
click at [903, 459] on button "Apply" at bounding box center [889, 460] width 84 height 35
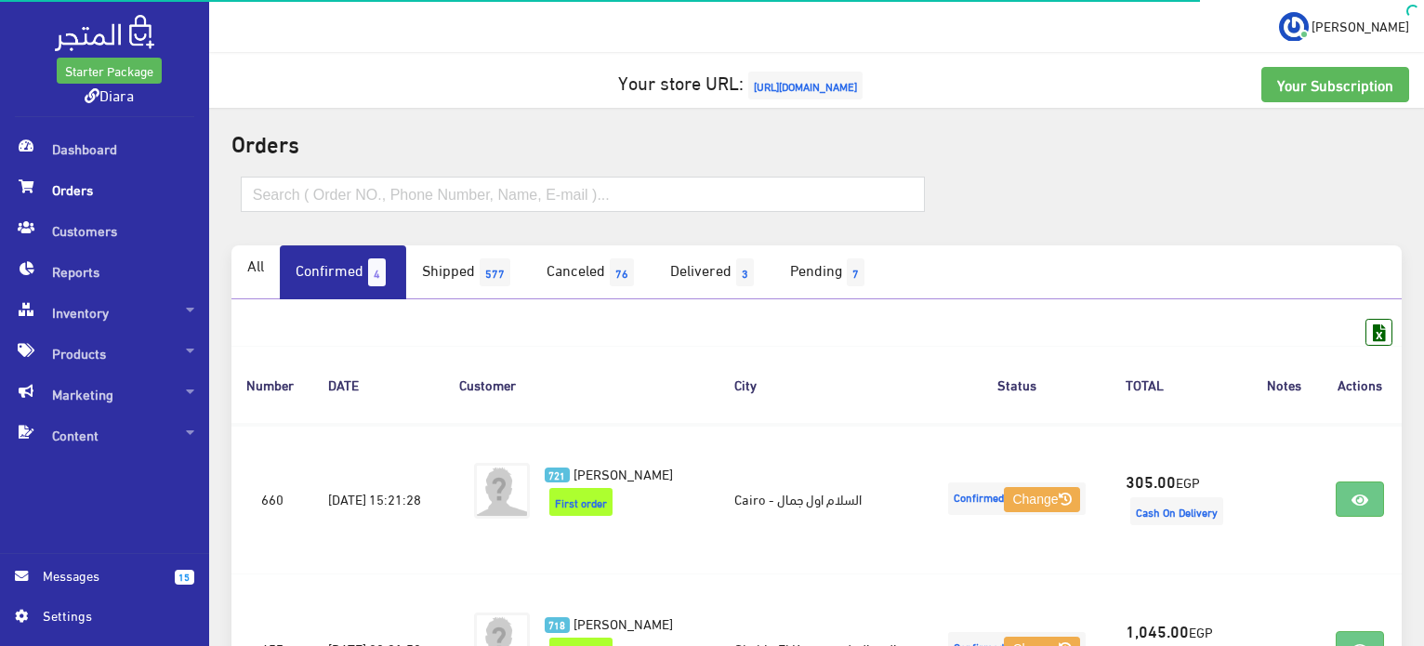
scroll to position [523, 0]
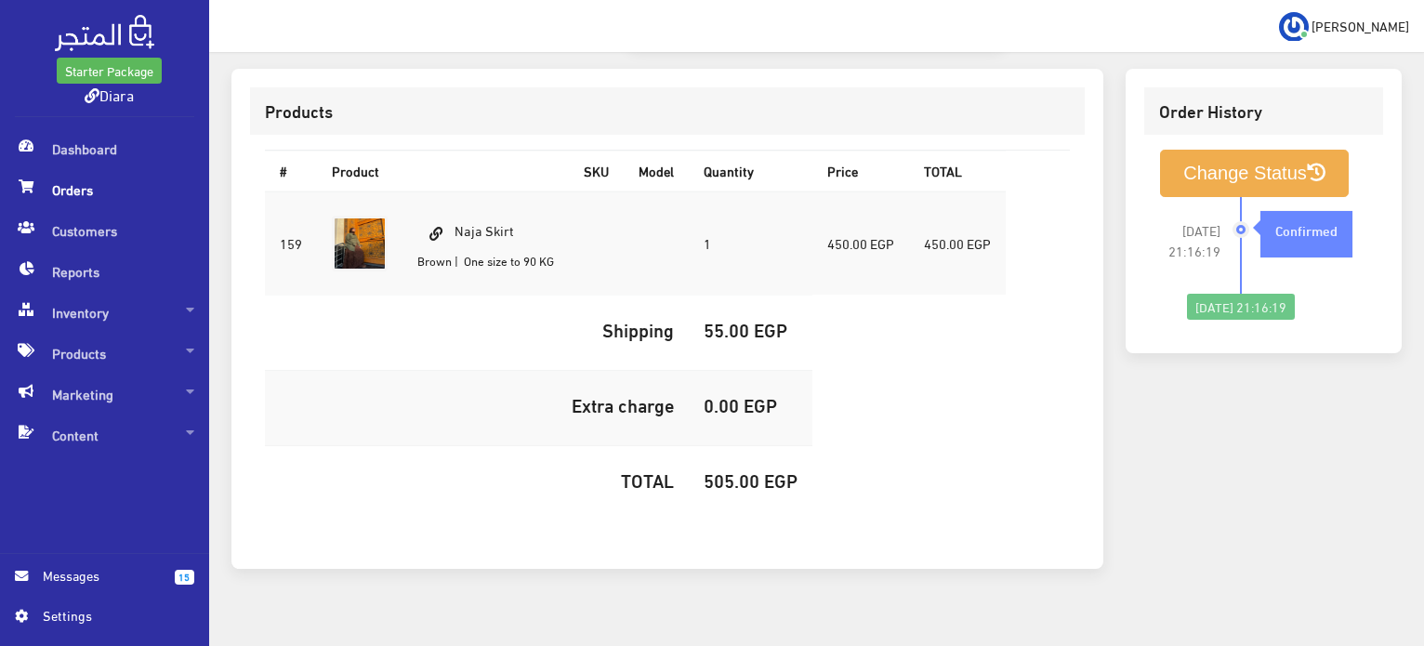
scroll to position [154, 0]
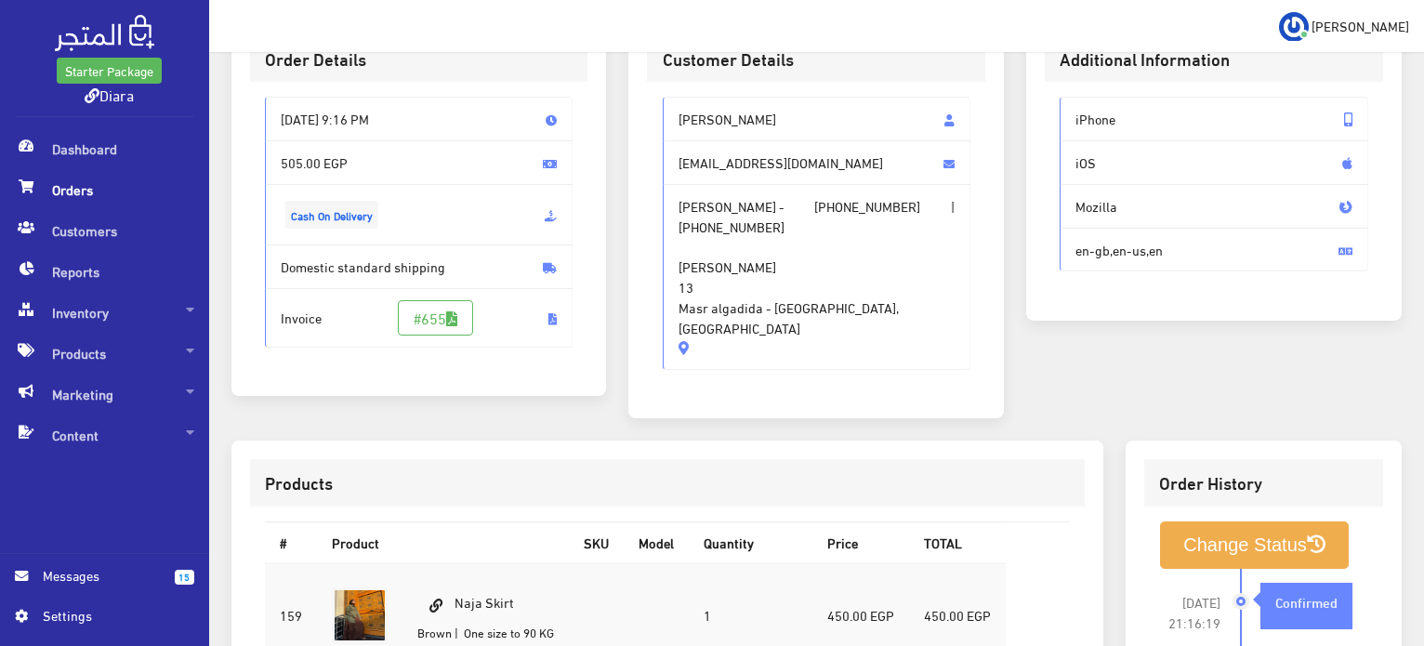
drag, startPoint x: 846, startPoint y: 293, endPoint x: 632, endPoint y: 90, distance: 295.1
click at [636, 85] on div "Customer Details Lobna Atef lobnaatef91@gmail.com Lobna Atef - +201147741732 | …" at bounding box center [815, 218] width 375 height 402
copy div "Lobna Atef lobnaatef91@gmail.com Lobna Atef - +201147741732 | +201147741732 Ibr…"
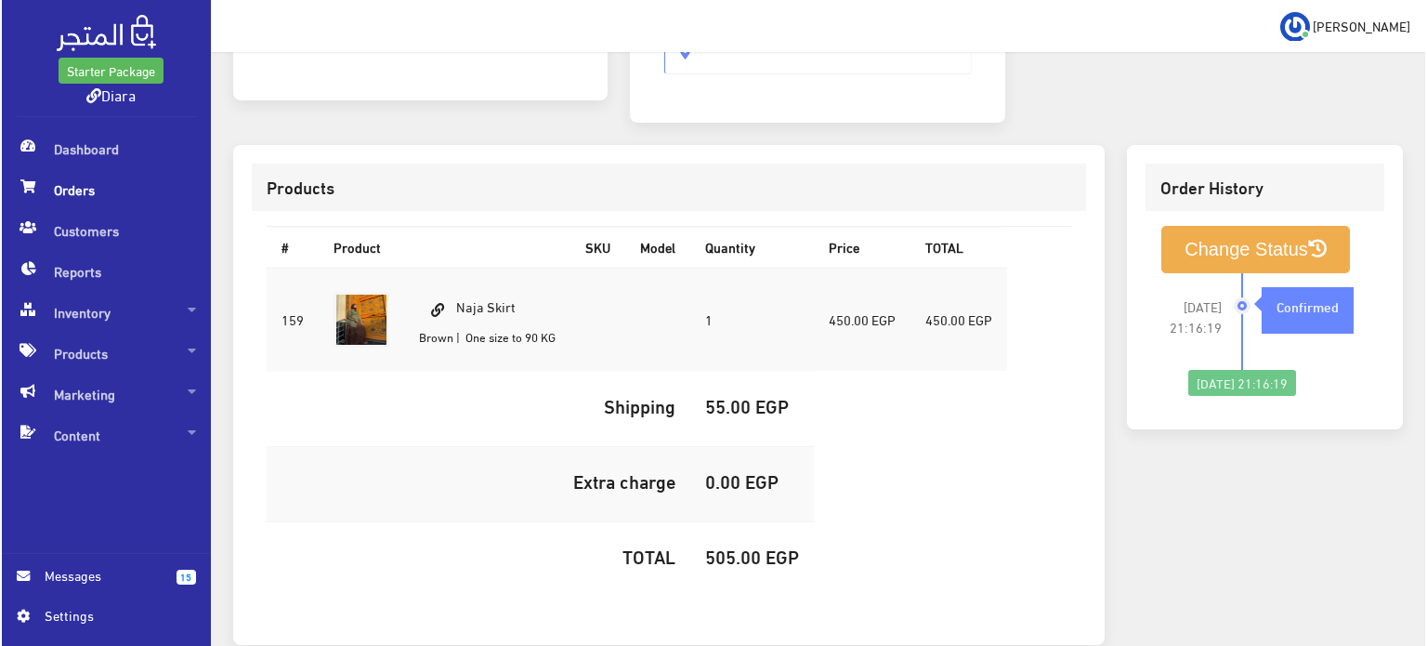
scroll to position [526, 0]
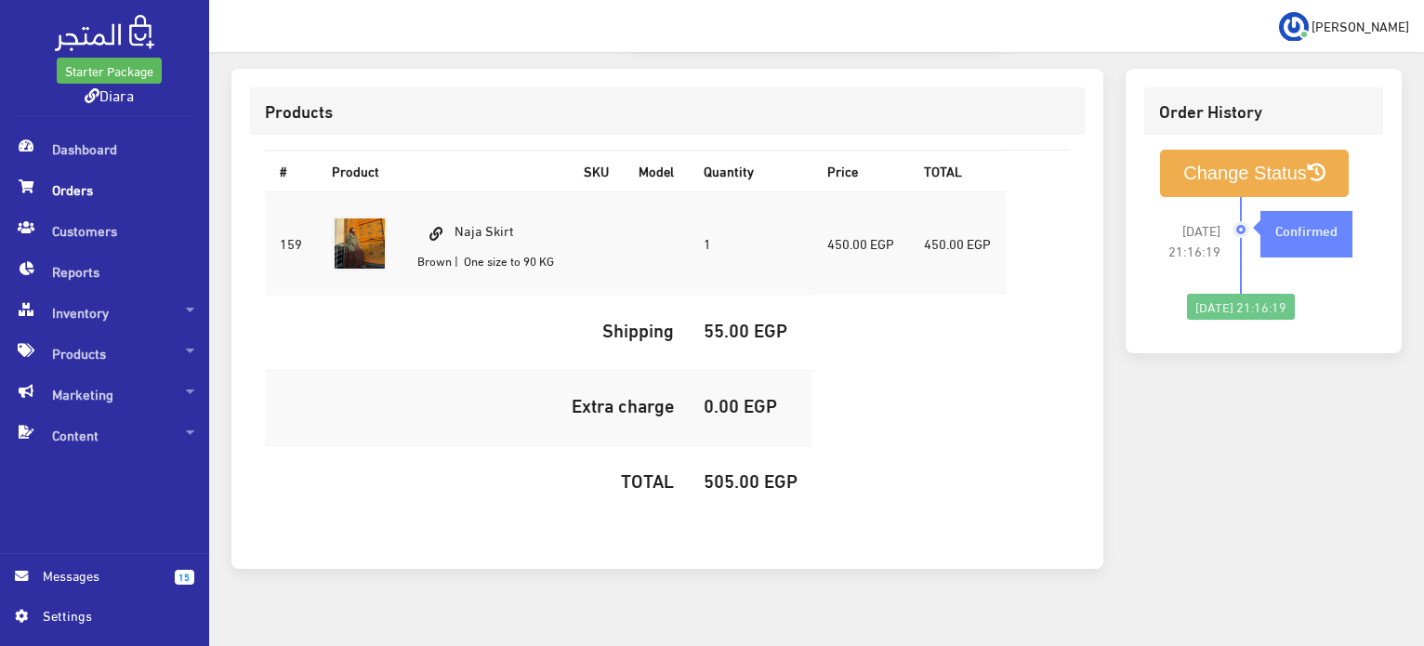
drag, startPoint x: 525, startPoint y: 211, endPoint x: 456, endPoint y: 200, distance: 69.7
click at [456, 201] on td "Naja Skirt Brown | One size to 90 KG" at bounding box center [485, 243] width 166 height 104
copy td "Naja Skirt"
click at [742, 469] on h5 "505.00 EGP" at bounding box center [750, 479] width 94 height 20
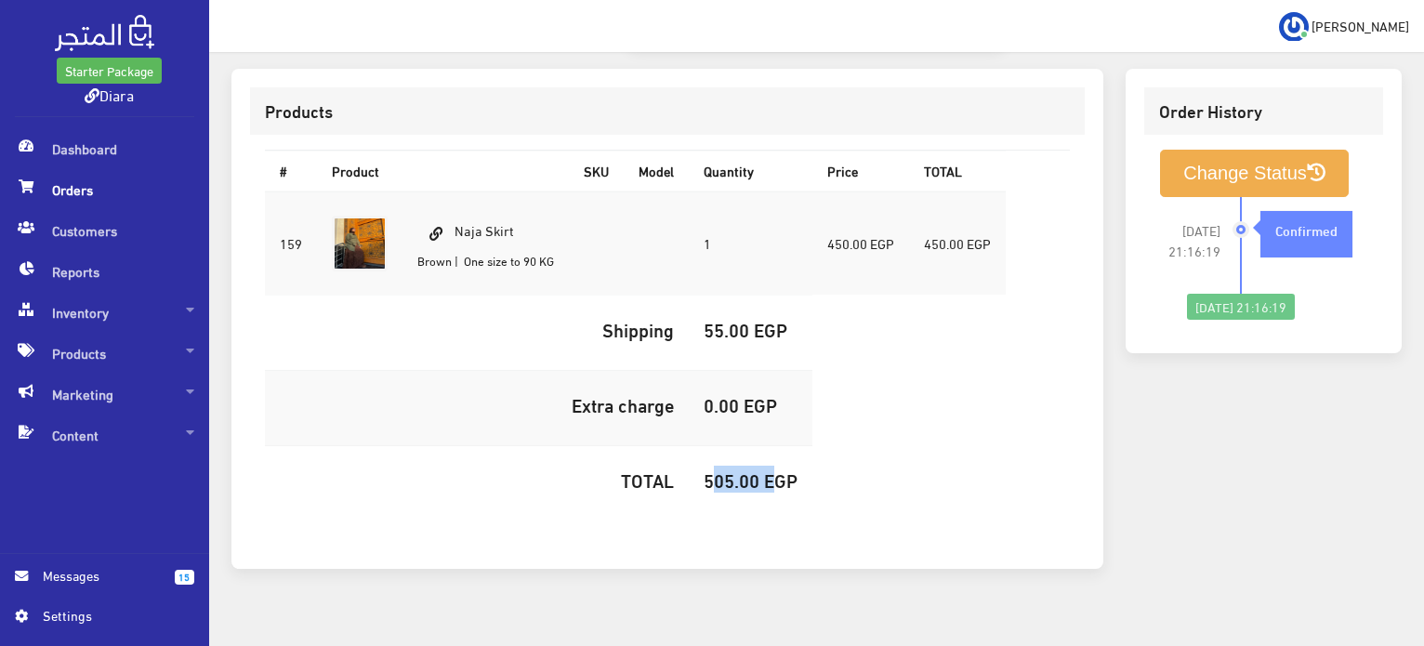
copy h5 "505.00"
click at [1248, 135] on div "Change Status 2025-10-04 21:16:19 Confirmed" at bounding box center [1263, 235] width 239 height 200
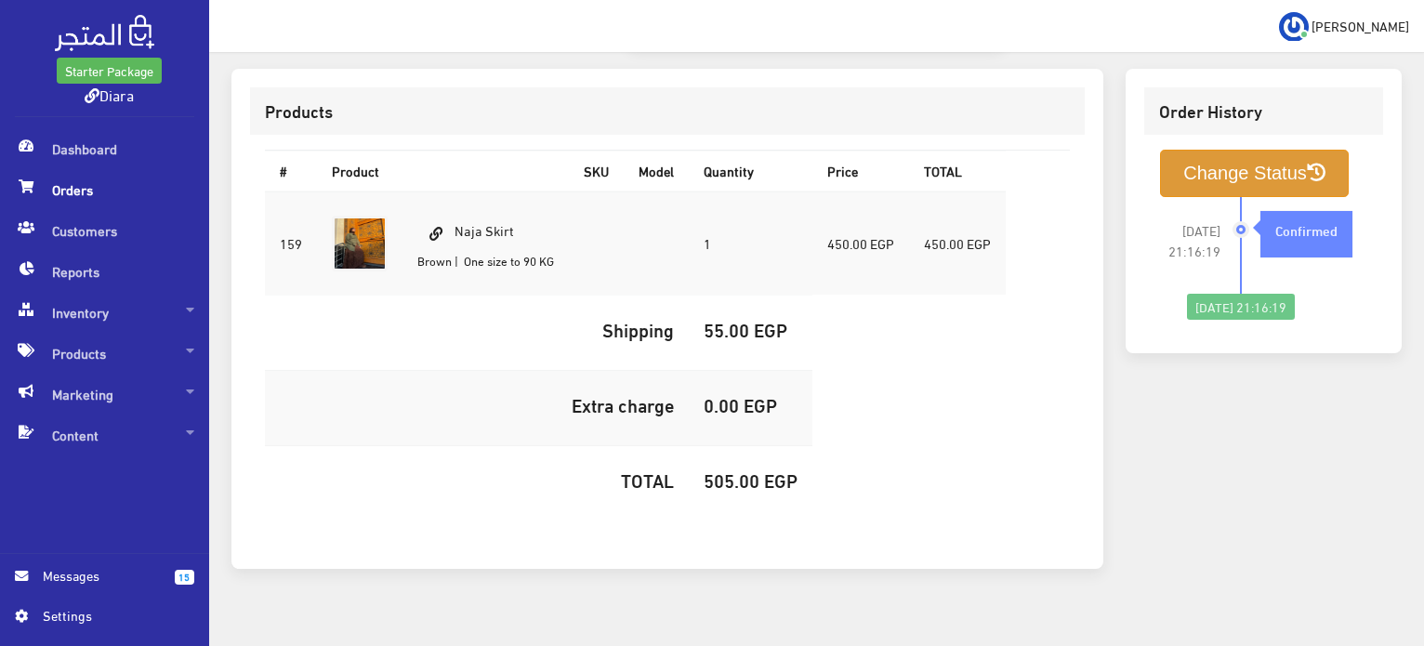
click at [1227, 151] on button "Change Status" at bounding box center [1254, 173] width 189 height 47
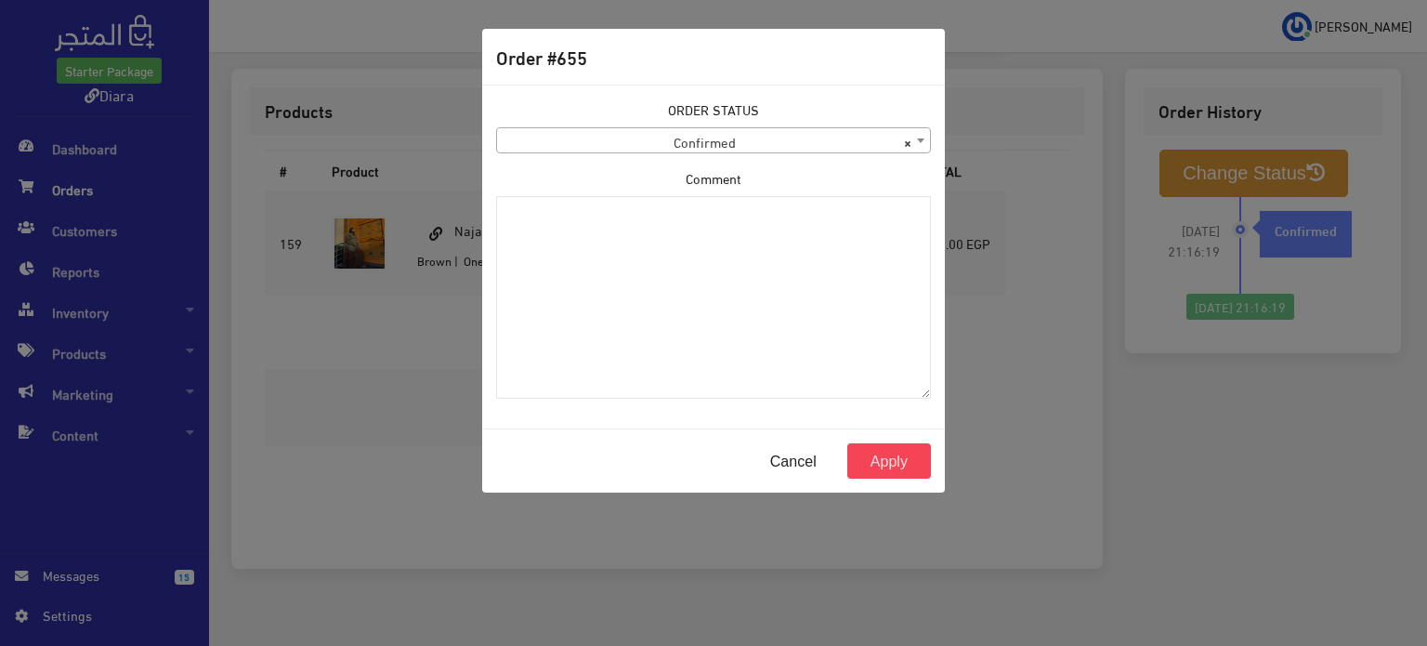
click at [513, 149] on span "× Confirmed" at bounding box center [713, 141] width 433 height 26
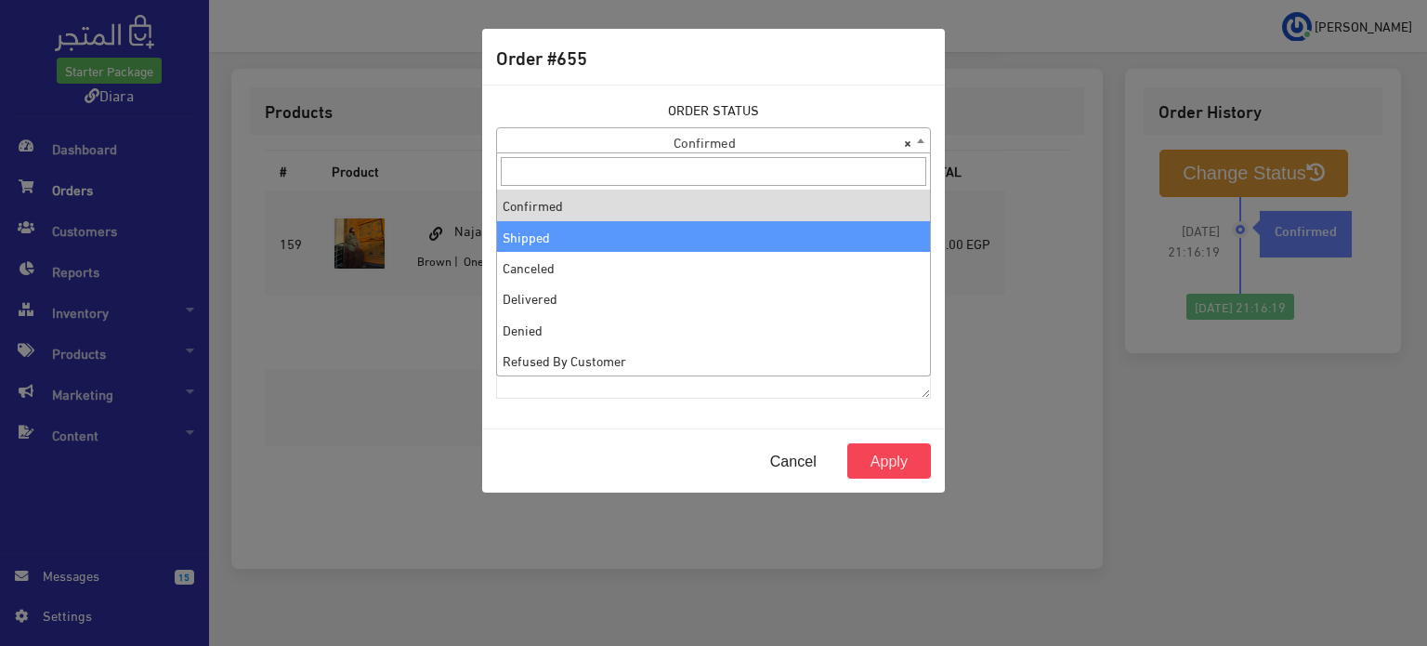
drag, startPoint x: 514, startPoint y: 252, endPoint x: 518, endPoint y: 234, distance: 18.3
select select "2"
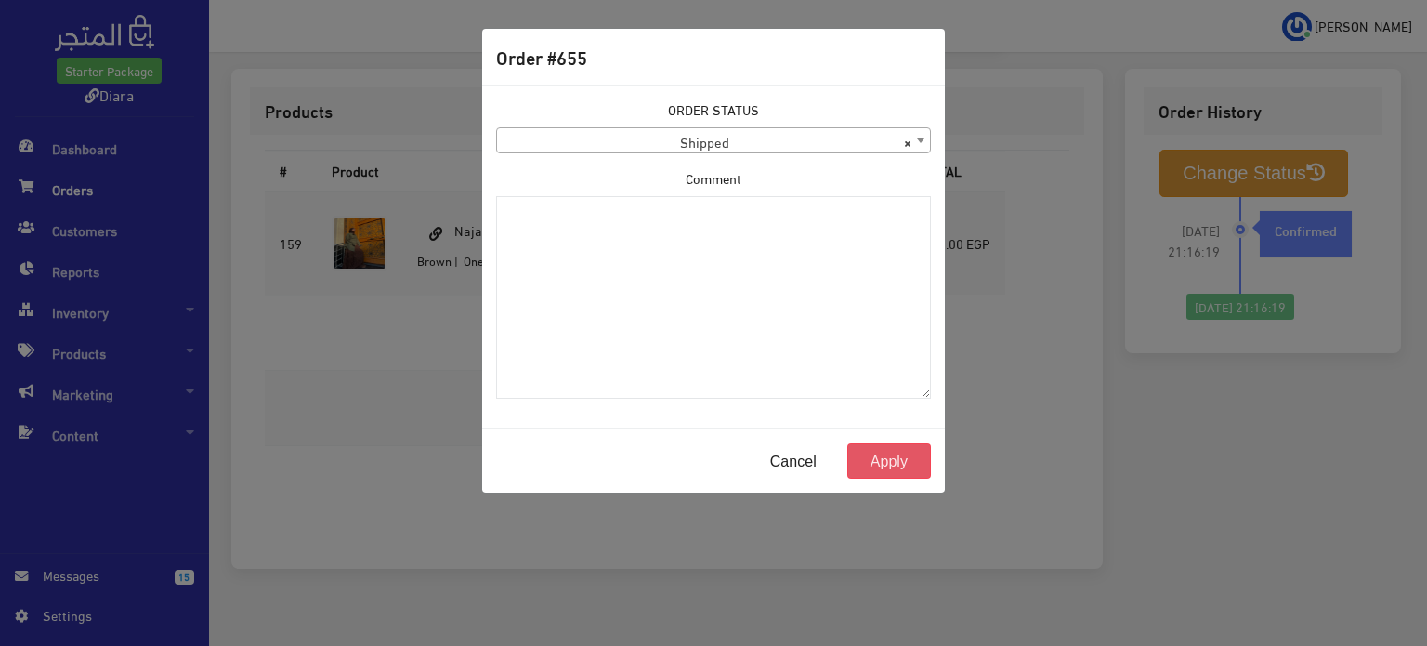
click at [878, 458] on button "Apply" at bounding box center [889, 460] width 84 height 35
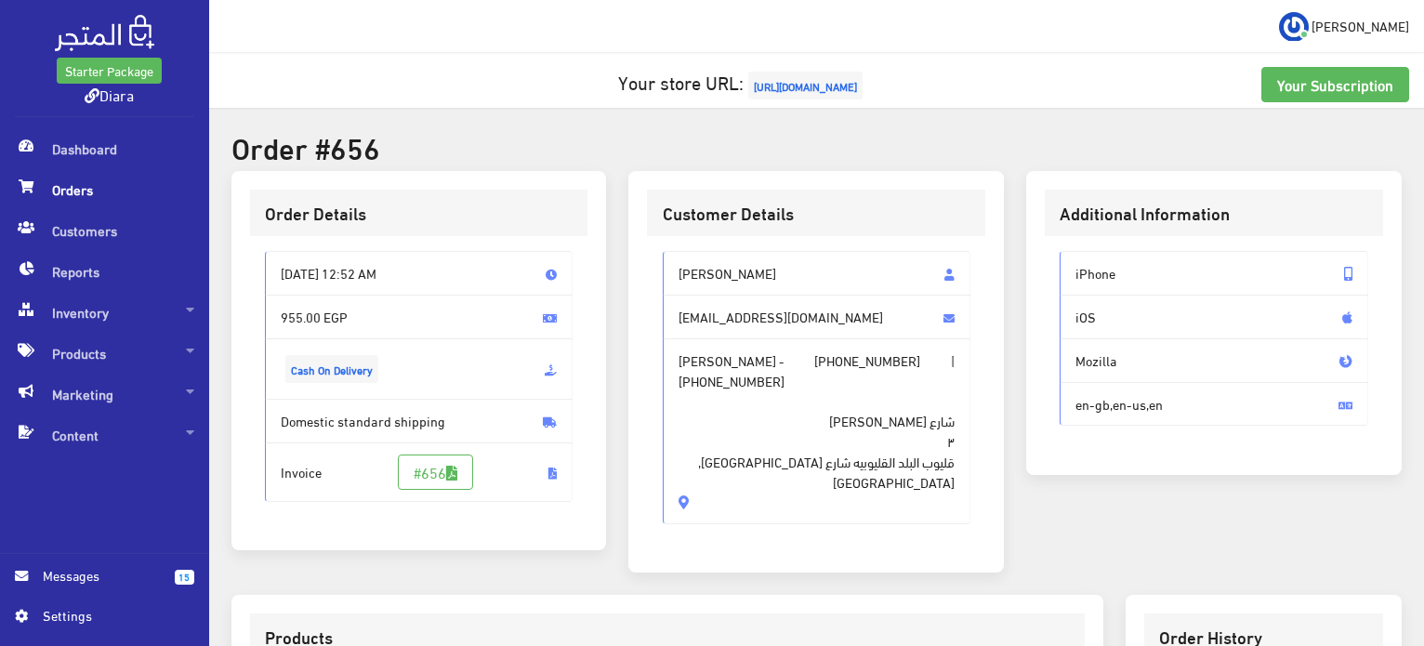
drag, startPoint x: 676, startPoint y: 457, endPoint x: 656, endPoint y: 255, distance: 203.5
click at [656, 255] on div "Fatma Yasser fatmayasser527@gmail.com Fatma Yasser - +201120632884 | +201120632…" at bounding box center [816, 395] width 338 height 318
copy div "Fatma Yasser fatmayasser527@gmail.com Fatma Yasser - +201120632884 | +201120632…"
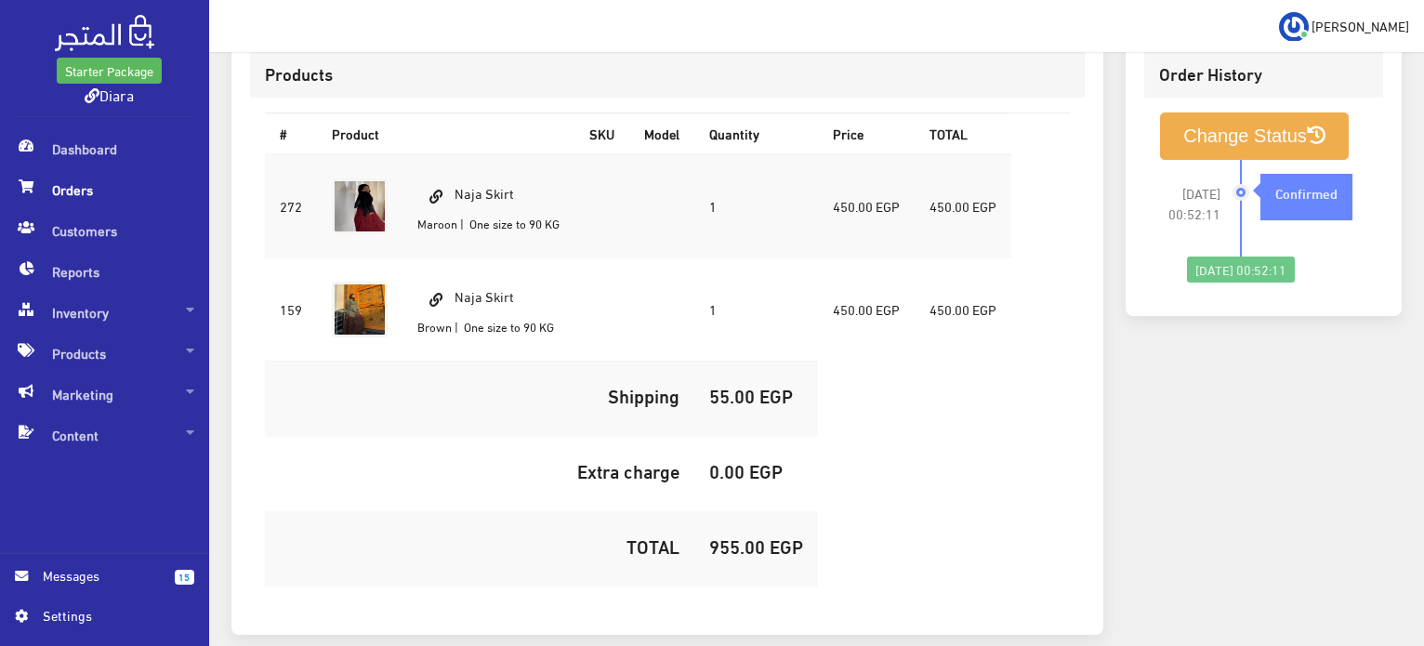
scroll to position [632, 0]
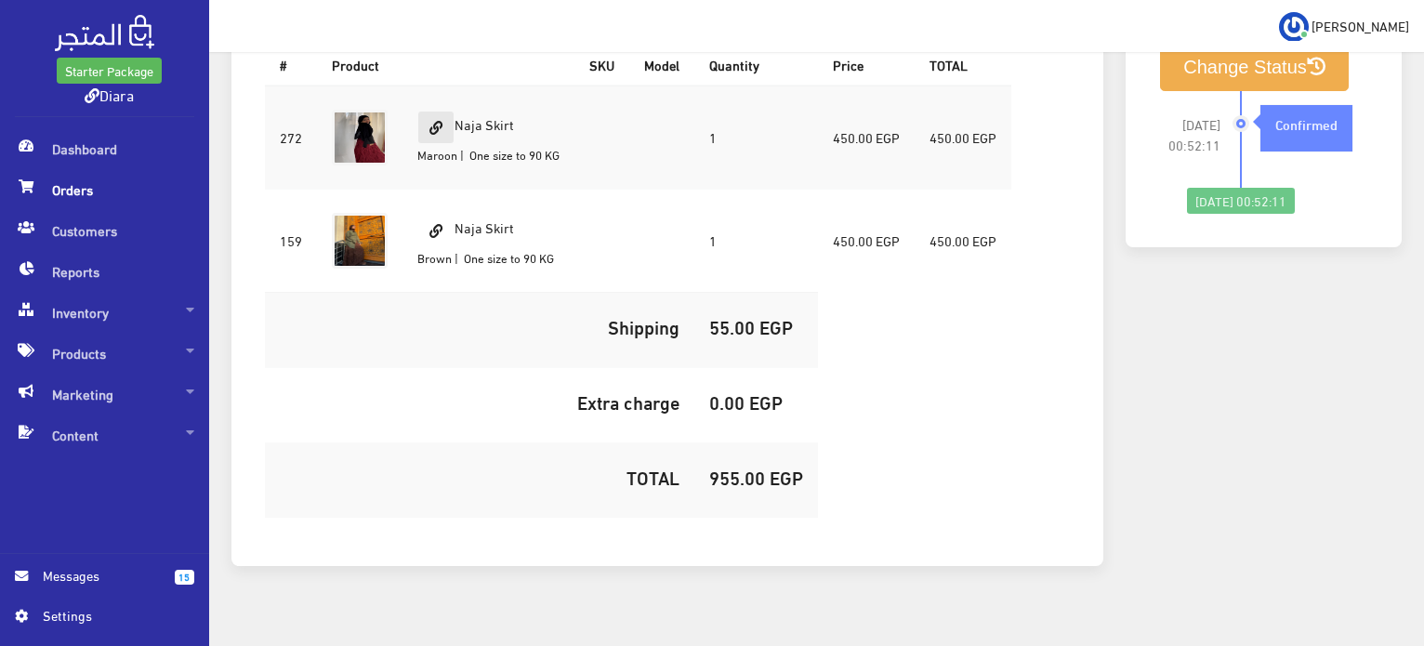
drag, startPoint x: 522, startPoint y: 89, endPoint x: 435, endPoint y: 103, distance: 88.4
click at [435, 103] on td "Naja Skirt Maroon | One size to 90 KG" at bounding box center [488, 137] width 172 height 104
copy td "Naja Skirt"
click at [728, 467] on td "955.00 EGP" at bounding box center [756, 480] width 124 height 75
click at [732, 466] on h5 "955.00 EGP" at bounding box center [756, 476] width 94 height 20
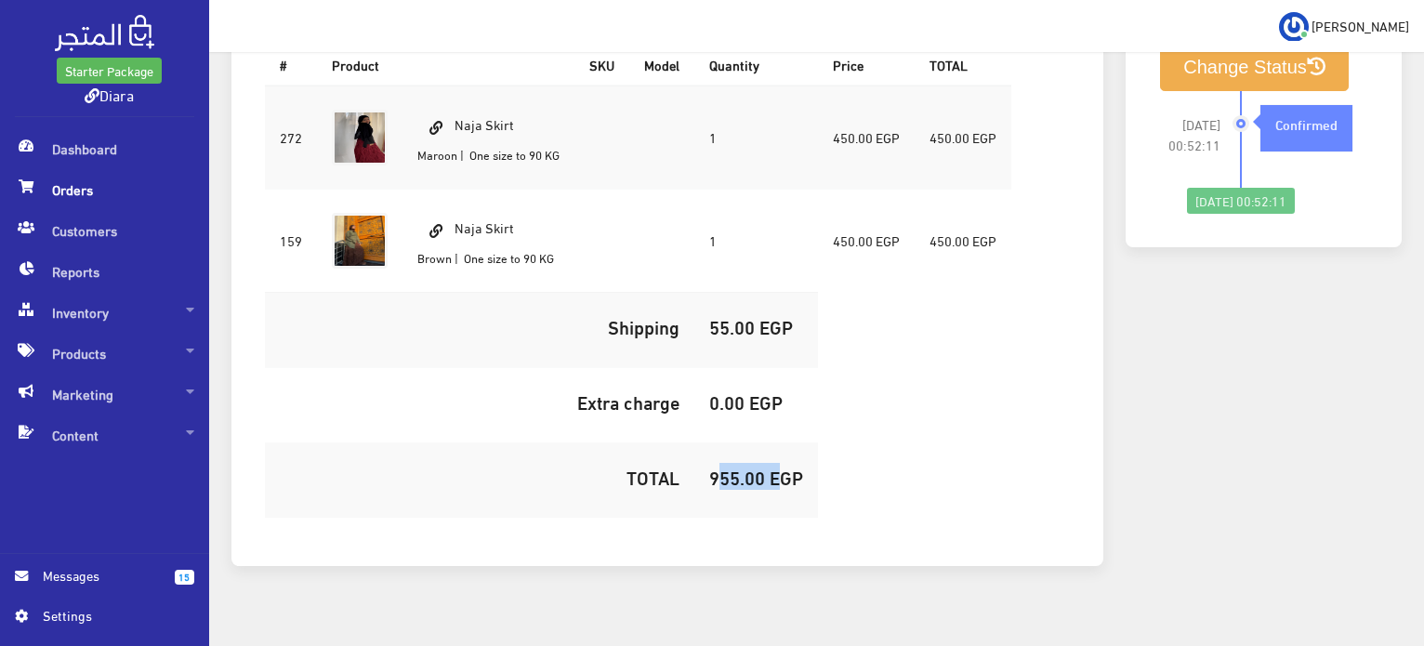
click at [732, 466] on h5 "955.00 EGP" at bounding box center [756, 476] width 94 height 20
copy h5 "955.00"
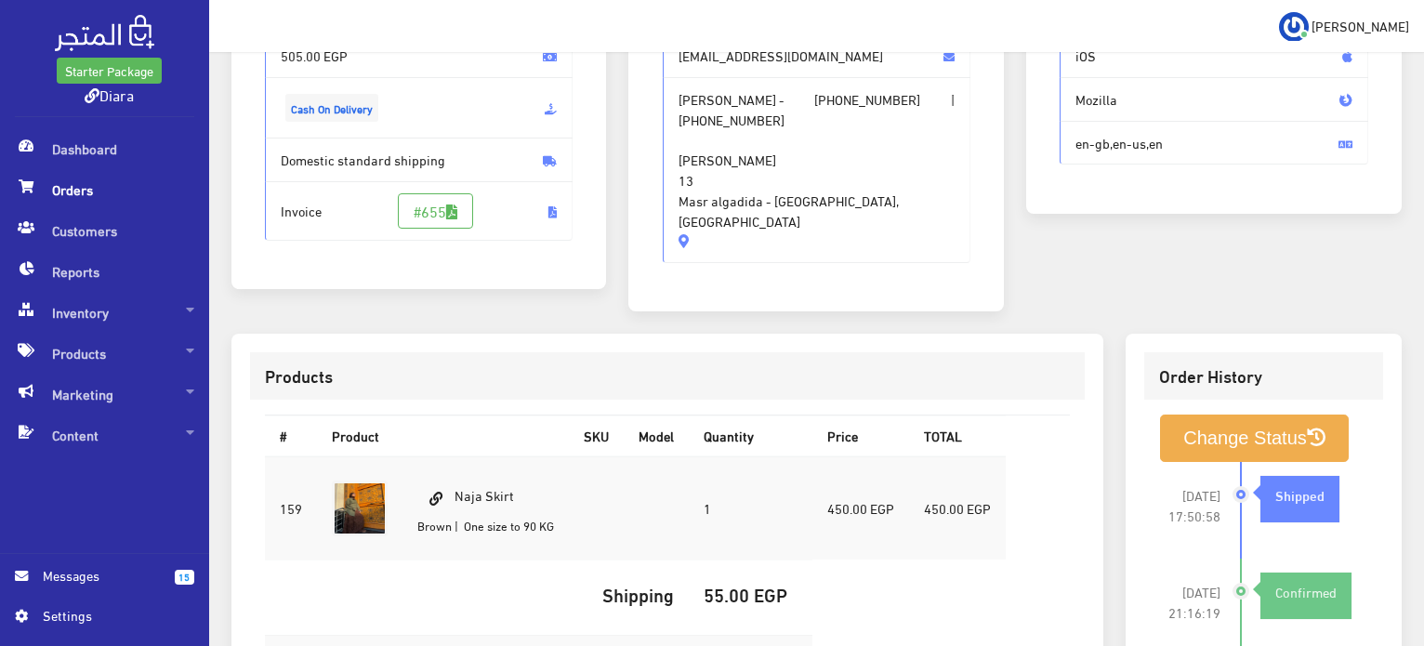
scroll to position [154, 0]
